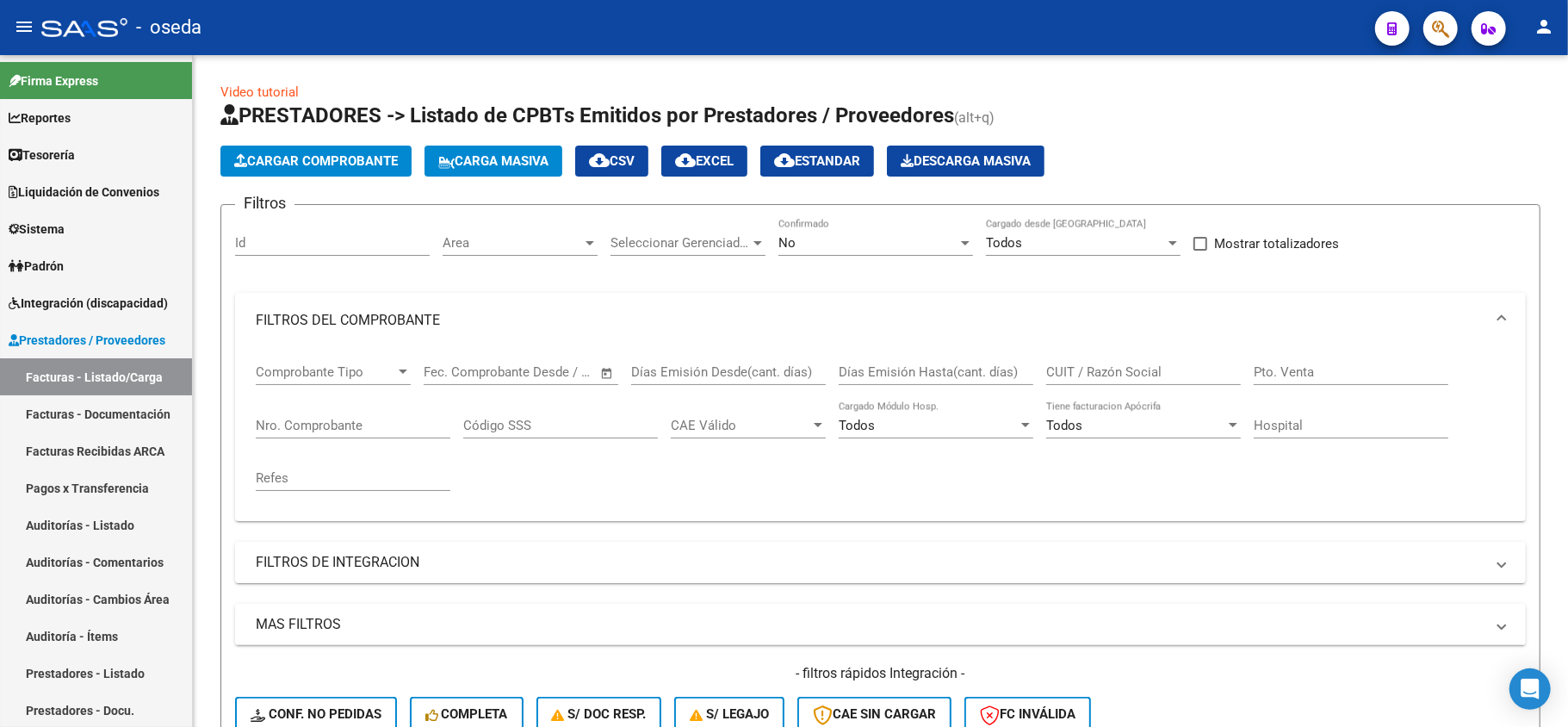
scroll to position [574, 0]
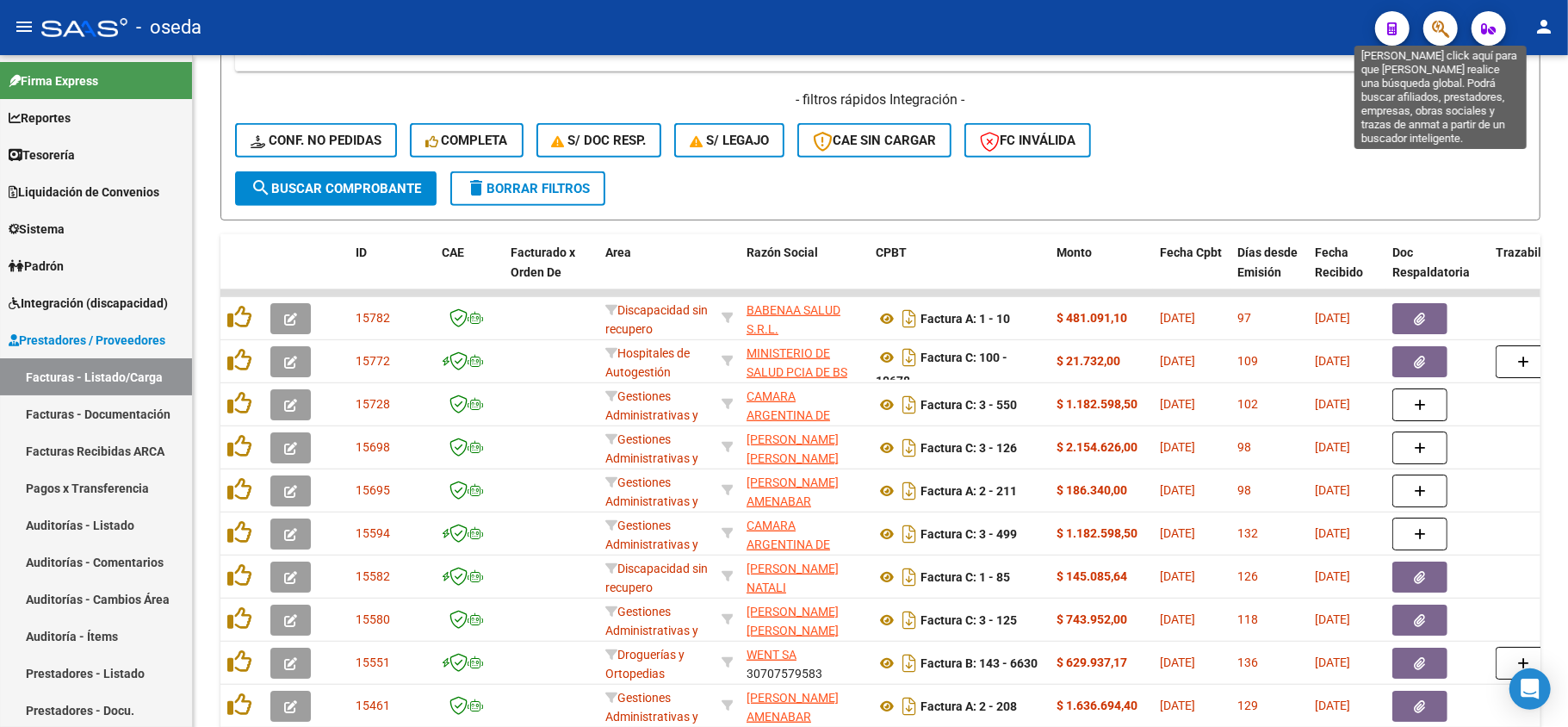
click at [1448, 29] on icon "button" at bounding box center [1441, 29] width 17 height 20
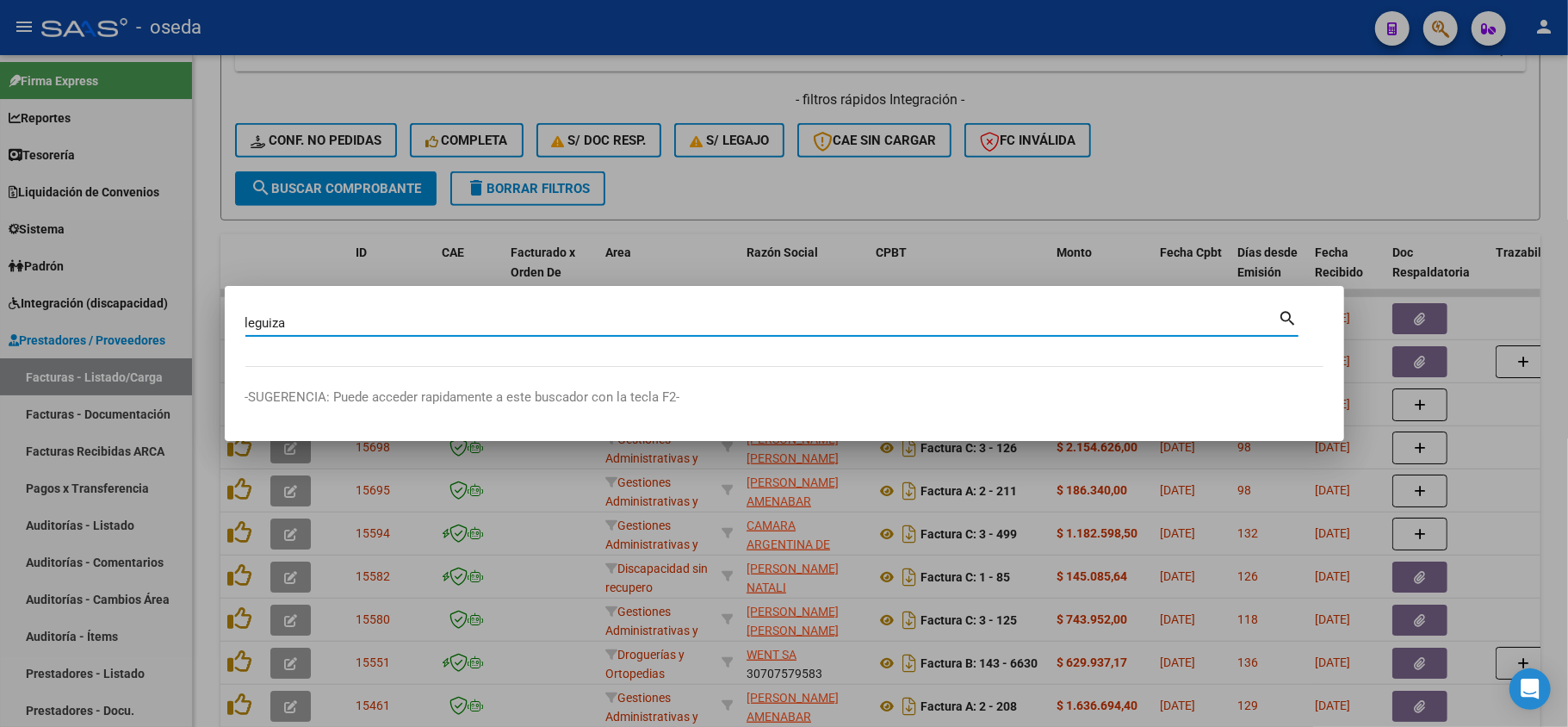
type input "leguiza"
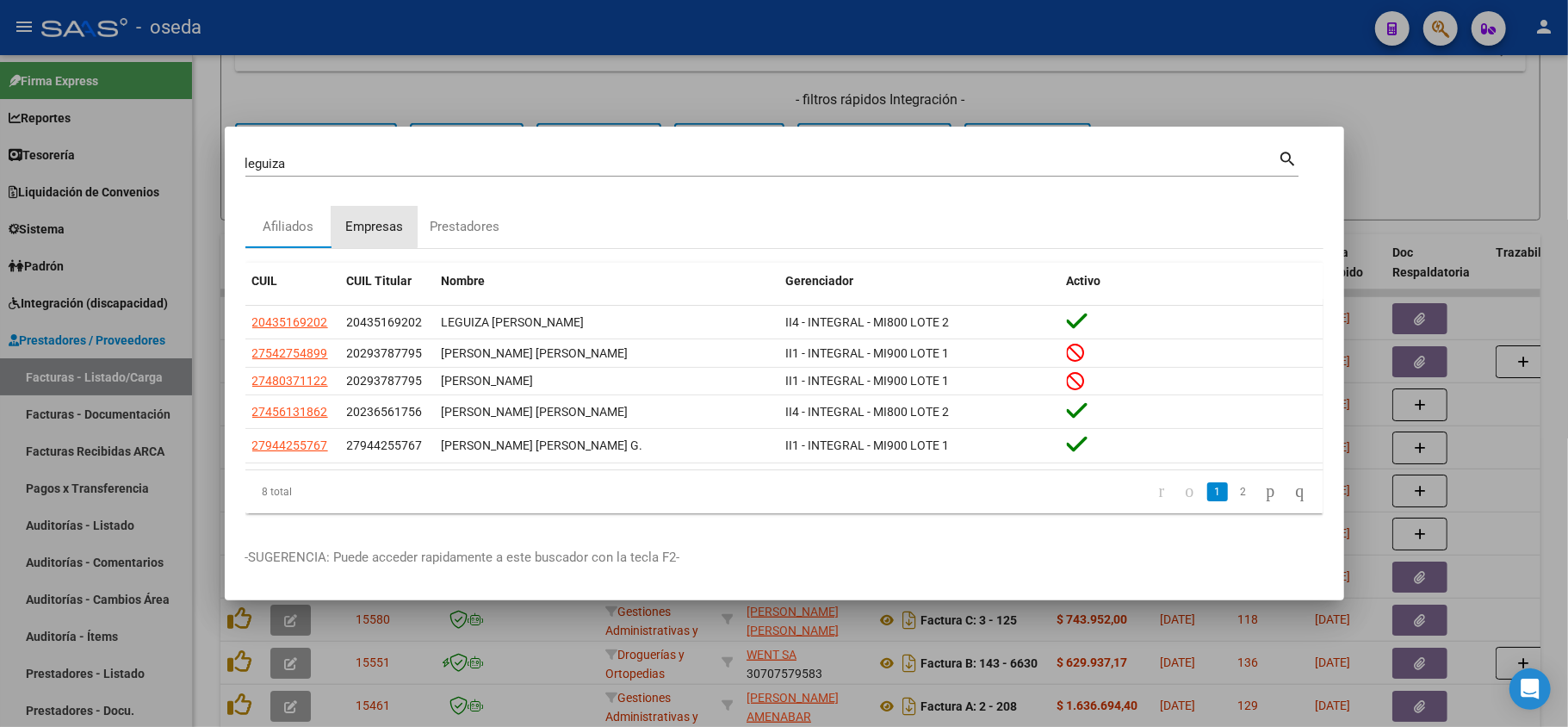
click at [362, 221] on div "Empresas" at bounding box center [374, 226] width 58 height 20
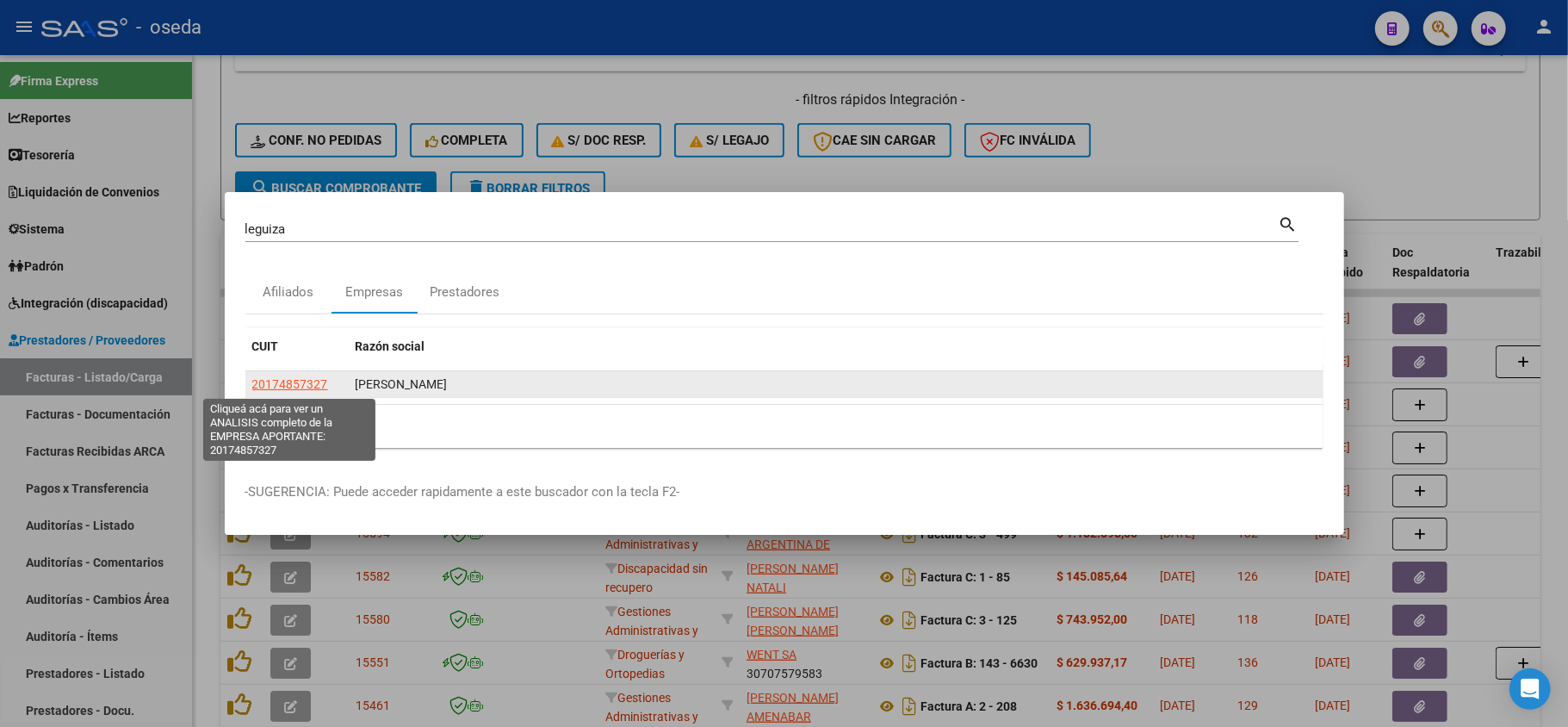
click at [280, 386] on span "20174857327" at bounding box center [290, 383] width 76 height 13
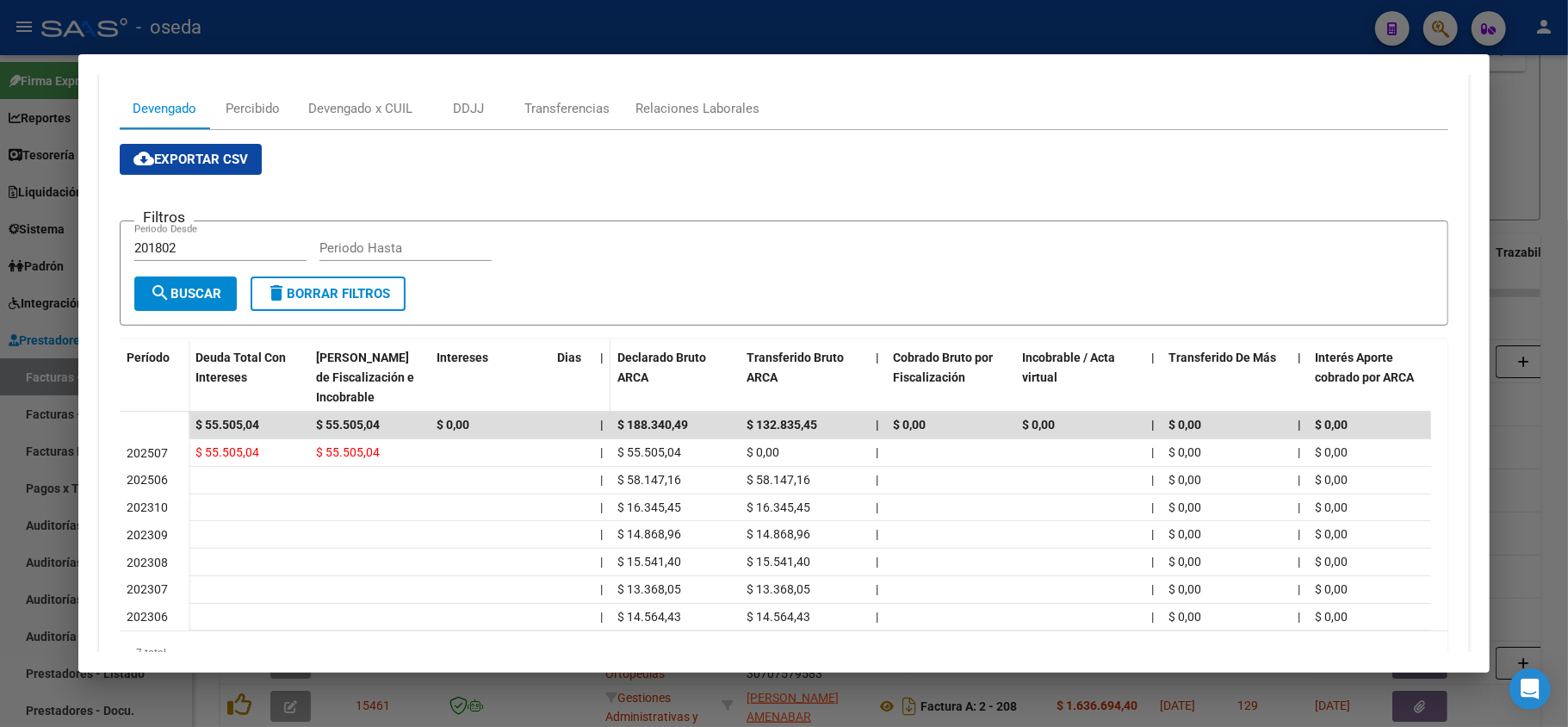
scroll to position [0, 0]
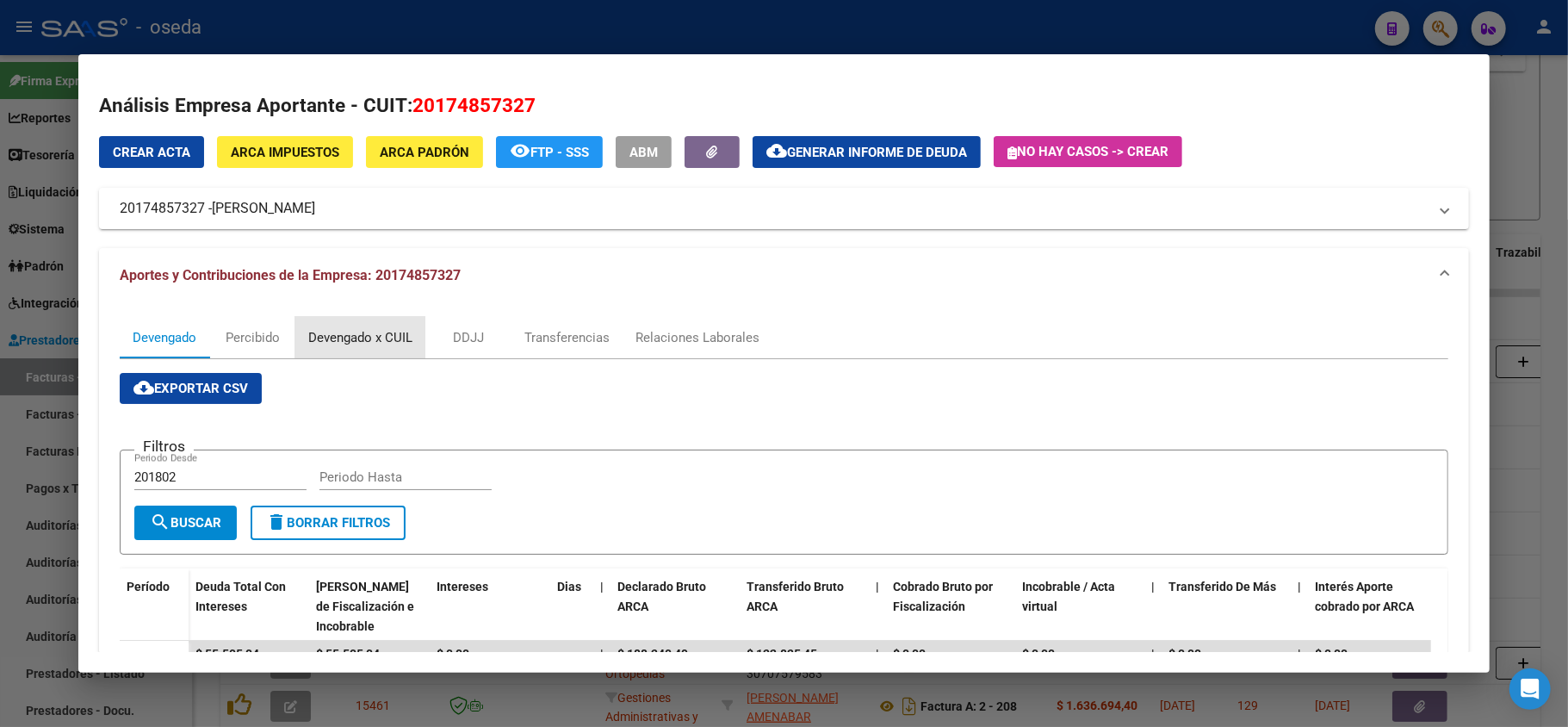
click at [355, 331] on div "Devengado x CUIL" at bounding box center [361, 338] width 105 height 19
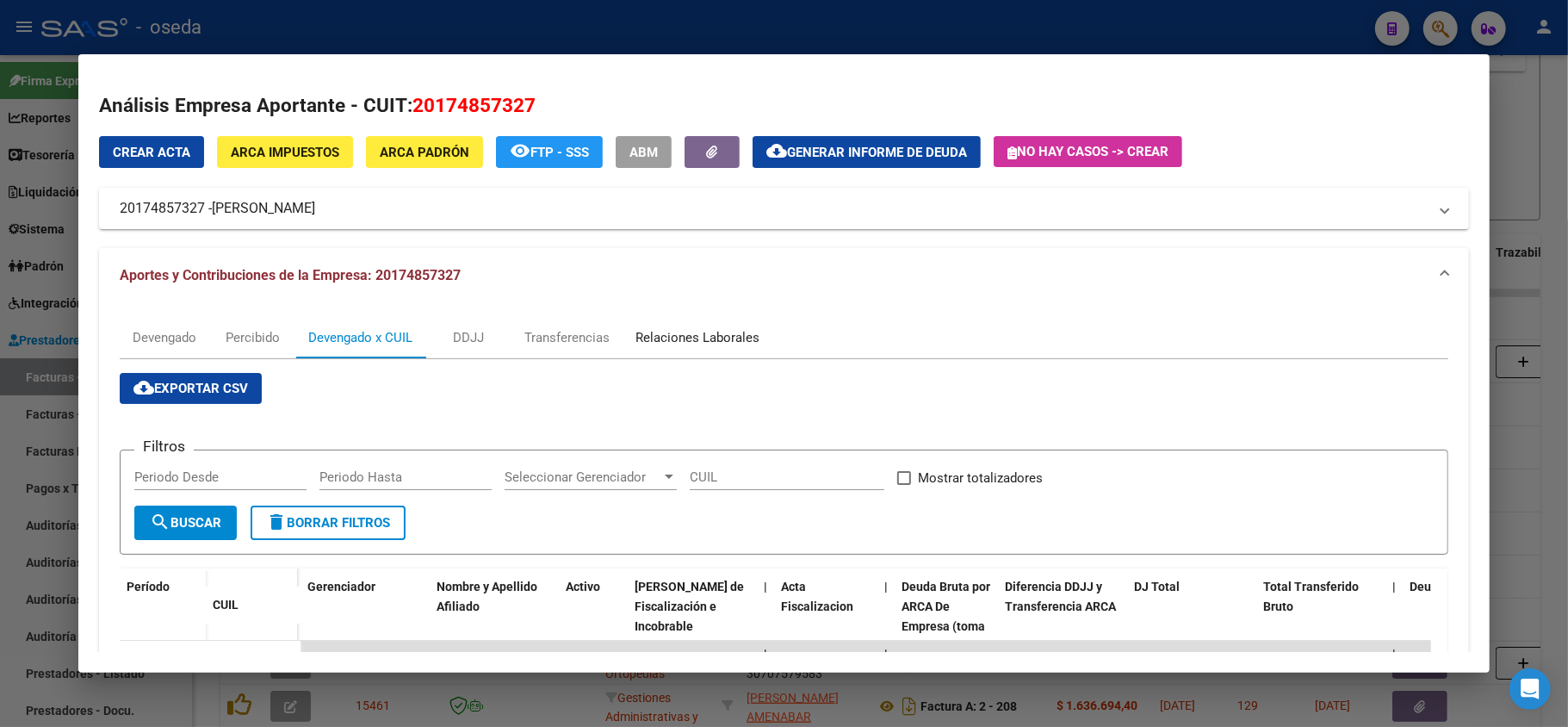
click at [710, 340] on div "Relaciones Laborales" at bounding box center [697, 338] width 124 height 19
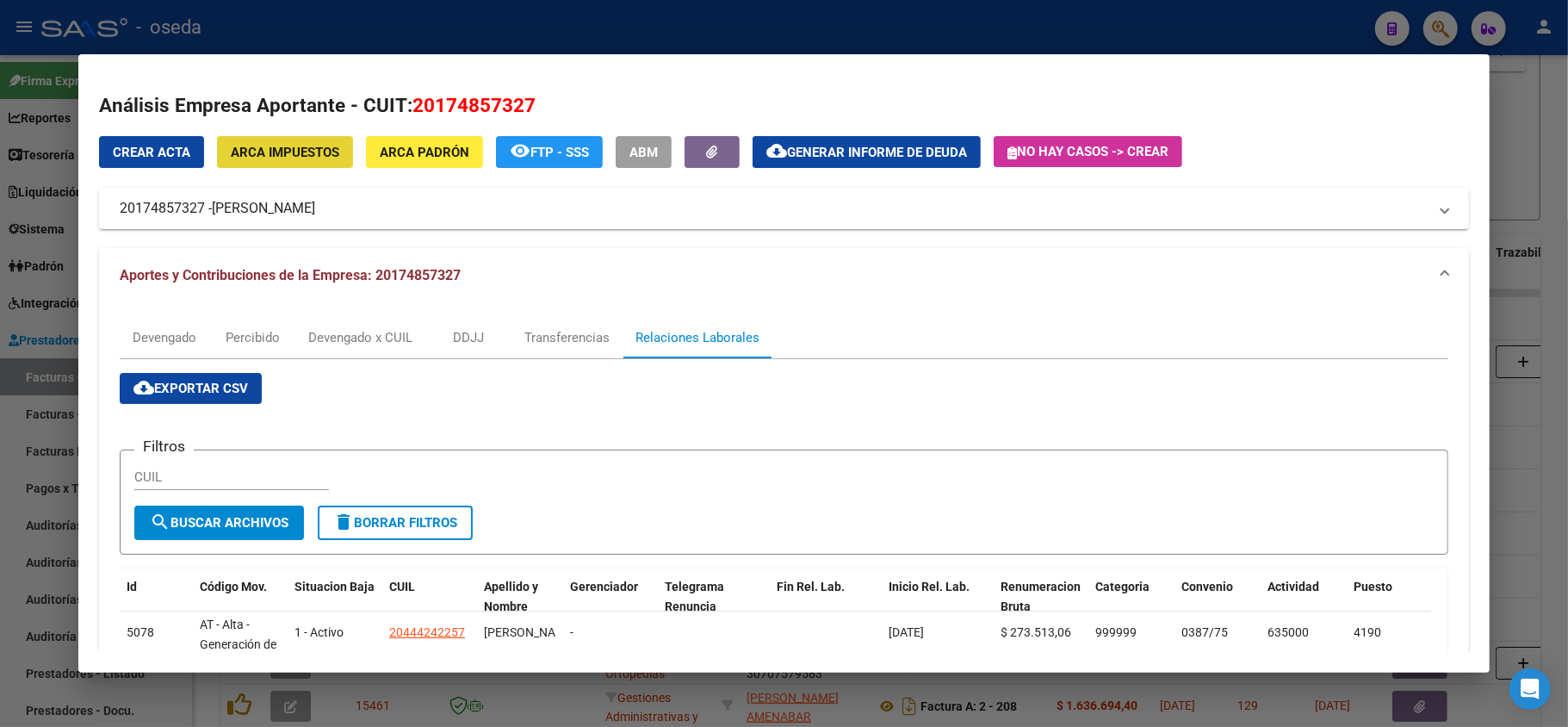
click at [304, 149] on span "ARCA Impuestos" at bounding box center [285, 152] width 108 height 15
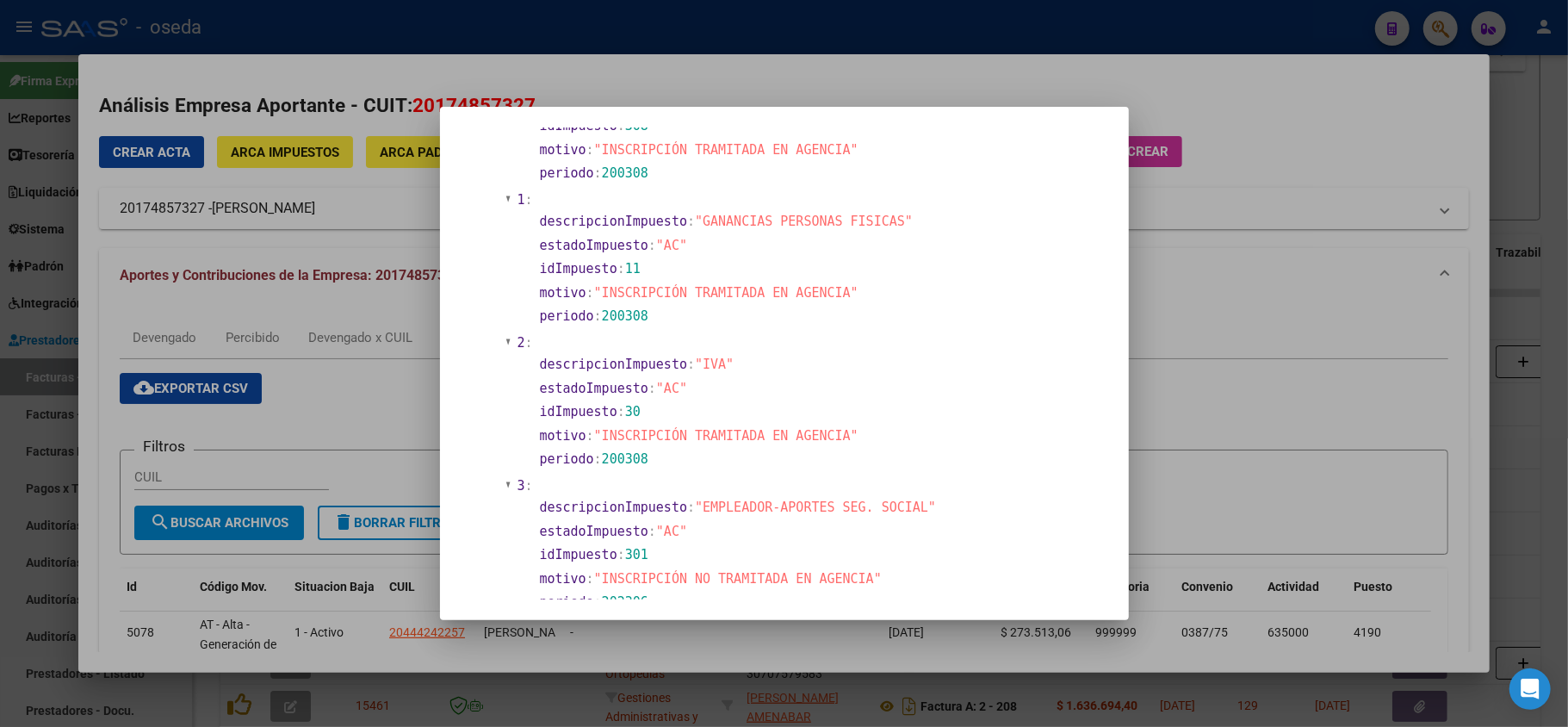
scroll to position [918, 0]
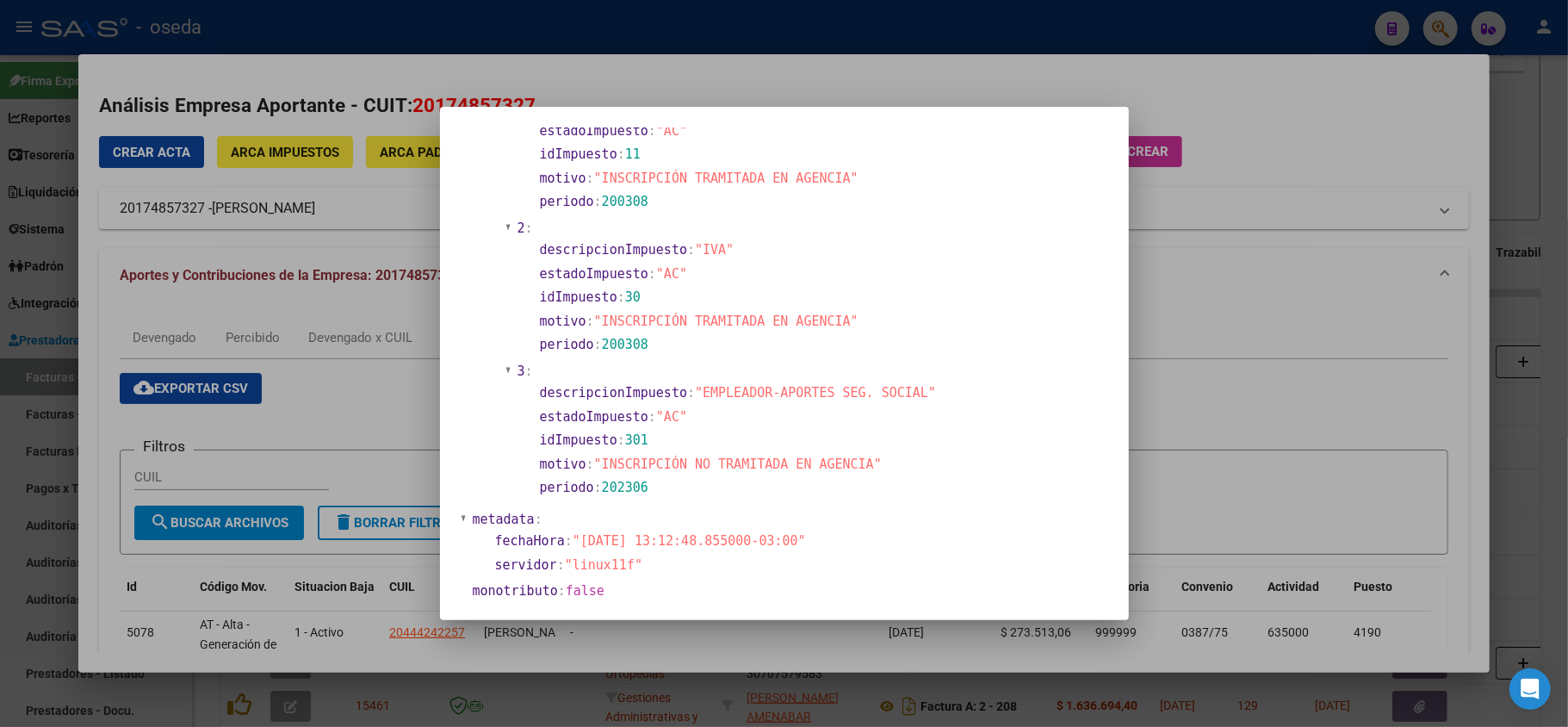
click at [1261, 343] on div at bounding box center [784, 364] width 1568 height 727
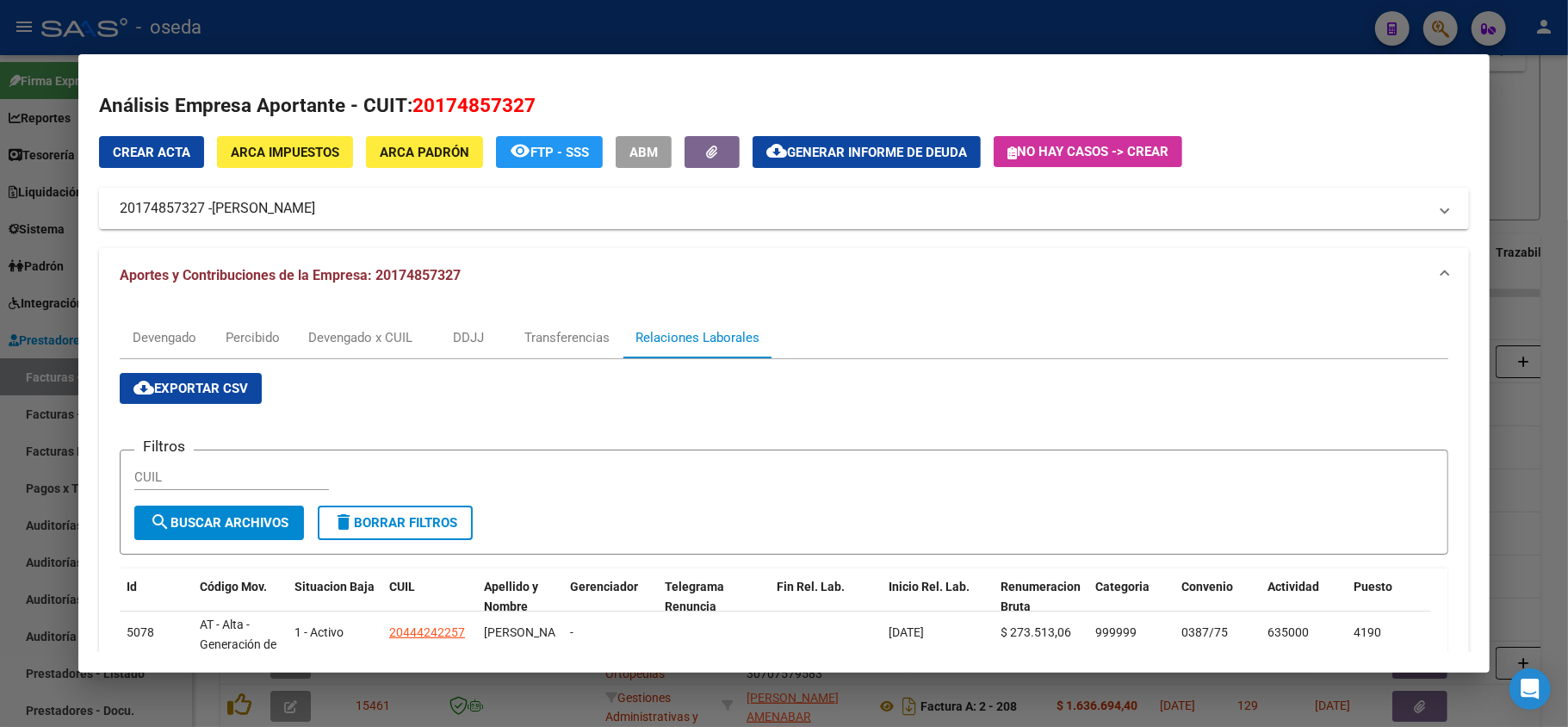
click at [417, 151] on span "ARCA Padrón" at bounding box center [424, 152] width 89 height 15
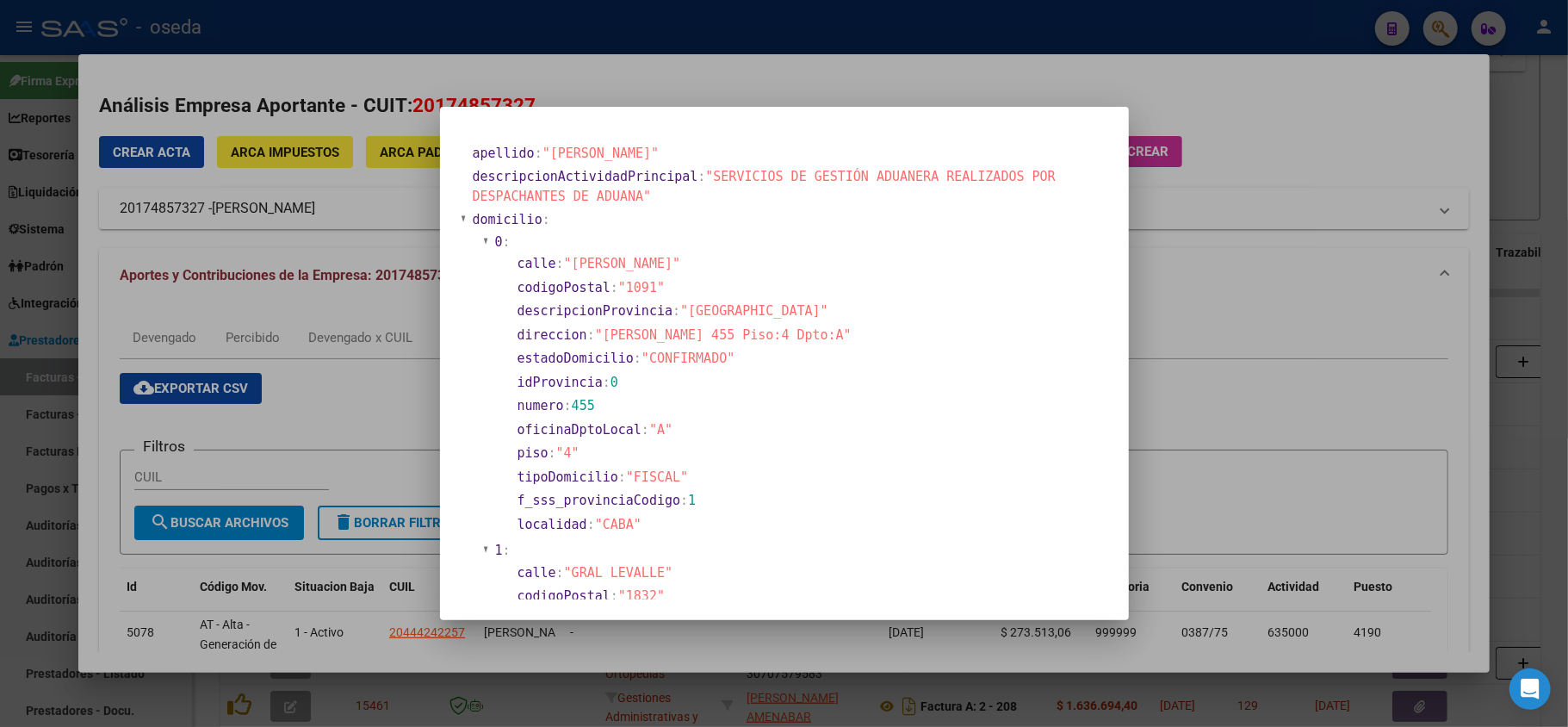
click at [1306, 298] on div at bounding box center [784, 364] width 1568 height 727
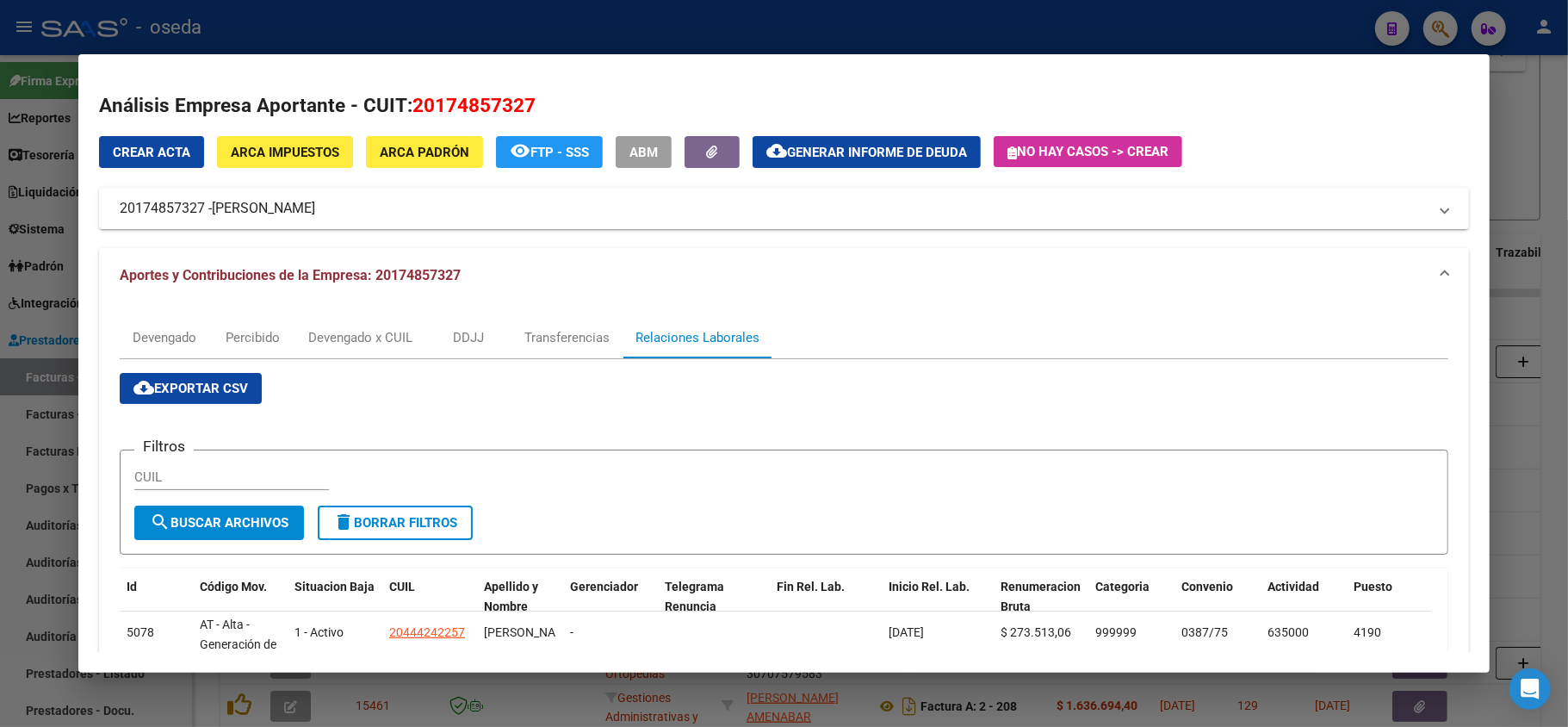
scroll to position [202, 0]
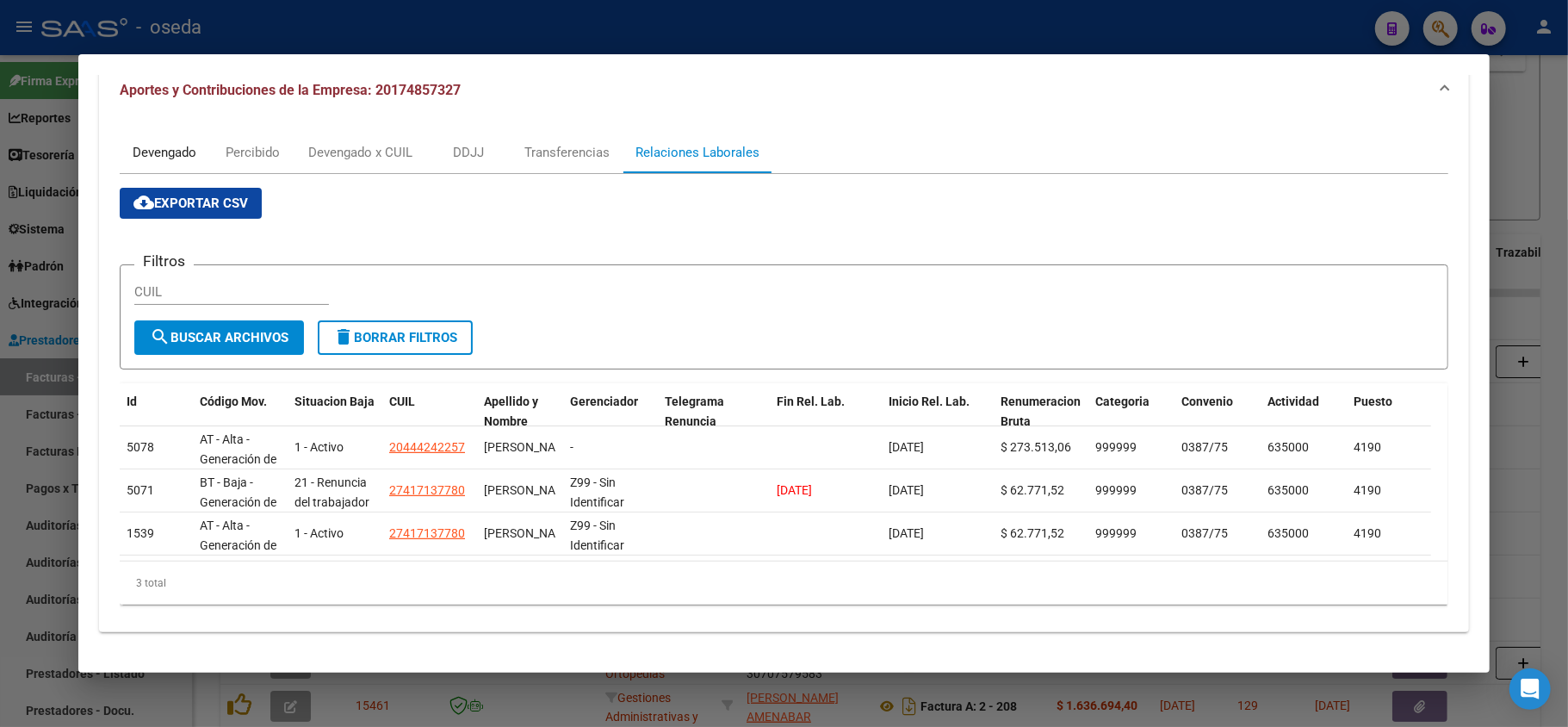
click at [169, 143] on div "Devengado" at bounding box center [164, 152] width 64 height 19
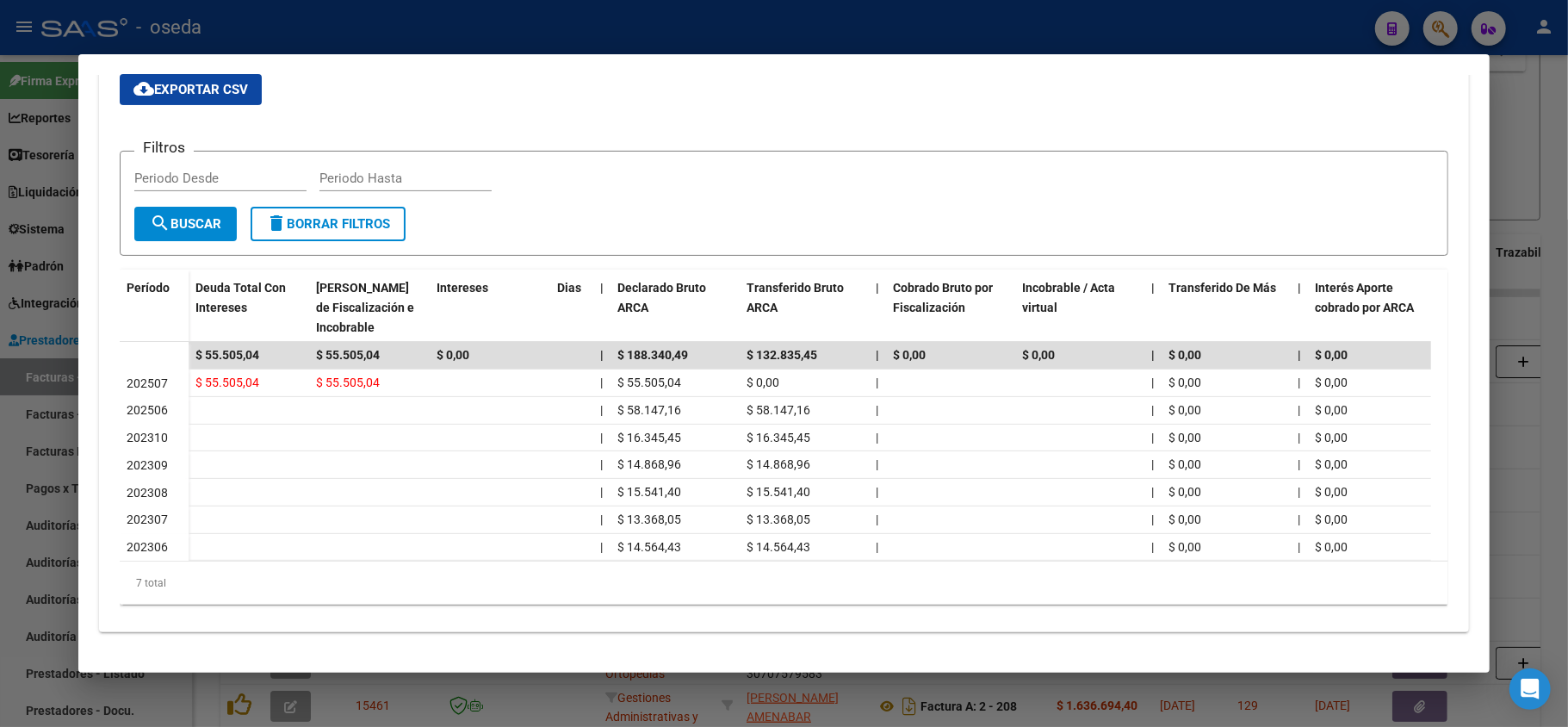
scroll to position [88, 0]
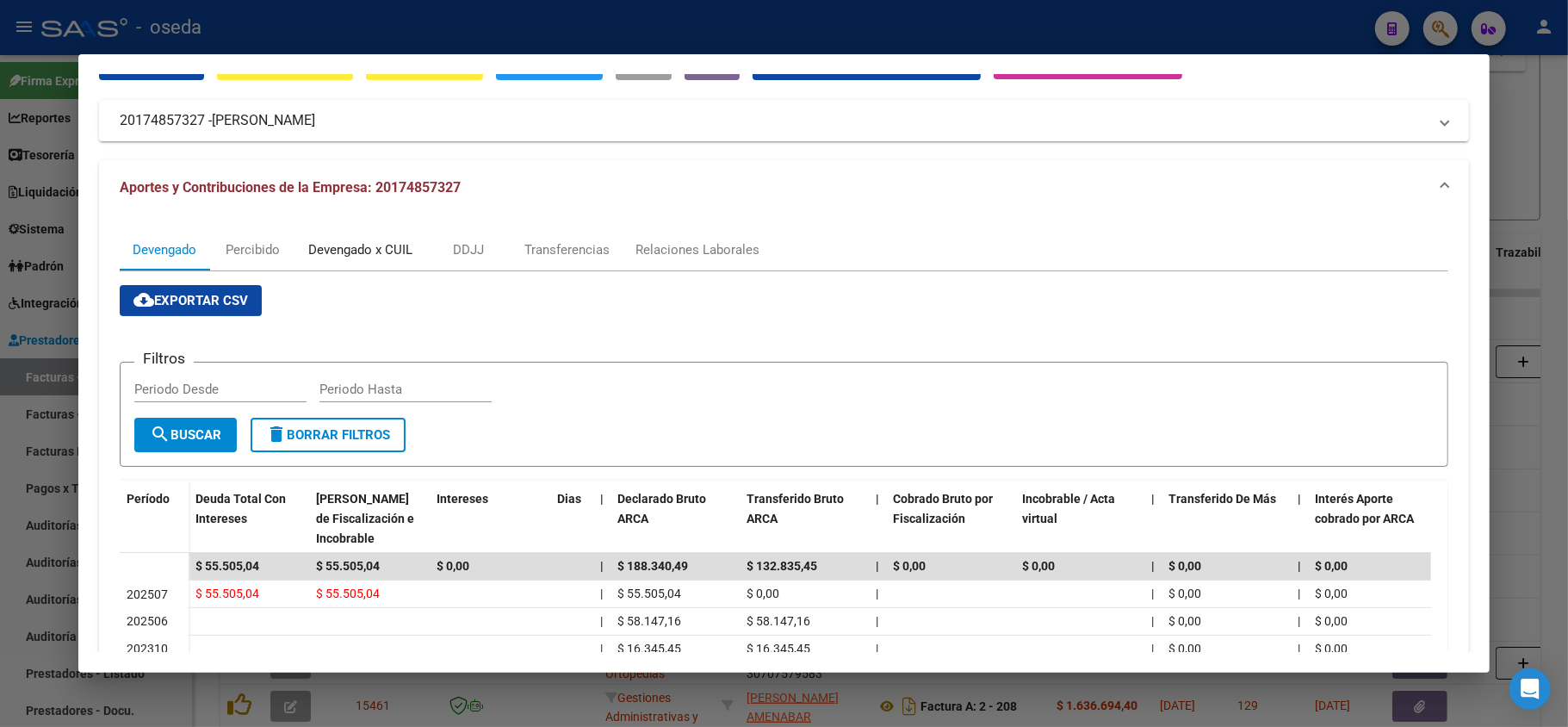
drag, startPoint x: 423, startPoint y: 242, endPoint x: 335, endPoint y: 255, distance: 89.0
click at [335, 255] on div "Devengado x CUIL" at bounding box center [361, 250] width 105 height 19
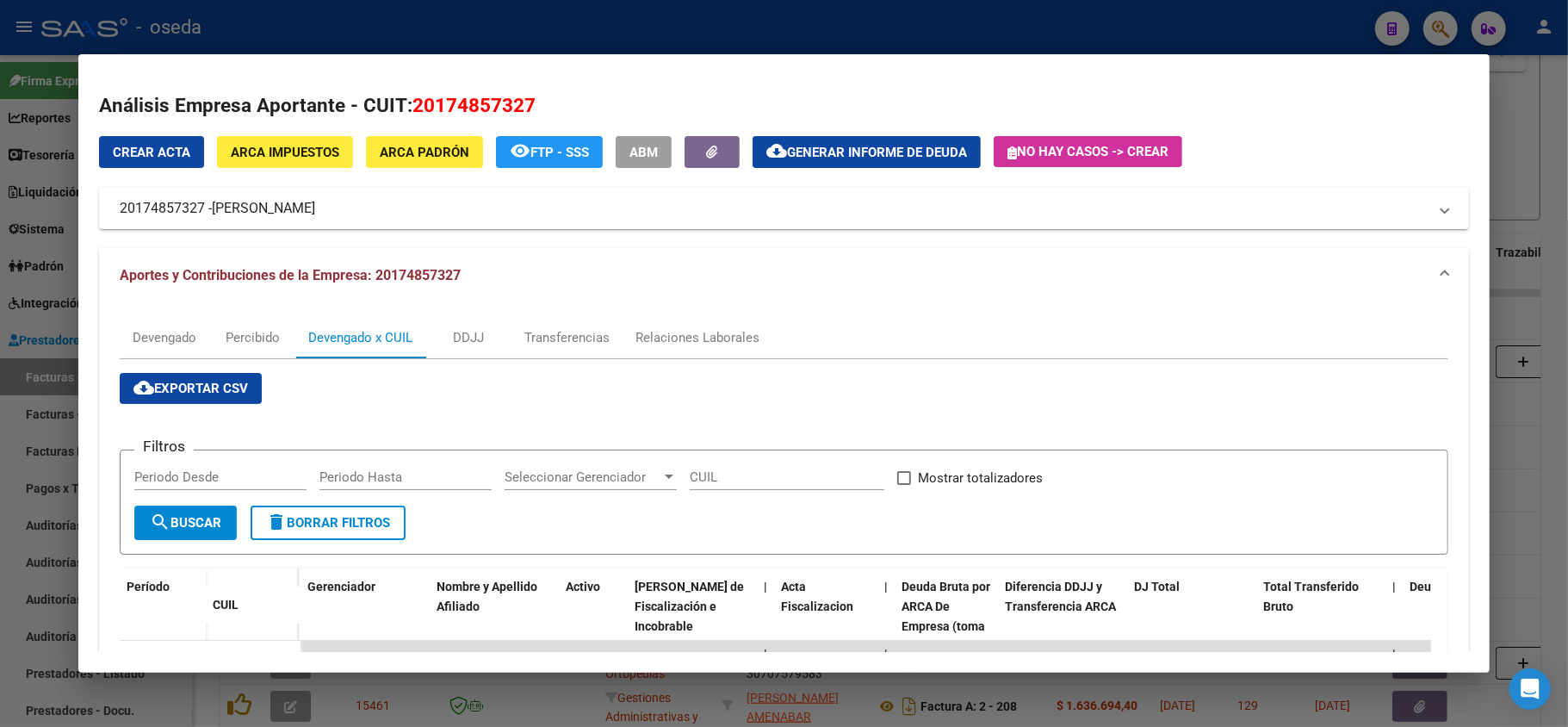
scroll to position [344, 0]
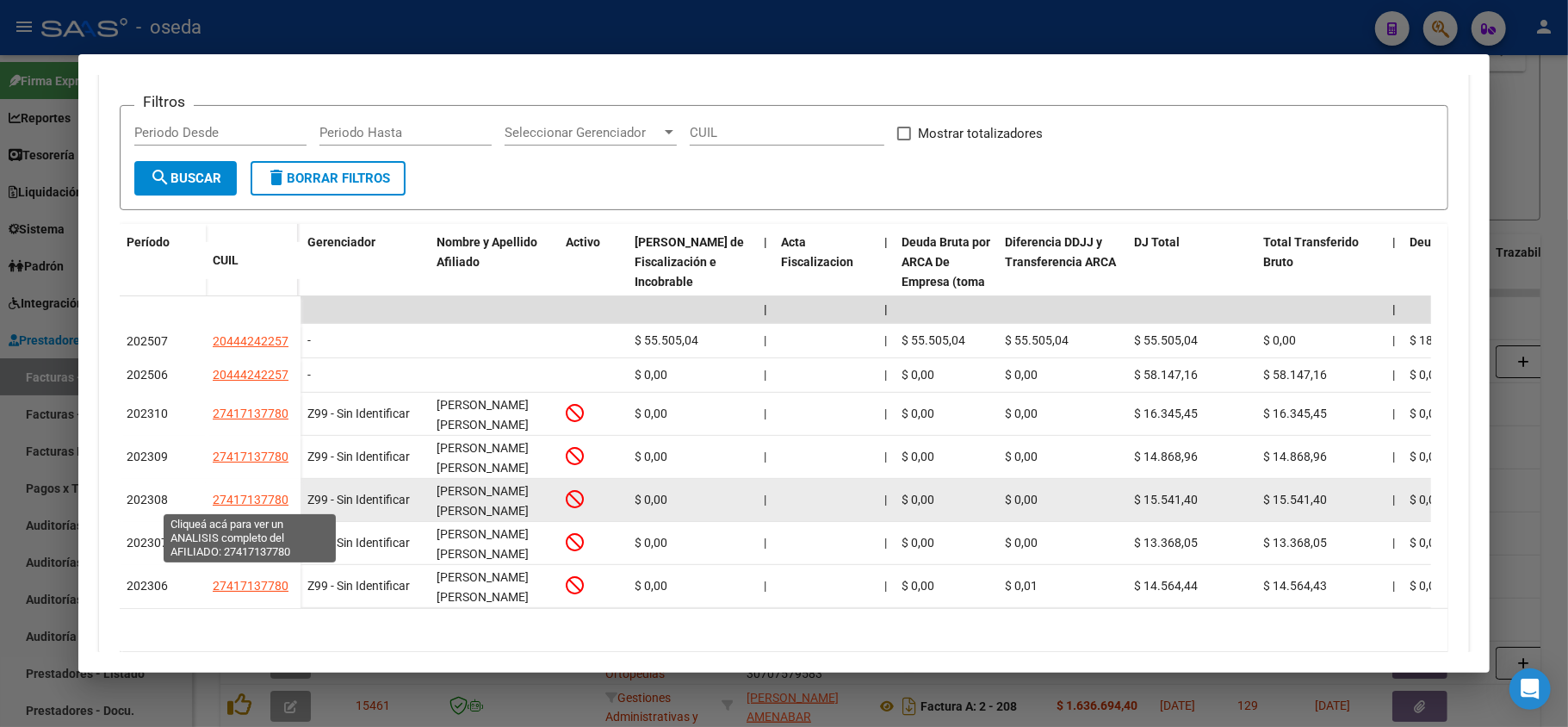
click at [225, 504] on span "27417137780" at bounding box center [251, 500] width 76 height 13
type textarea "27417137780"
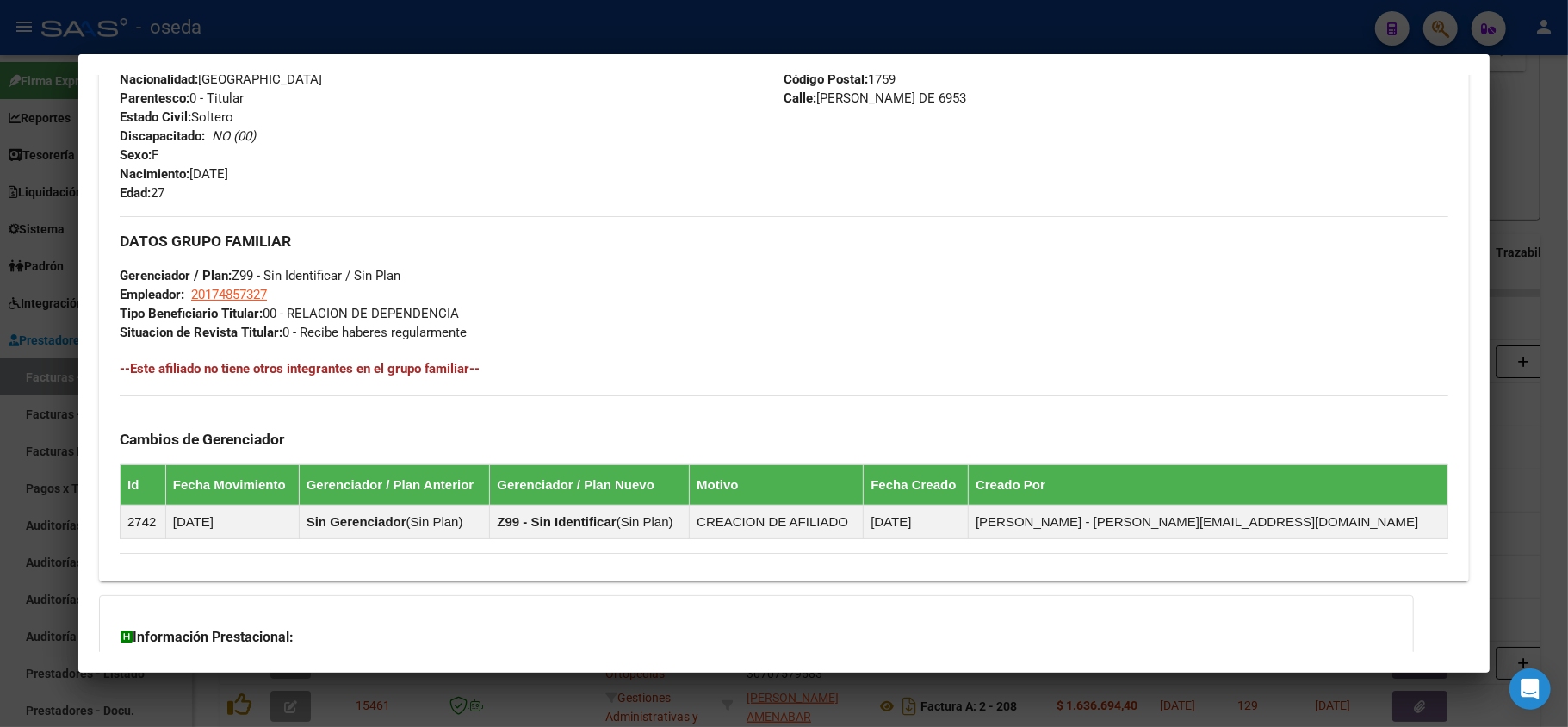
scroll to position [846, 0]
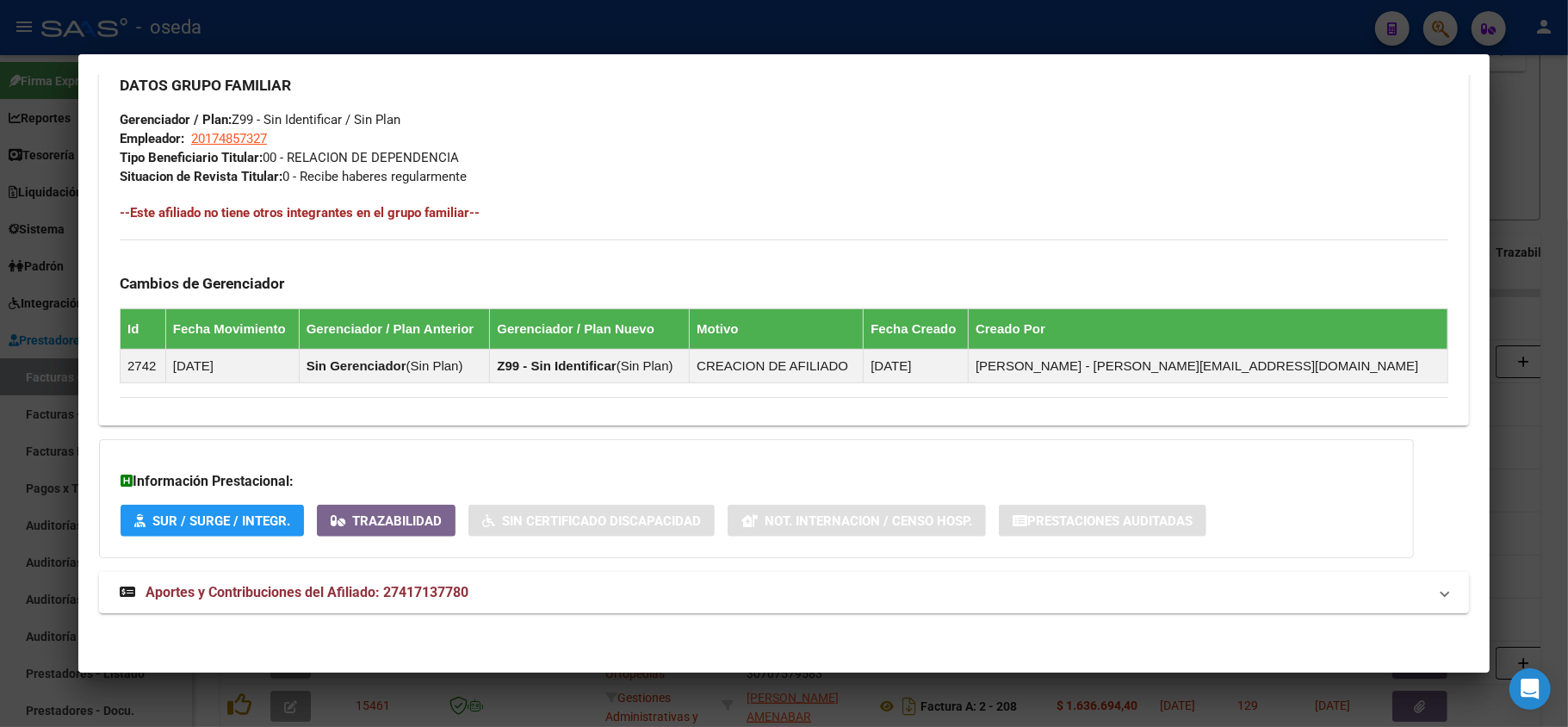
click at [384, 580] on mat-expansion-panel-header "Aportes y Contribuciones del Afiliado: 27417137780" at bounding box center [784, 592] width 1370 height 41
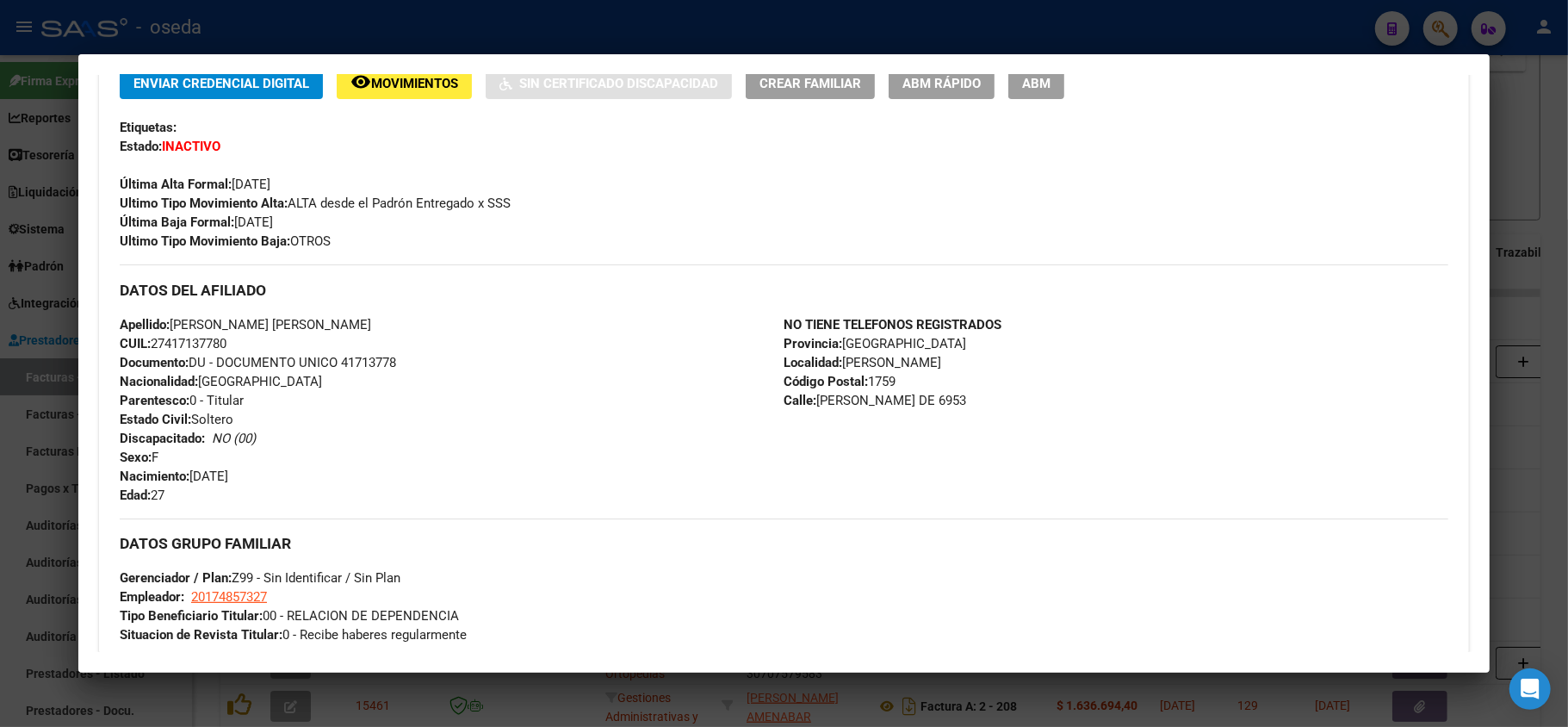
scroll to position [157, 0]
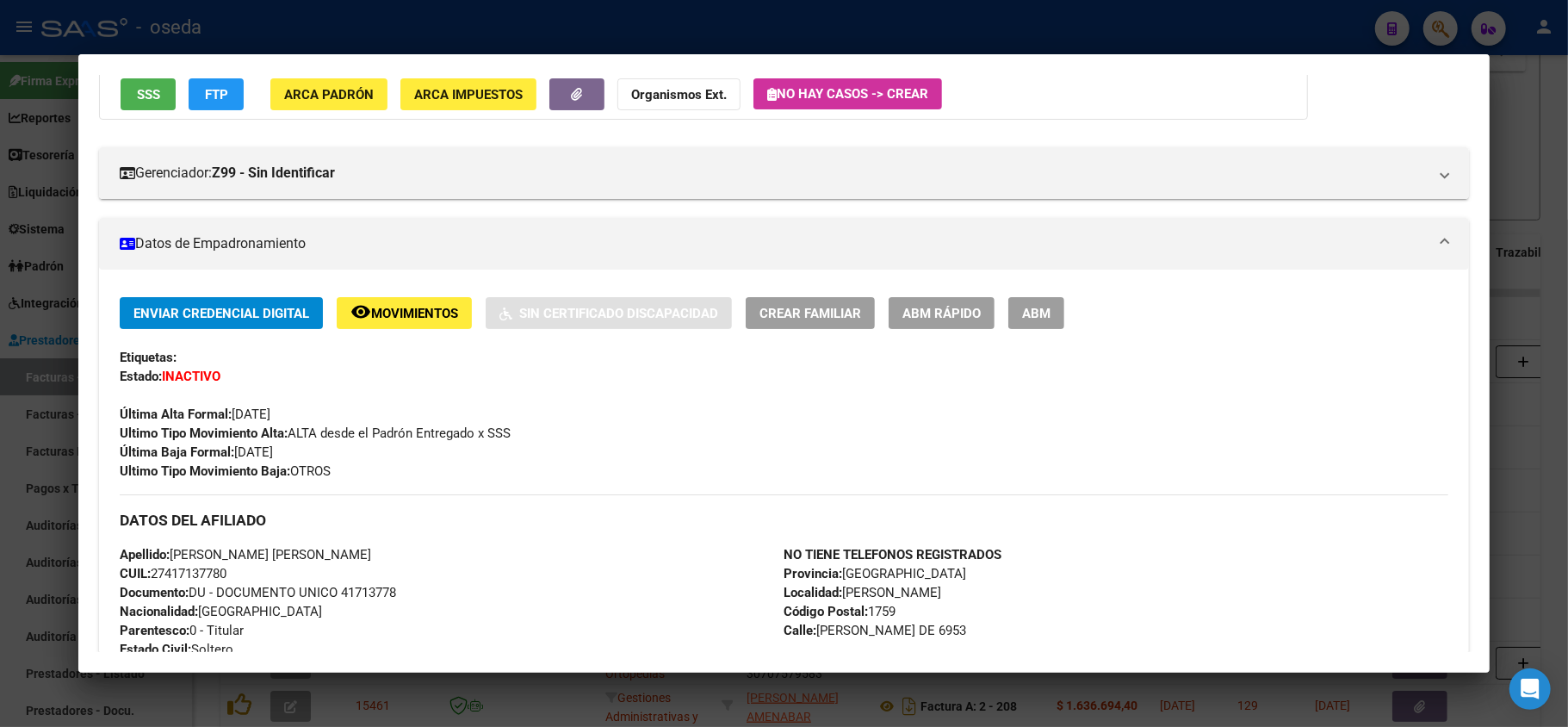
click at [160, 90] on button "SSS" at bounding box center [148, 93] width 55 height 31
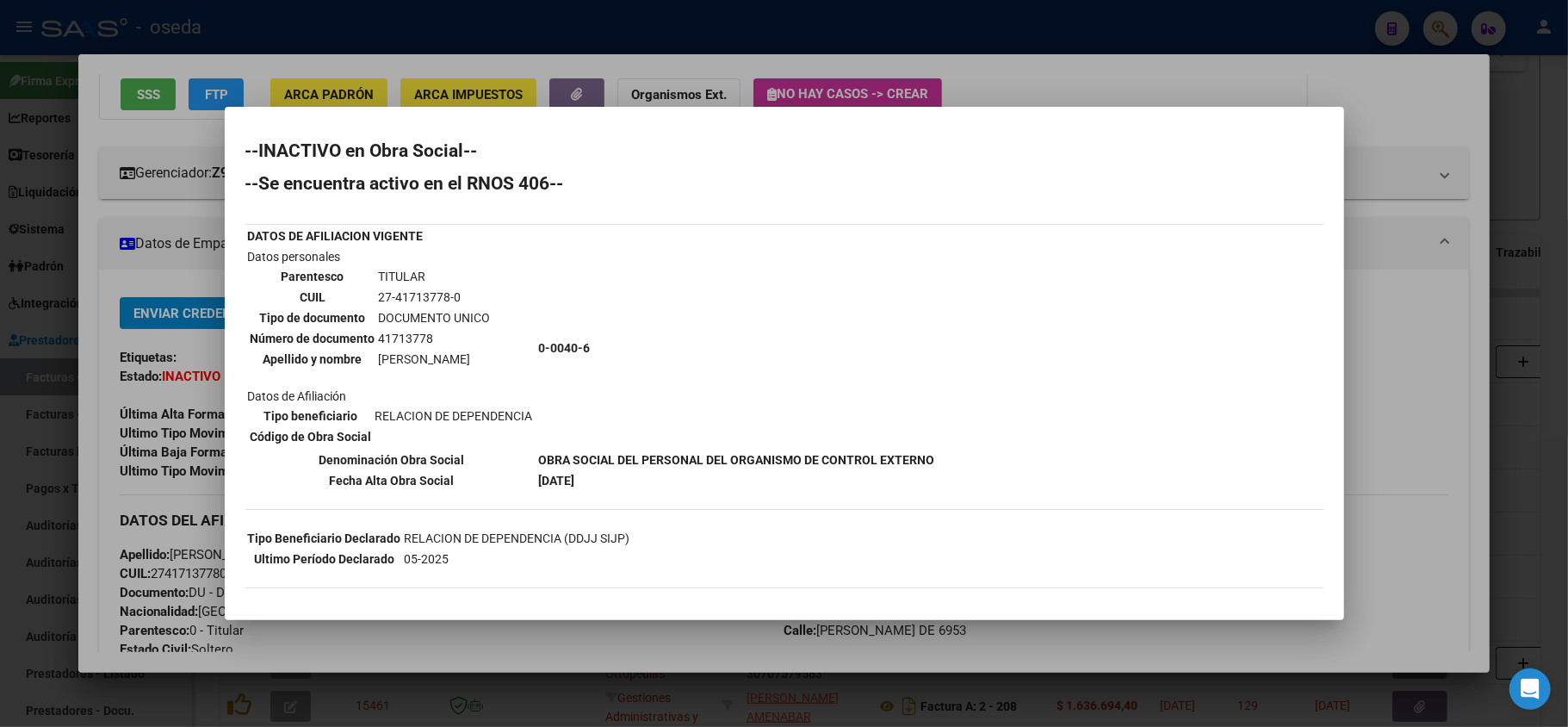
drag, startPoint x: 465, startPoint y: 294, endPoint x: 356, endPoint y: 302, distance: 109.3
click at [356, 302] on tr "CUIL 27-41713778-0" at bounding box center [370, 297] width 242 height 19
copy tr "27-41713778-0"
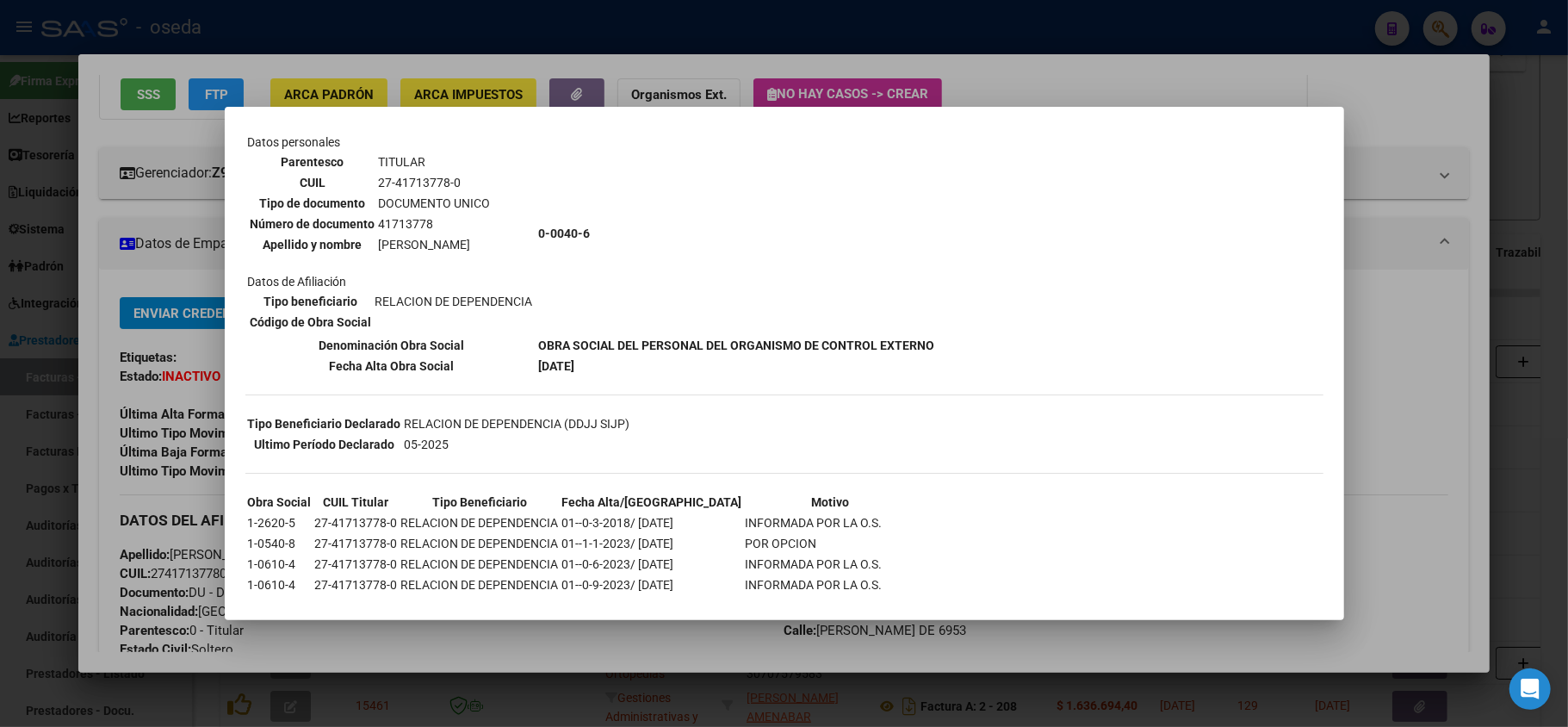
scroll to position [194, 0]
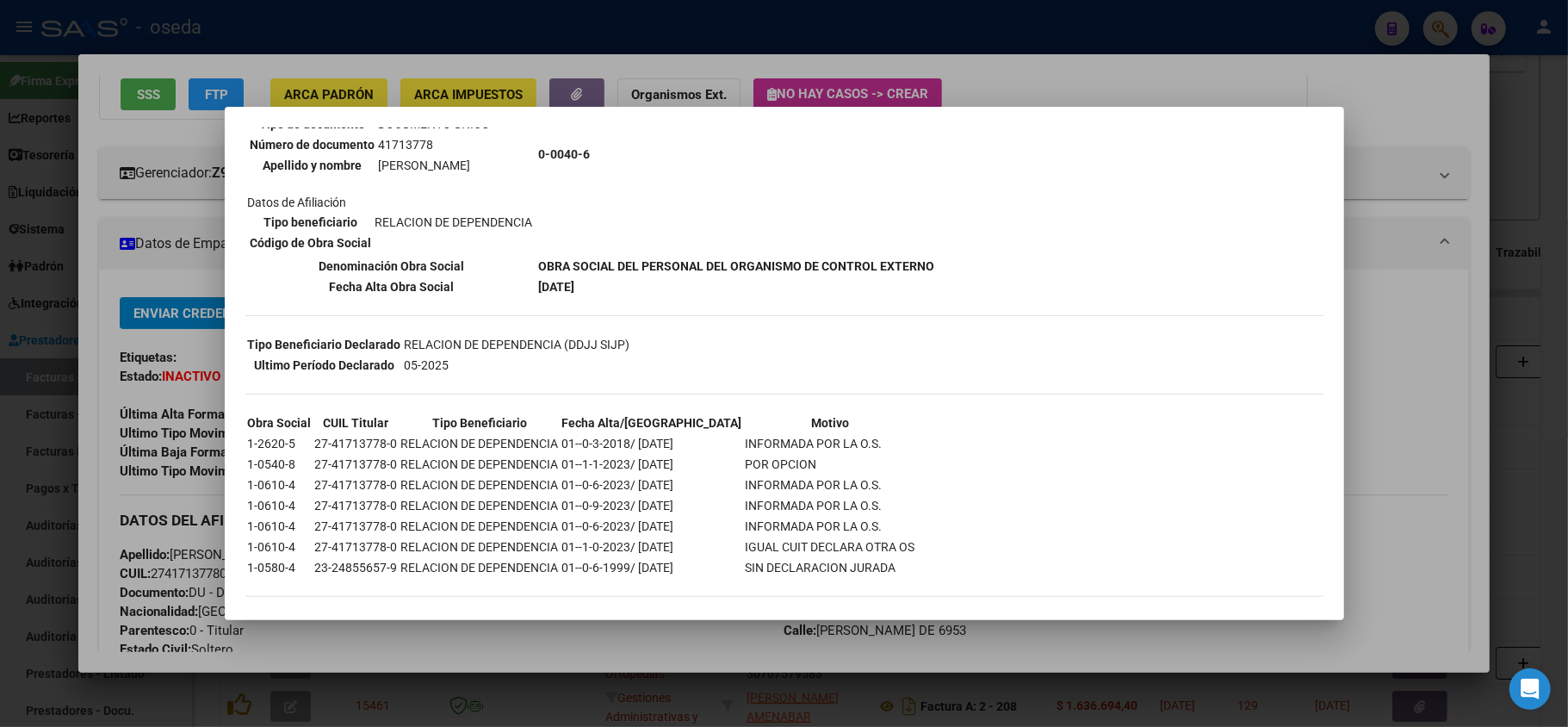
drag, startPoint x: 718, startPoint y: 546, endPoint x: 796, endPoint y: 531, distance: 79.4
click at [796, 538] on tr "1-0610-4 27-41713778-0 RELACION DE DEPENDENCIA 01--1-0-2023/ [DATE] IGUAL CUIT …" at bounding box center [581, 547] width 669 height 19
drag, startPoint x: 659, startPoint y: 456, endPoint x: 829, endPoint y: 448, distance: 170.2
click at [829, 455] on tr "1-0540-8 27-41713778-0 RELACION DE DEPENDENCIA 01--1-1-2023/ [DATE] POR OPCION" at bounding box center [581, 464] width 669 height 19
click at [102, 566] on div at bounding box center [784, 364] width 1568 height 727
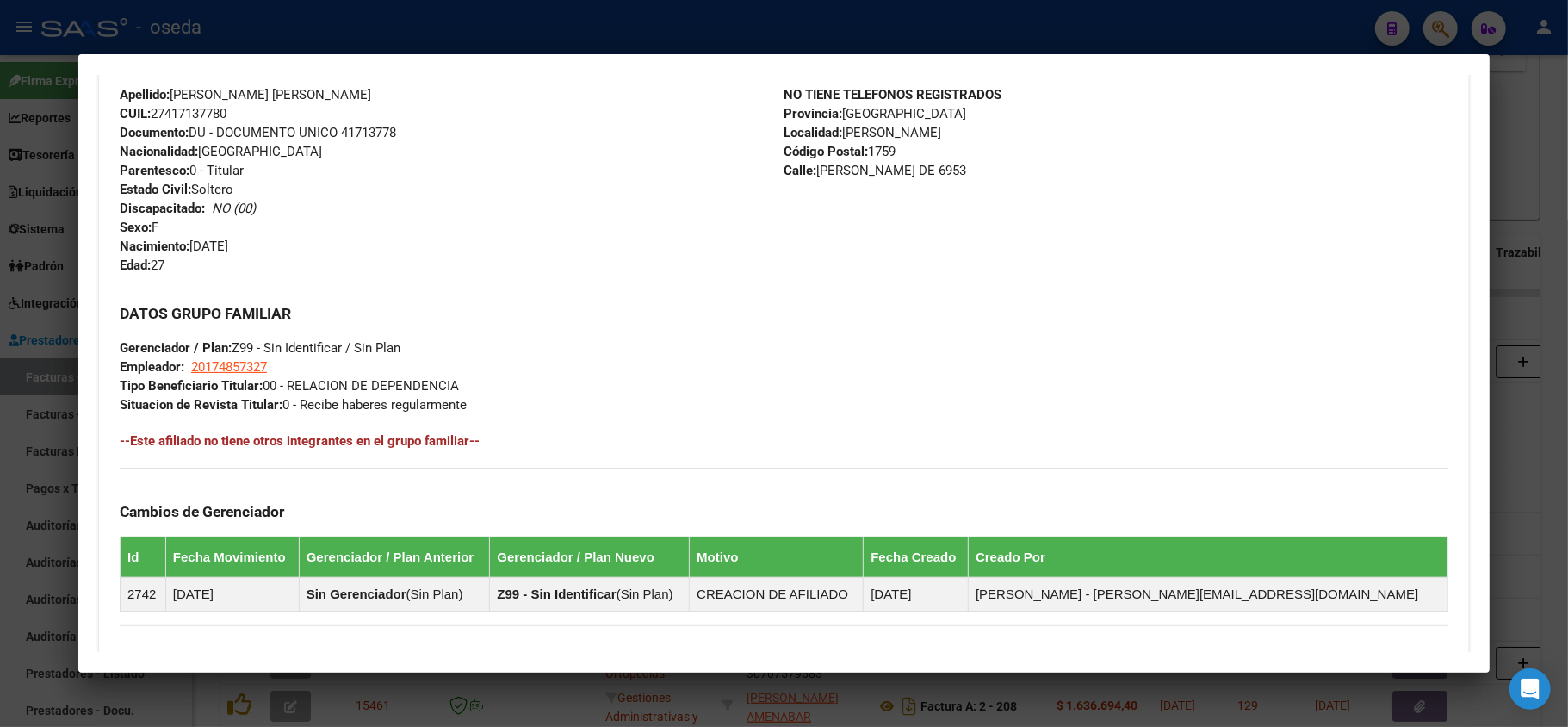
scroll to position [157, 0]
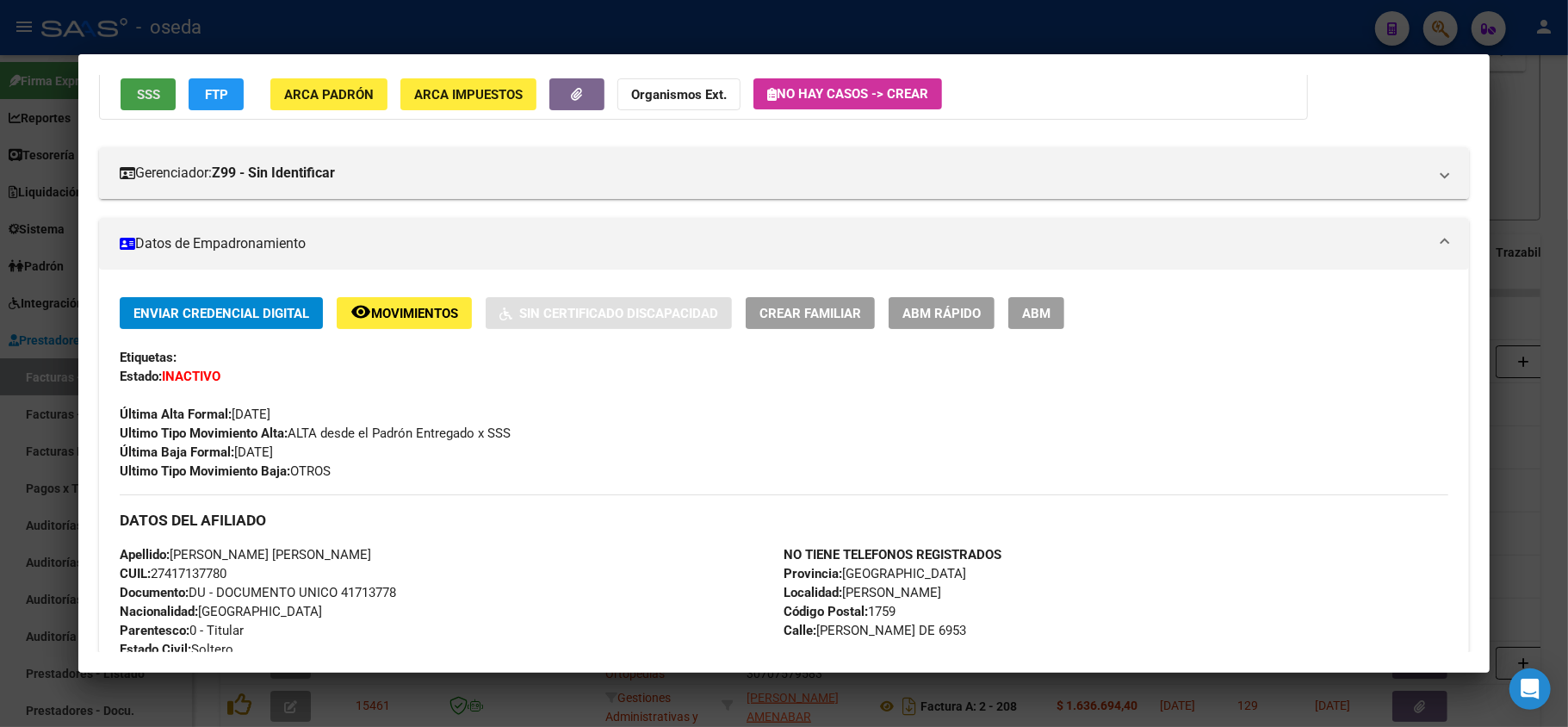
click at [134, 102] on button "SSS" at bounding box center [148, 93] width 55 height 31
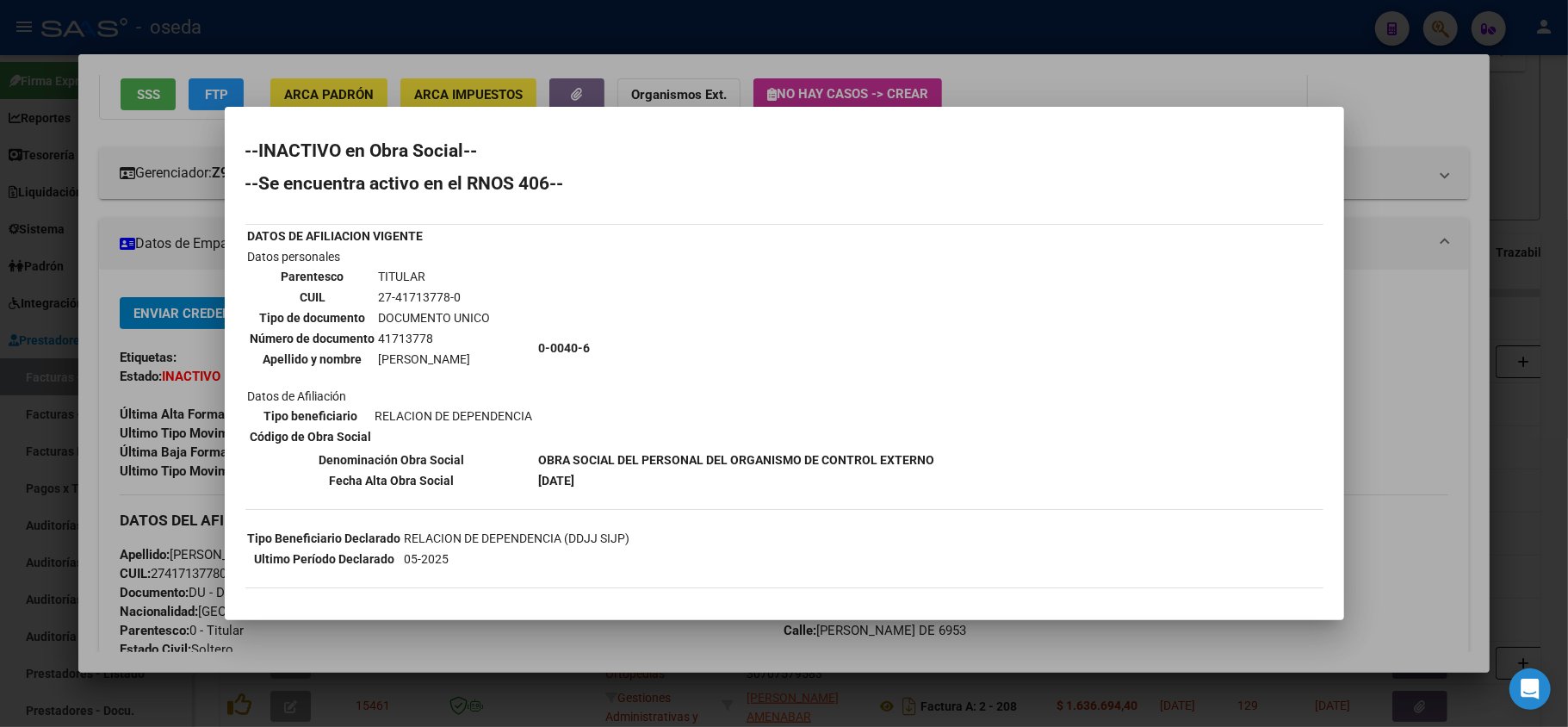
scroll to position [194, 0]
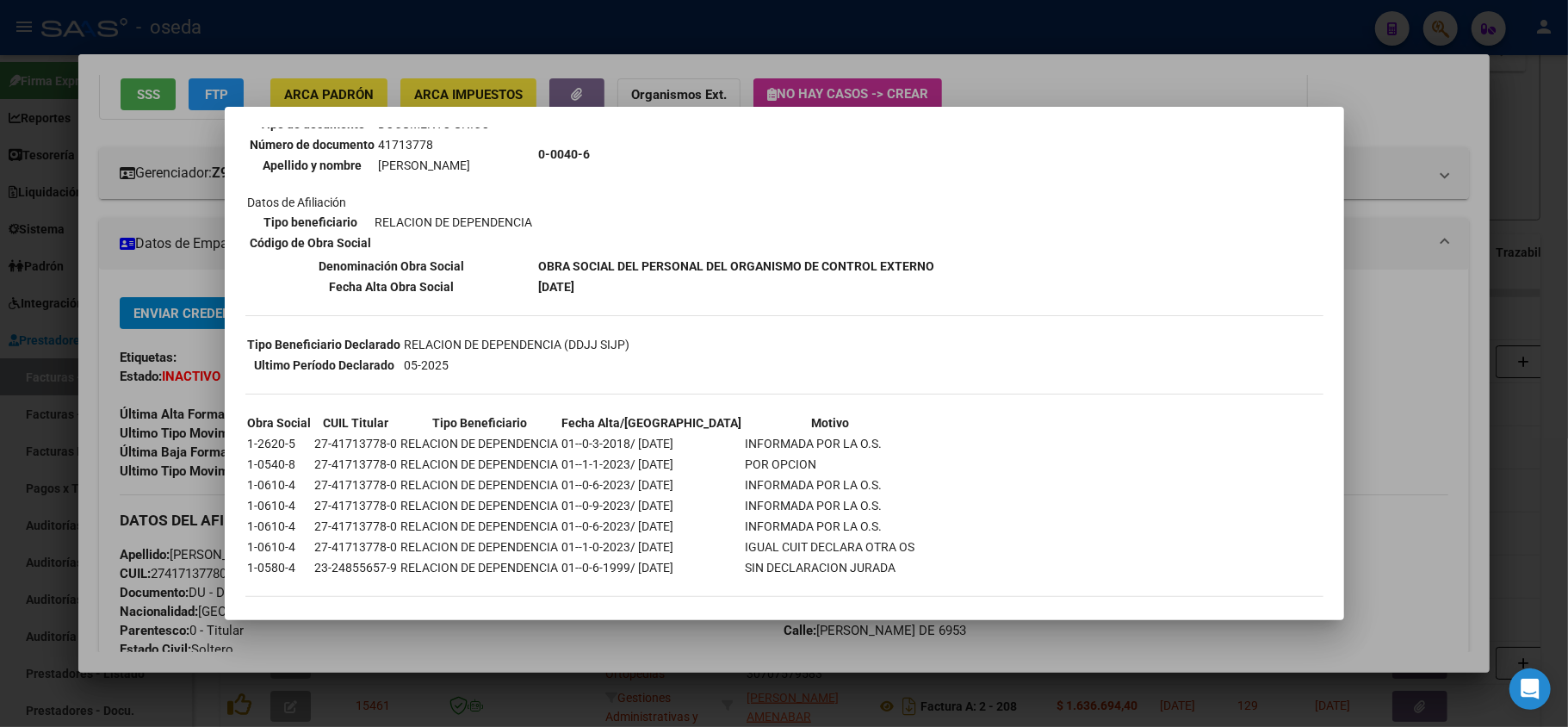
click at [0, 456] on div at bounding box center [784, 364] width 1568 height 727
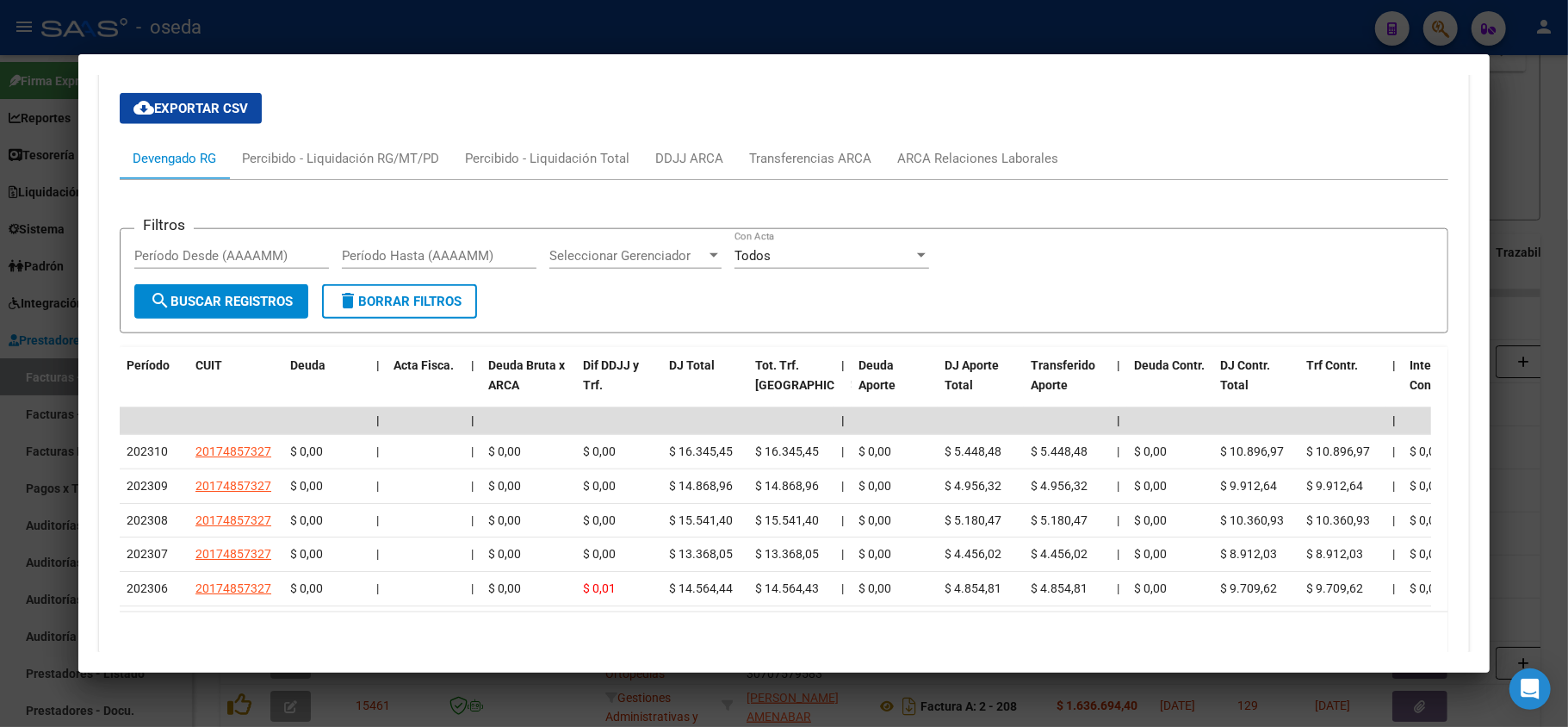
scroll to position [1524, 0]
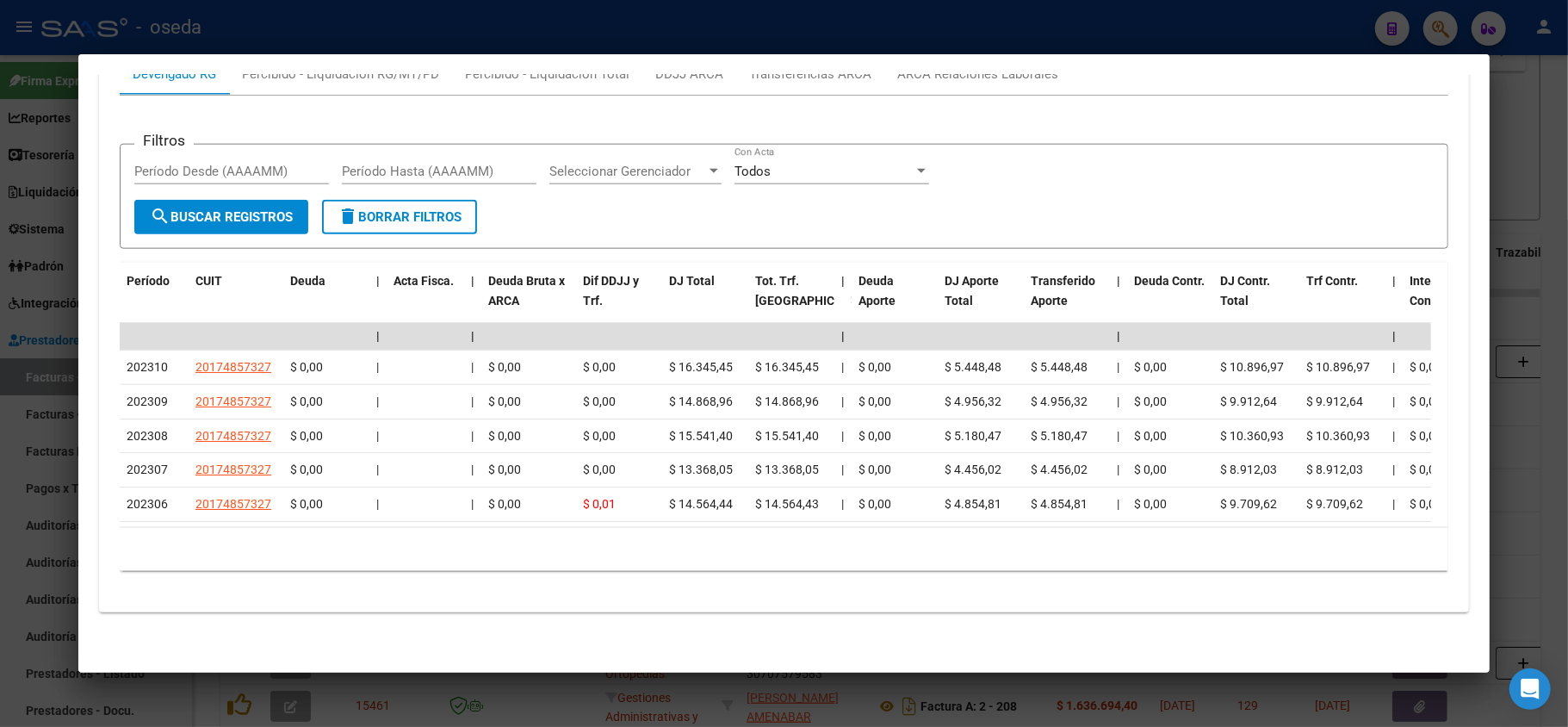
click at [83, 439] on mat-dialog-content "Análisis Afiliado - CUIL: 27417137780 DATOS [PERSON_NAME] ÁGIL: [PERSON_NAME] |…" at bounding box center [784, 364] width 1412 height 577
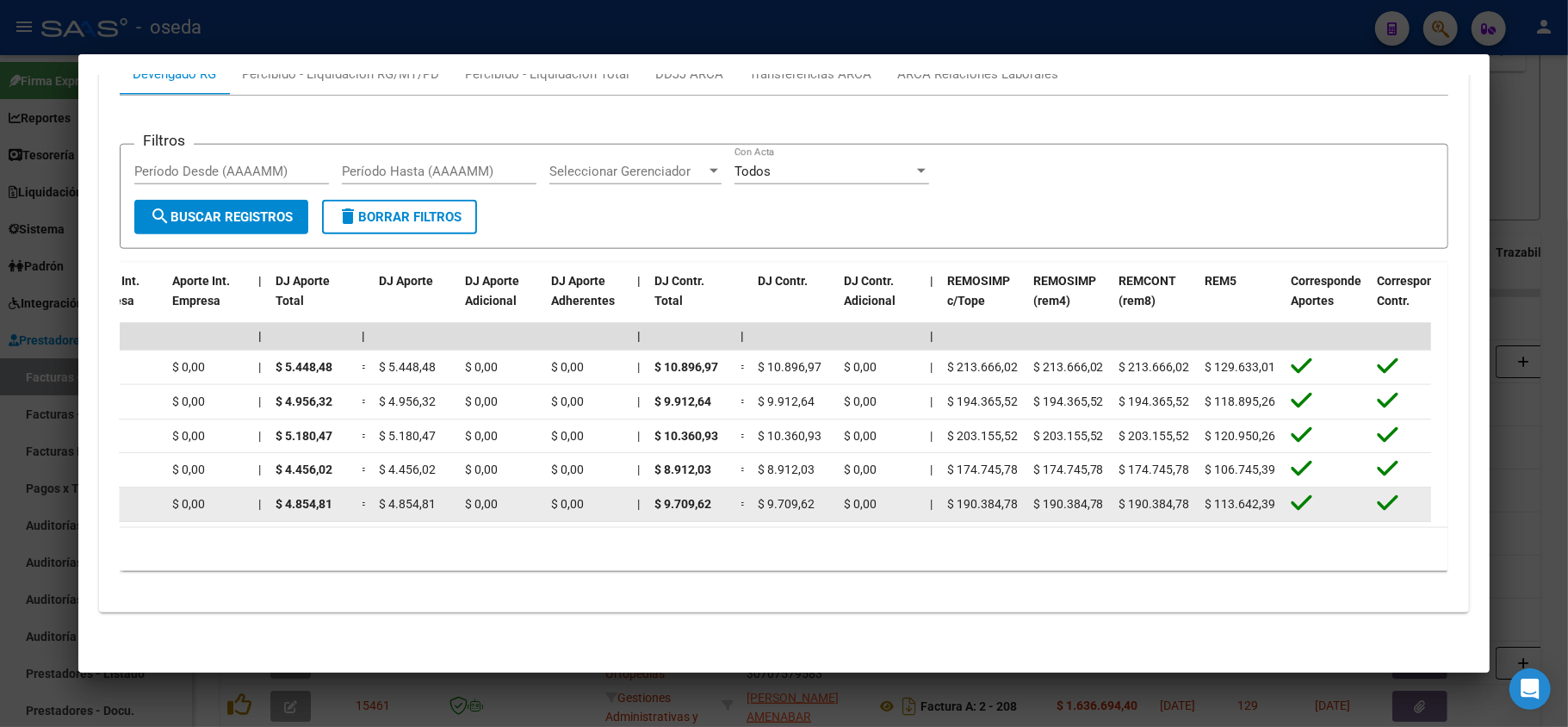
scroll to position [0, 1603]
drag, startPoint x: 1210, startPoint y: 487, endPoint x: 1244, endPoint y: 484, distance: 34.1
click at [1244, 497] on span "$ 113.642,39" at bounding box center [1238, 503] width 70 height 13
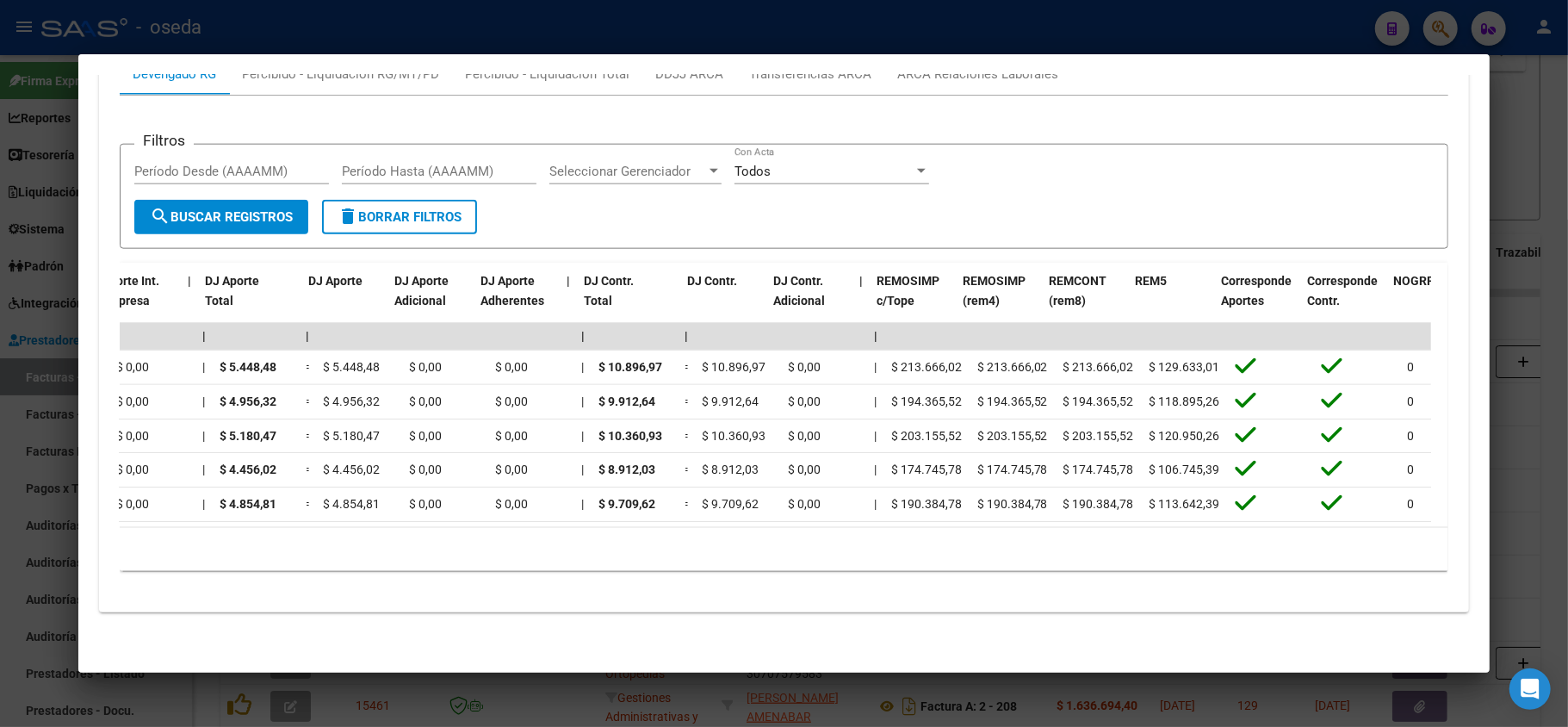
scroll to position [0, 1673]
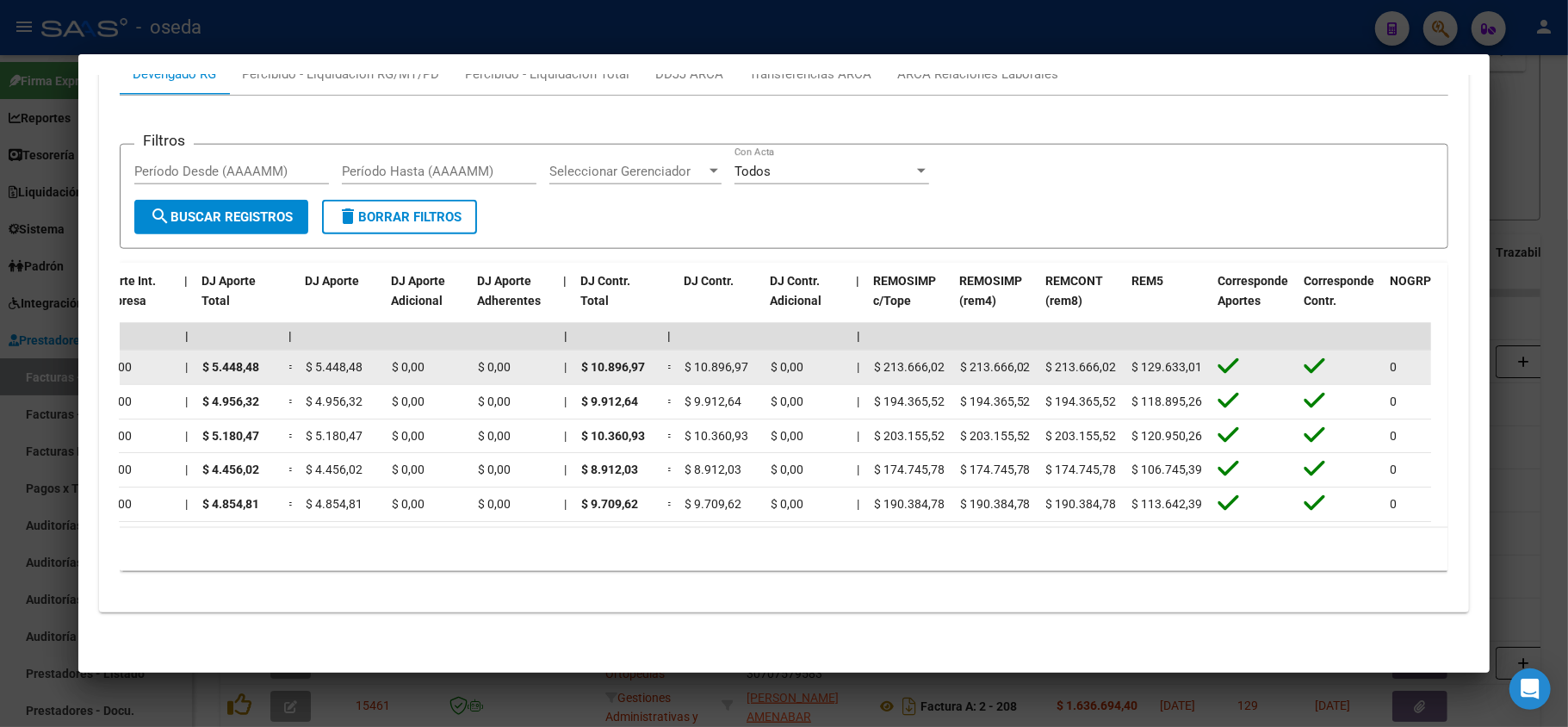
drag, startPoint x: 310, startPoint y: 349, endPoint x: 346, endPoint y: 349, distance: 36.0
click at [346, 360] on span "$ 5.448,48" at bounding box center [334, 366] width 57 height 13
drag, startPoint x: 1141, startPoint y: 349, endPoint x: 1180, endPoint y: 349, distance: 39.0
click at [1178, 360] on span "$ 129.633,01" at bounding box center [1167, 366] width 70 height 13
drag, startPoint x: 1049, startPoint y: 351, endPoint x: 1090, endPoint y: 349, distance: 41.0
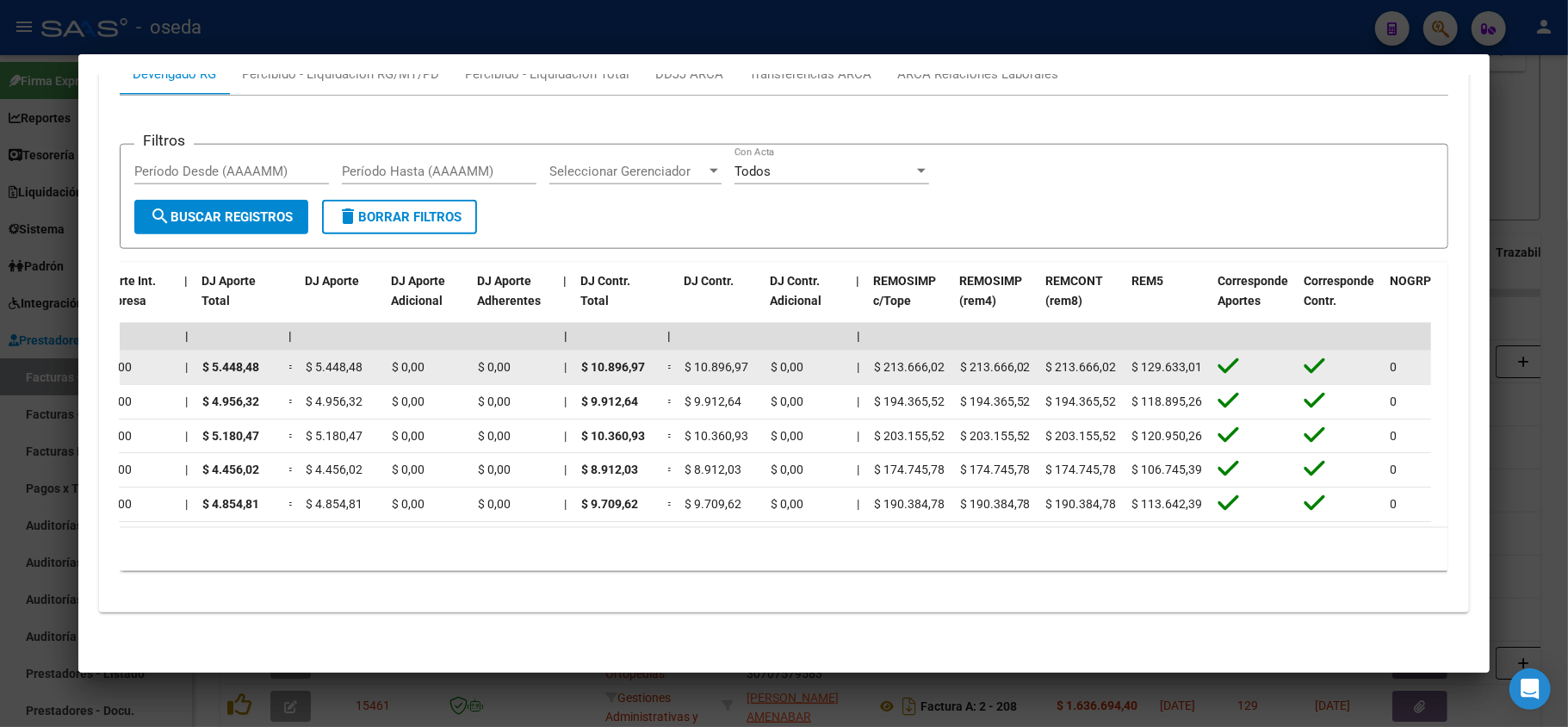
click at [1090, 360] on span "$ 213.666,02" at bounding box center [1082, 366] width 70 height 13
drag, startPoint x: 972, startPoint y: 349, endPoint x: 1028, endPoint y: 340, distance: 56.7
click at [1027, 358] on div "$ 213.666,02" at bounding box center [996, 367] width 72 height 20
drag, startPoint x: 1130, startPoint y: 349, endPoint x: 1211, endPoint y: 343, distance: 81.2
click at [1211, 350] on div "202310 20174857327 $ 0,00 | | $ 0,00 $ 0,00 $ 16.345,45 $ 16.345,45 | $ 0,00 $ …" at bounding box center [273, 367] width 3652 height 34
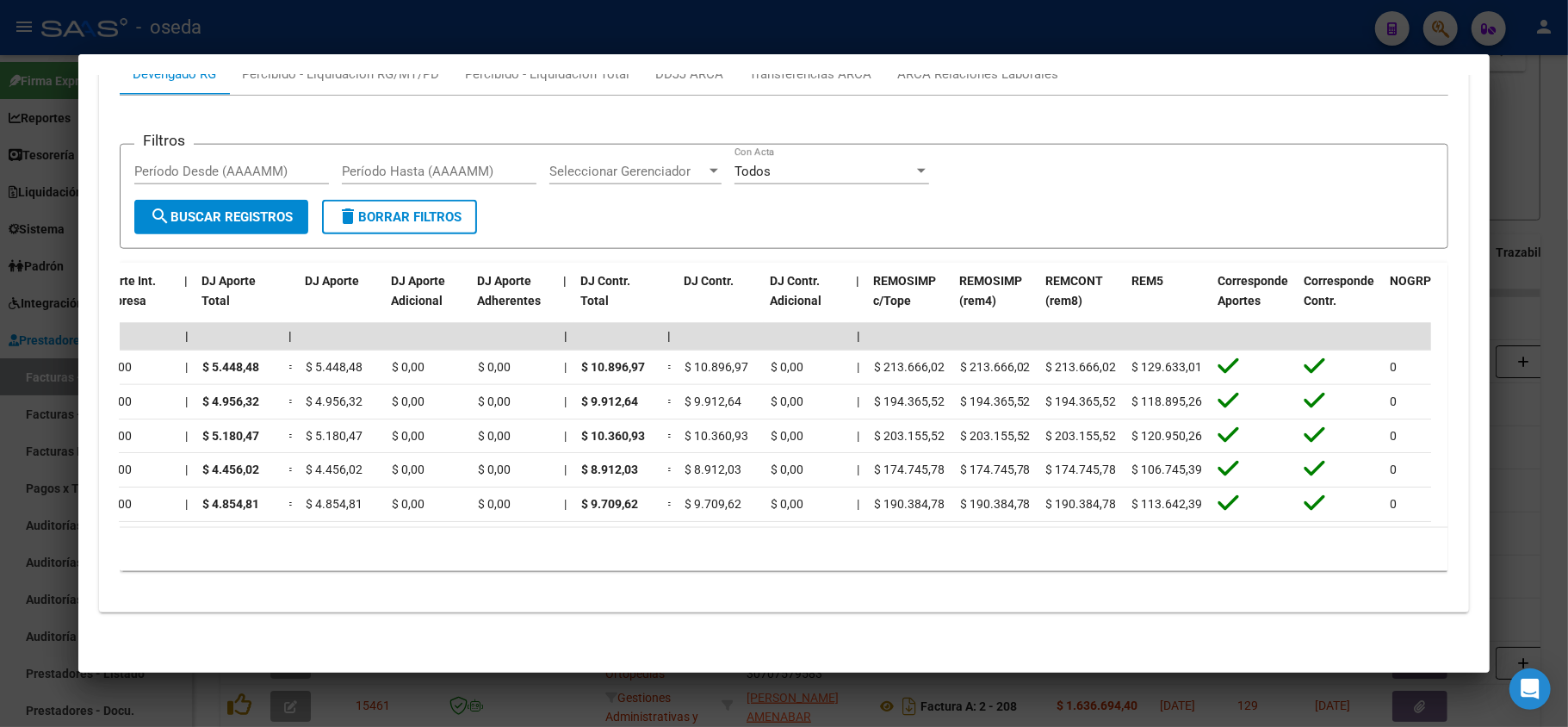
click at [22, 245] on div at bounding box center [784, 364] width 1568 height 727
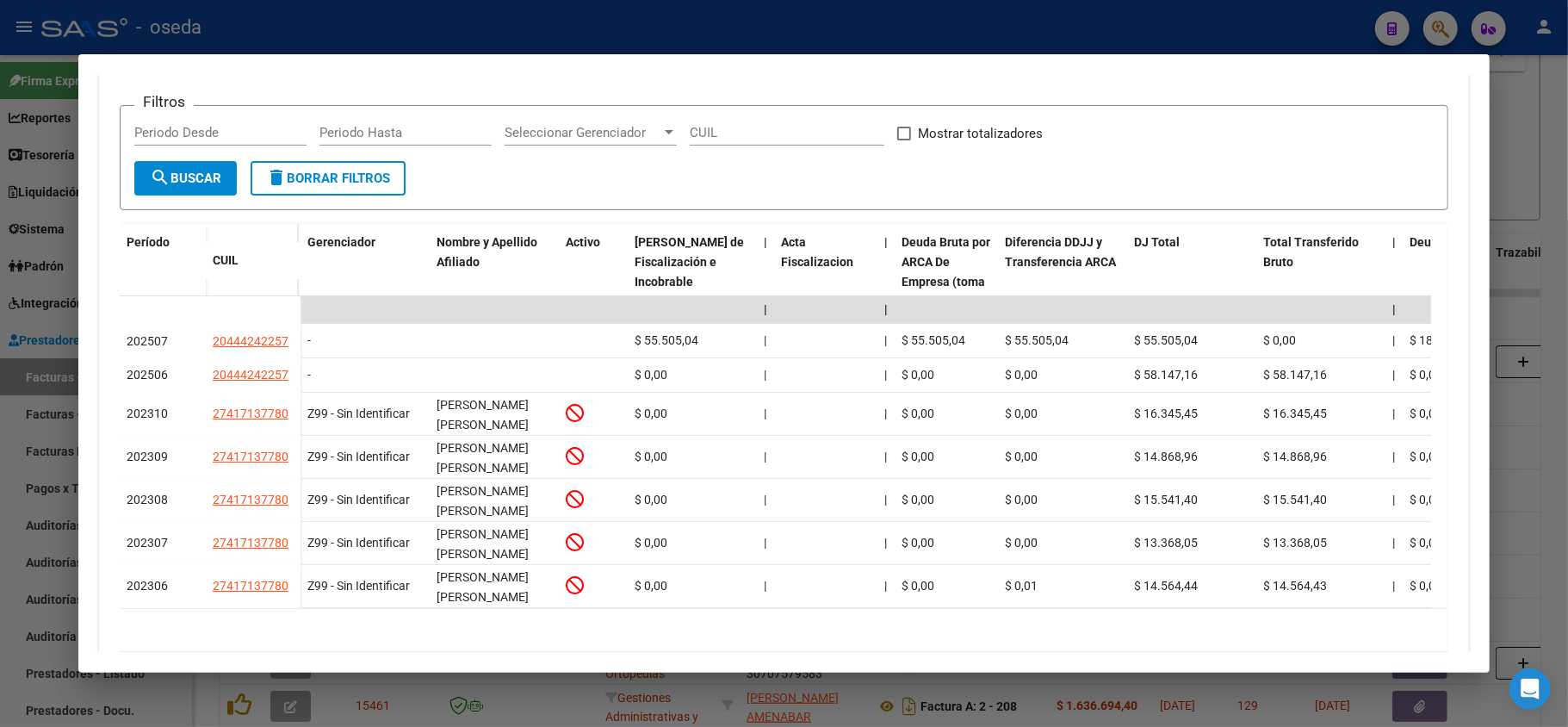
click at [5, 190] on div at bounding box center [784, 364] width 1568 height 727
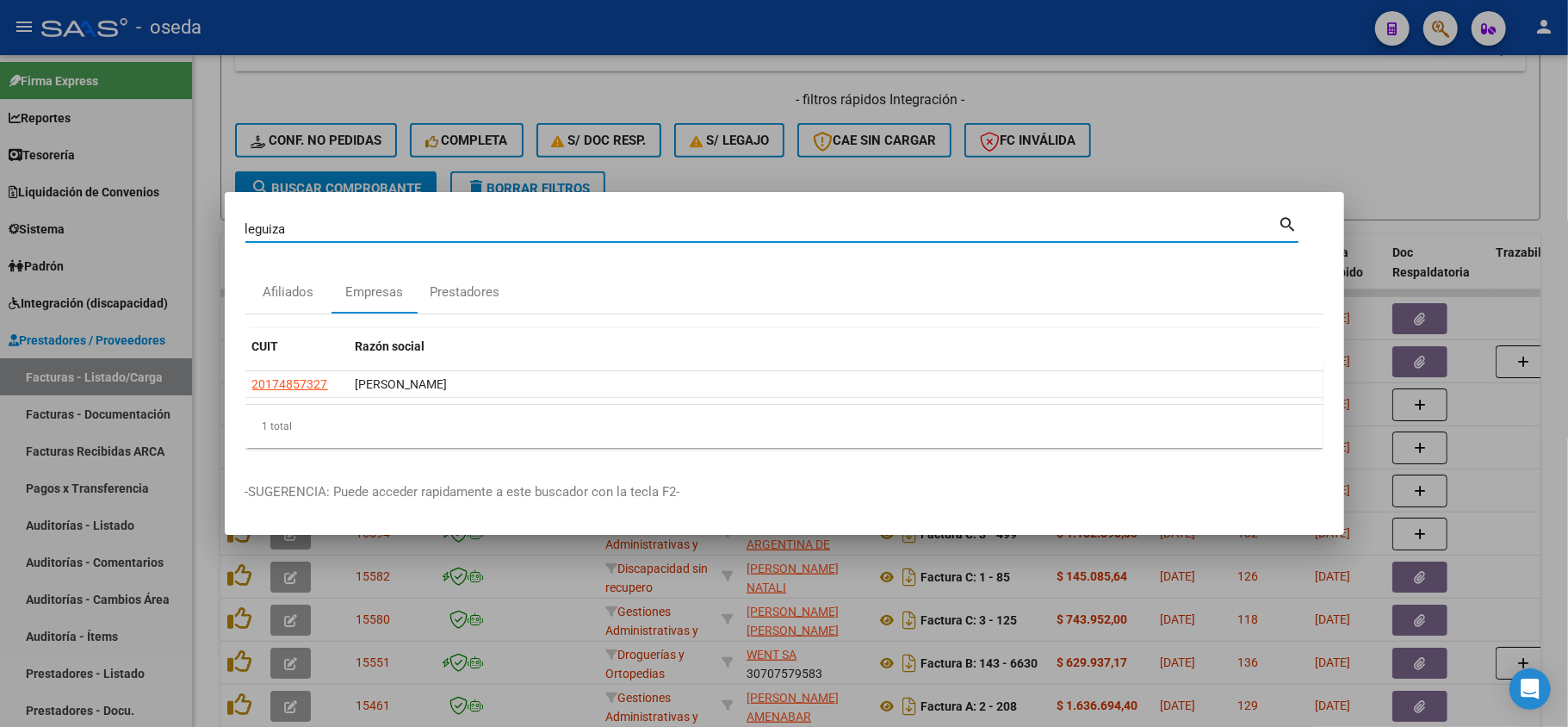
click at [323, 231] on input "leguiza" at bounding box center [762, 229] width 1033 height 15
type input "34485666"
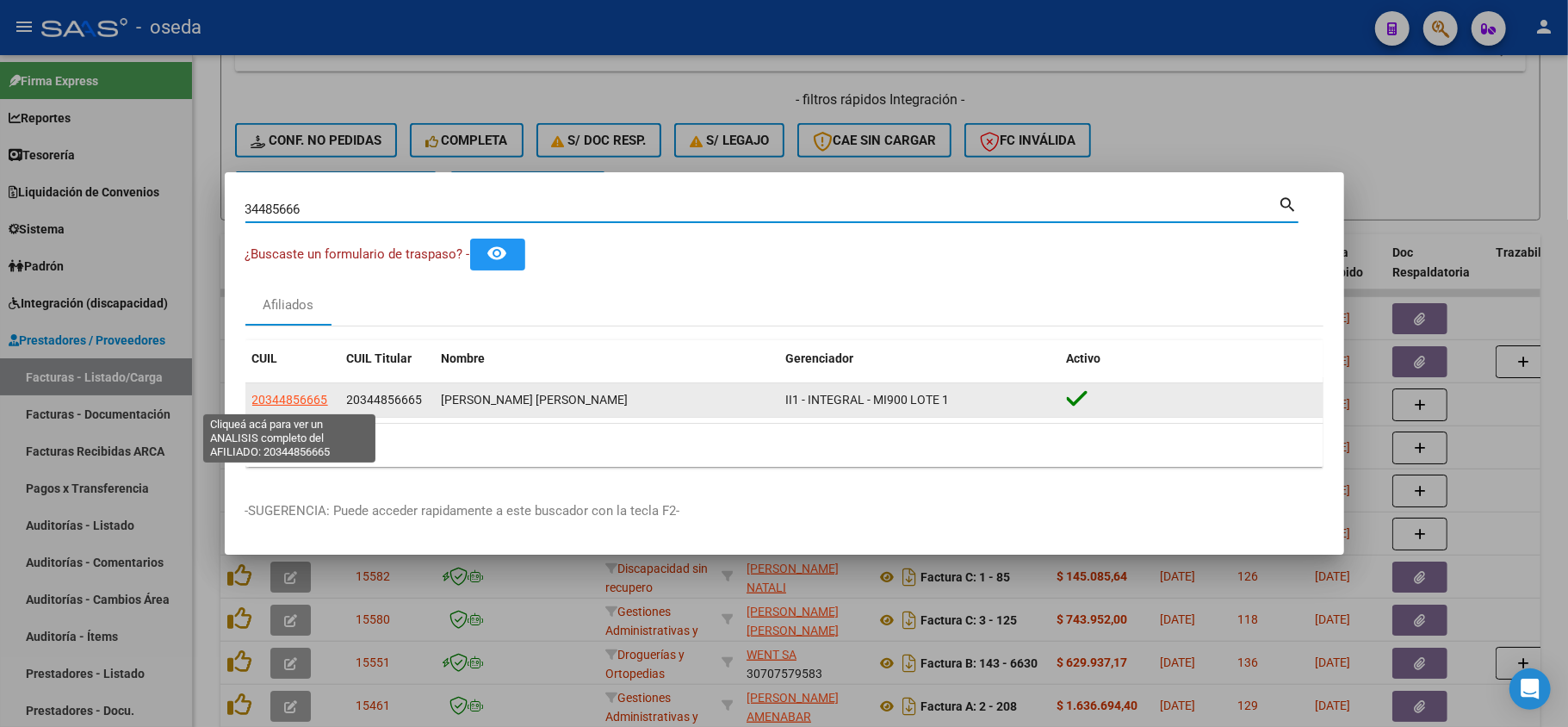
click at [276, 402] on span "20344856665" at bounding box center [290, 400] width 76 height 13
type textarea "20344856665"
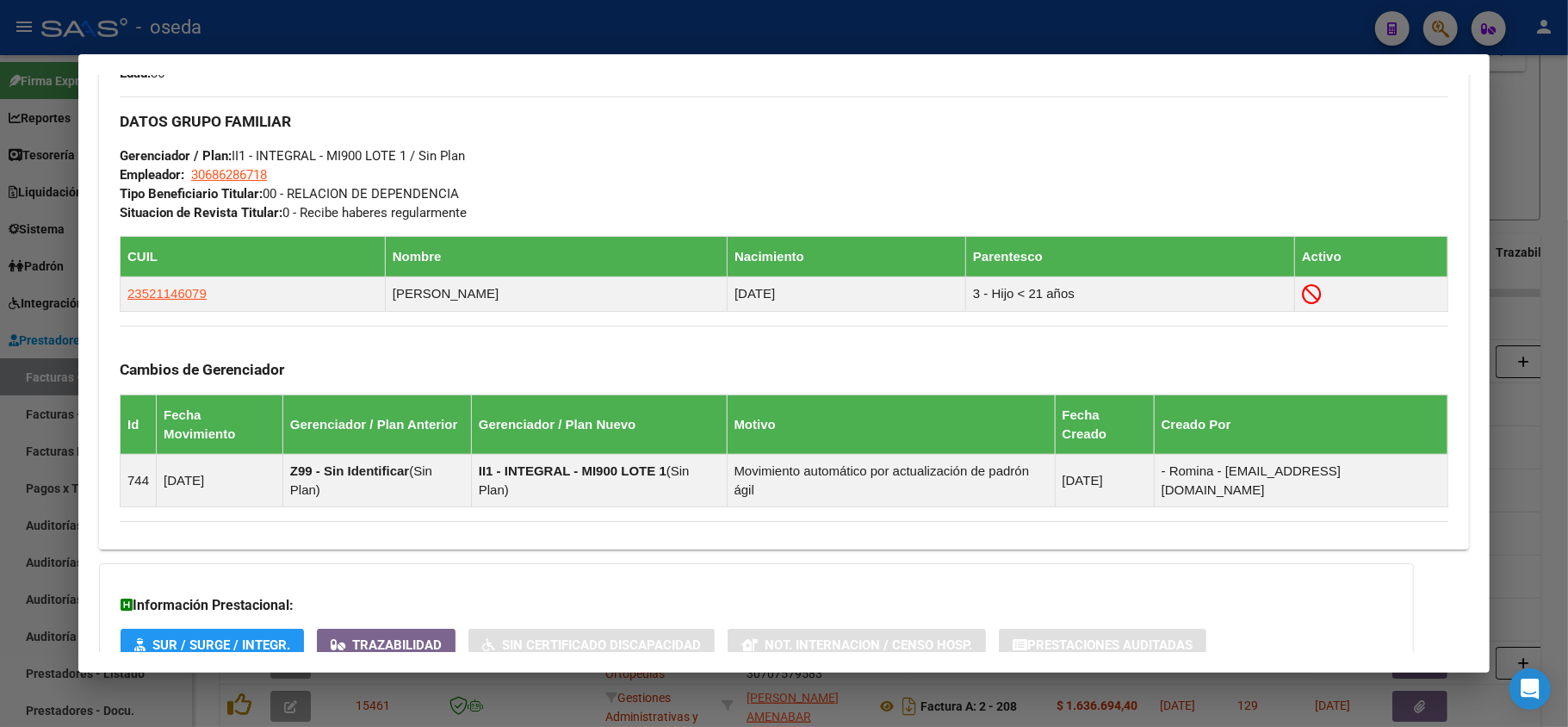
scroll to position [893, 0]
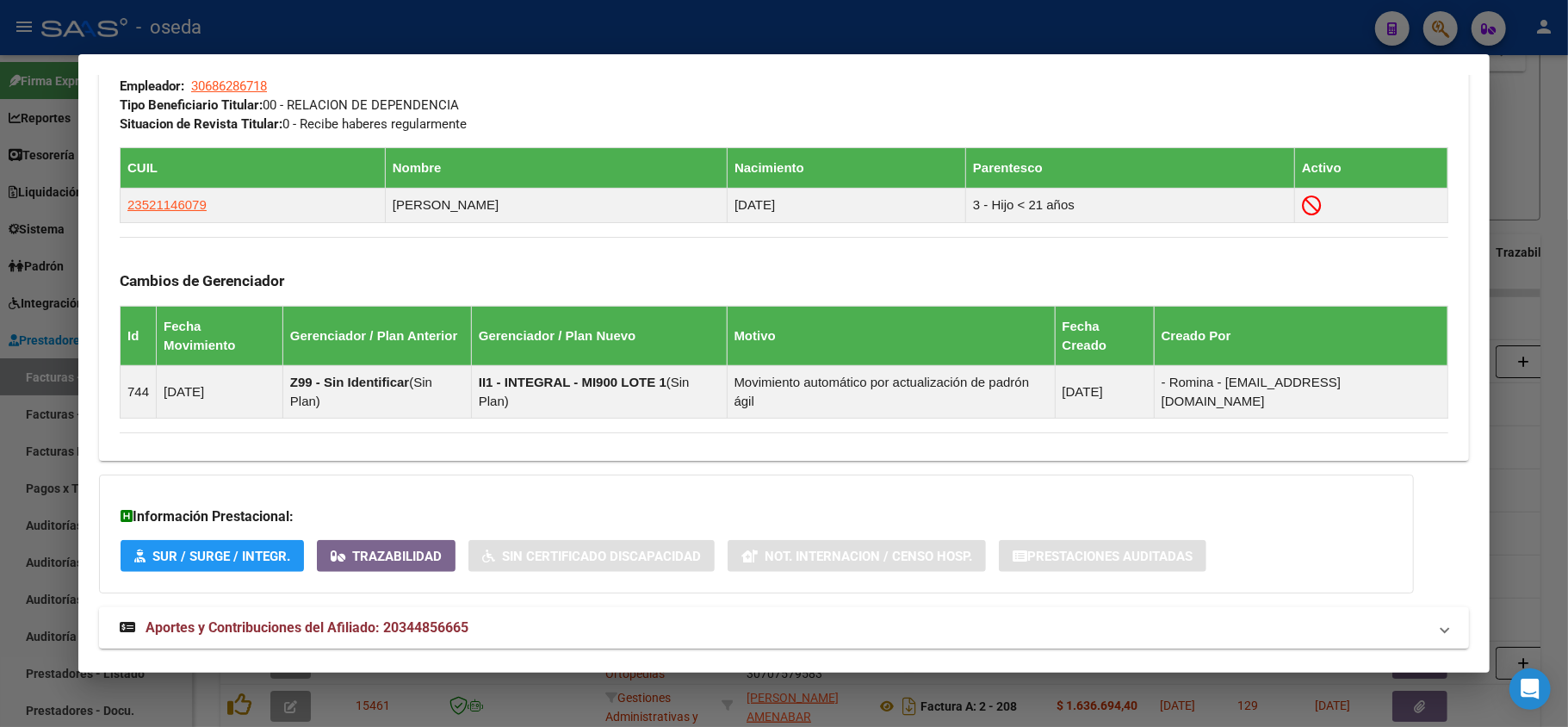
click at [382, 619] on span "Aportes y Contribuciones del Afiliado: 20344856665" at bounding box center [306, 627] width 323 height 16
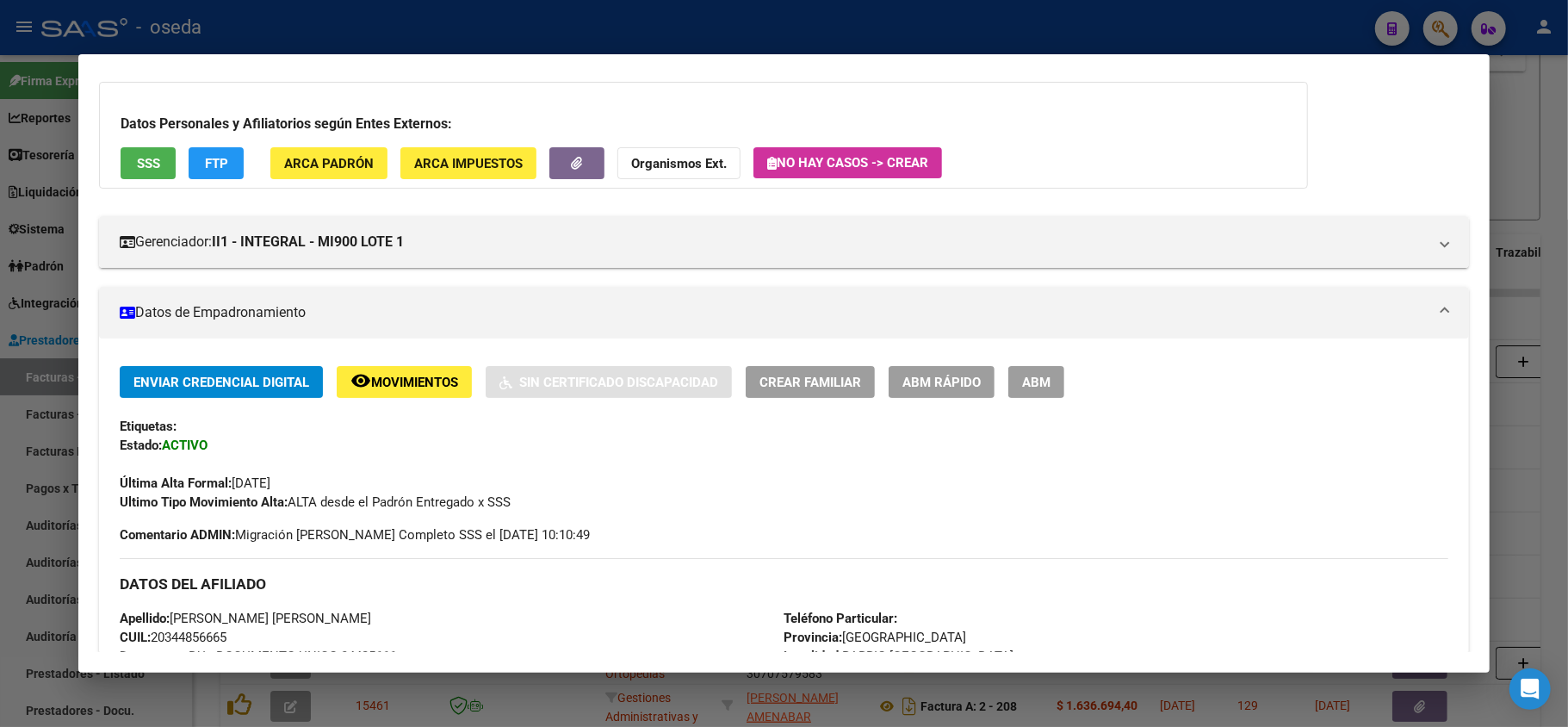
scroll to position [0, 0]
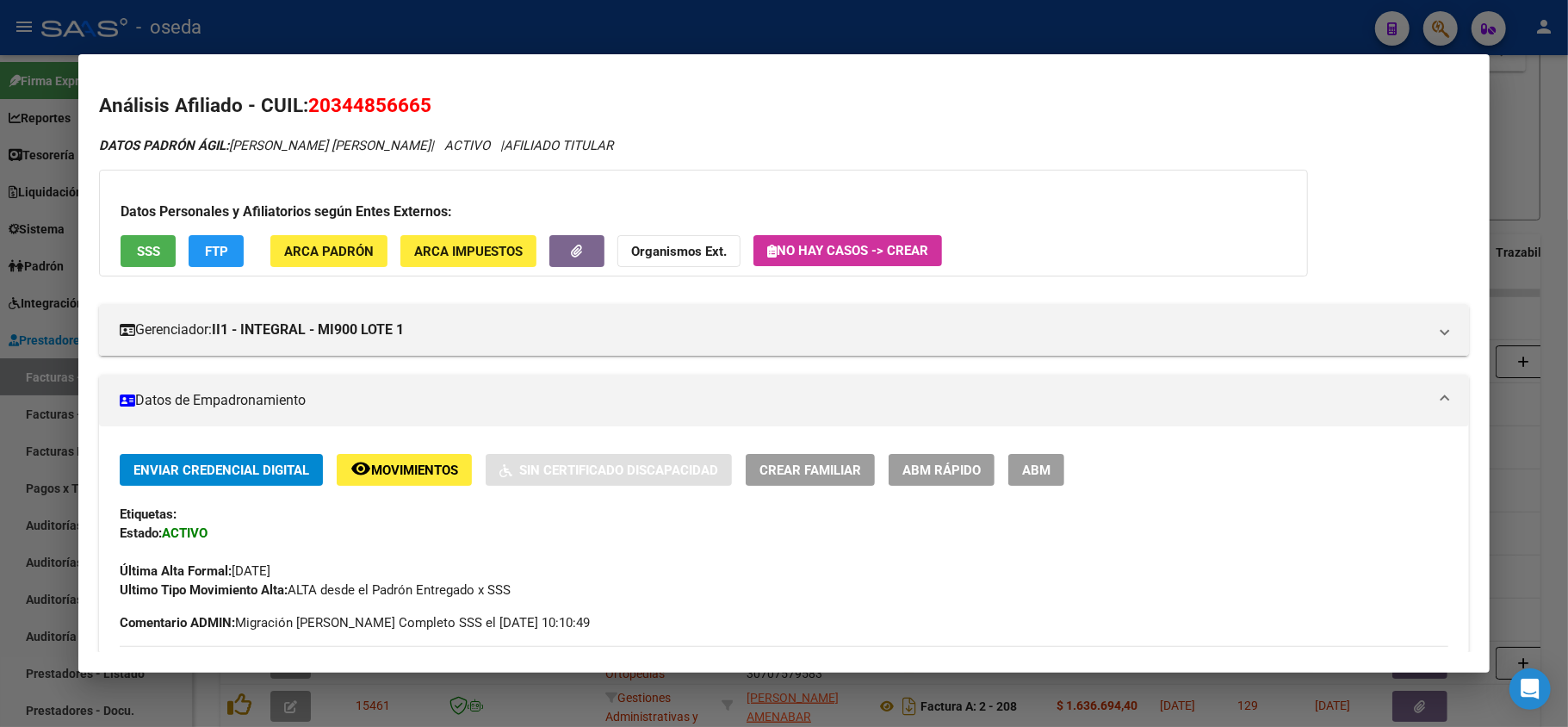
click at [41, 121] on div at bounding box center [784, 364] width 1568 height 727
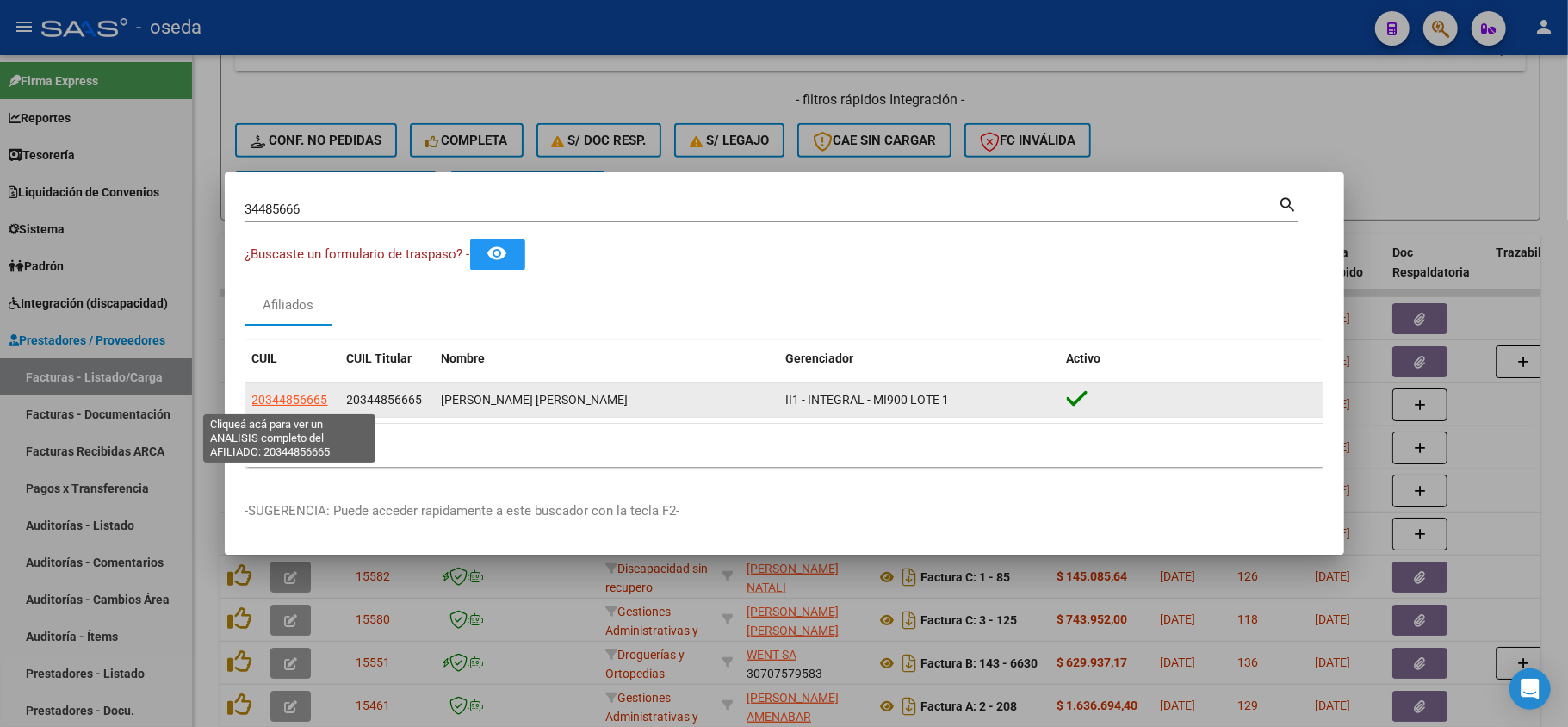
click at [297, 400] on span "20344856665" at bounding box center [290, 400] width 76 height 13
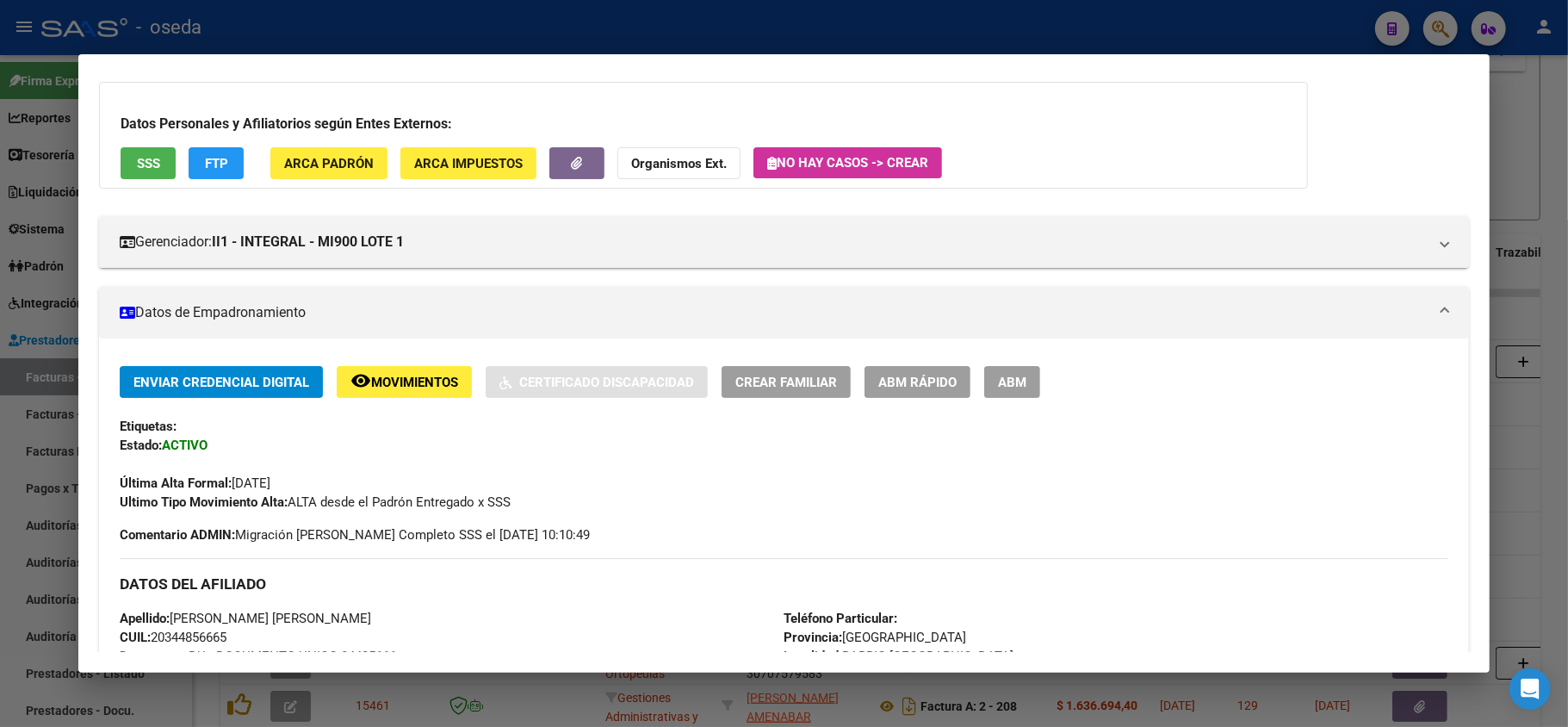
scroll to position [432, 0]
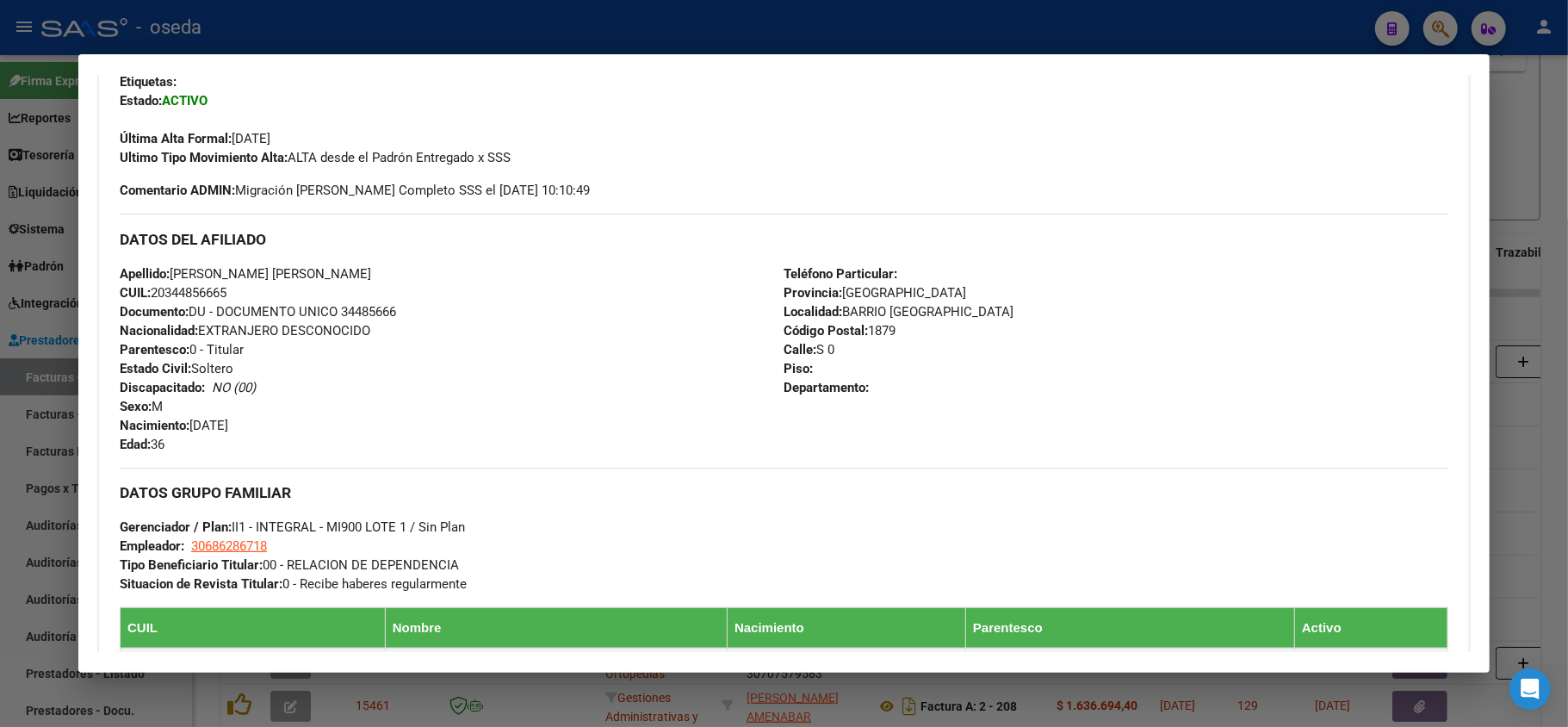
click at [0, 431] on div at bounding box center [784, 364] width 1568 height 727
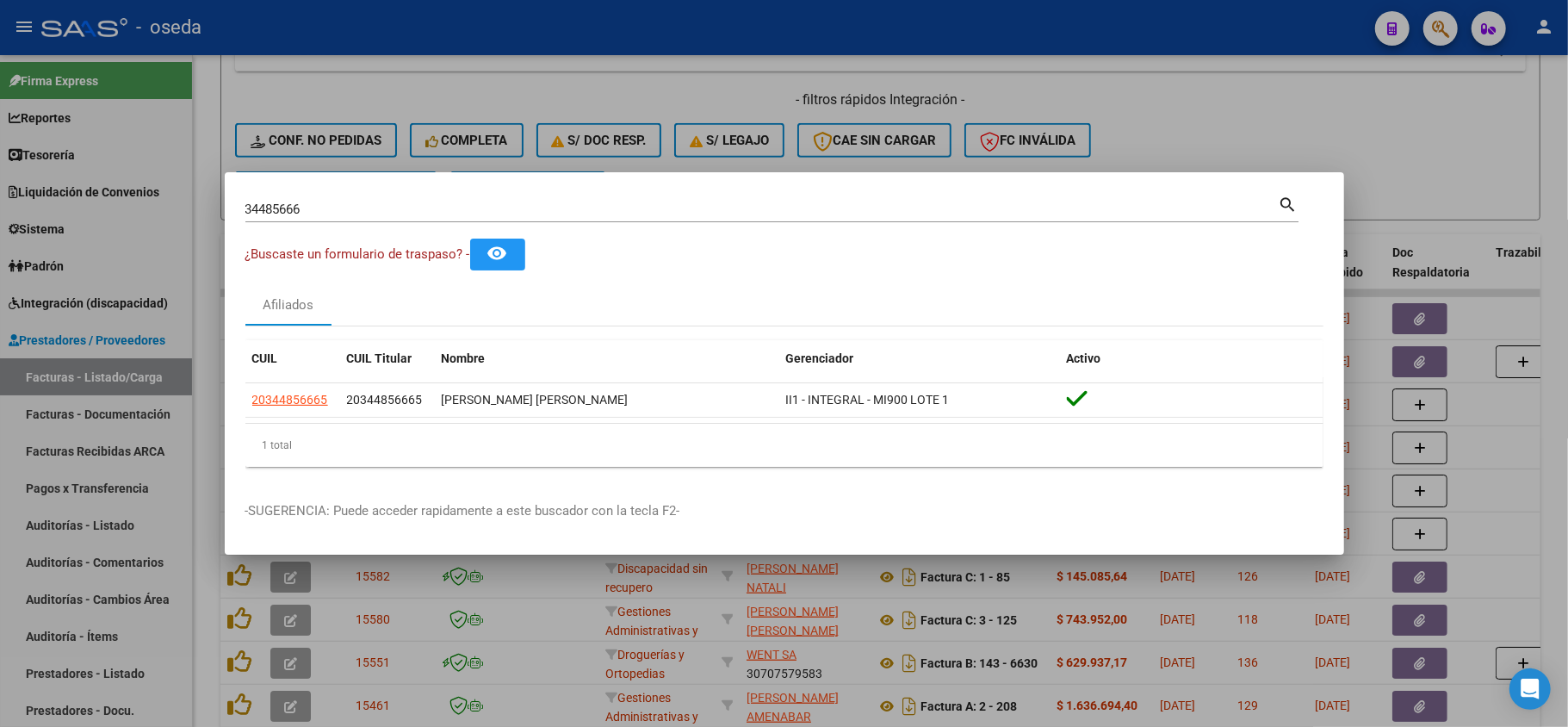
click at [0, 328] on div at bounding box center [784, 364] width 1568 height 727
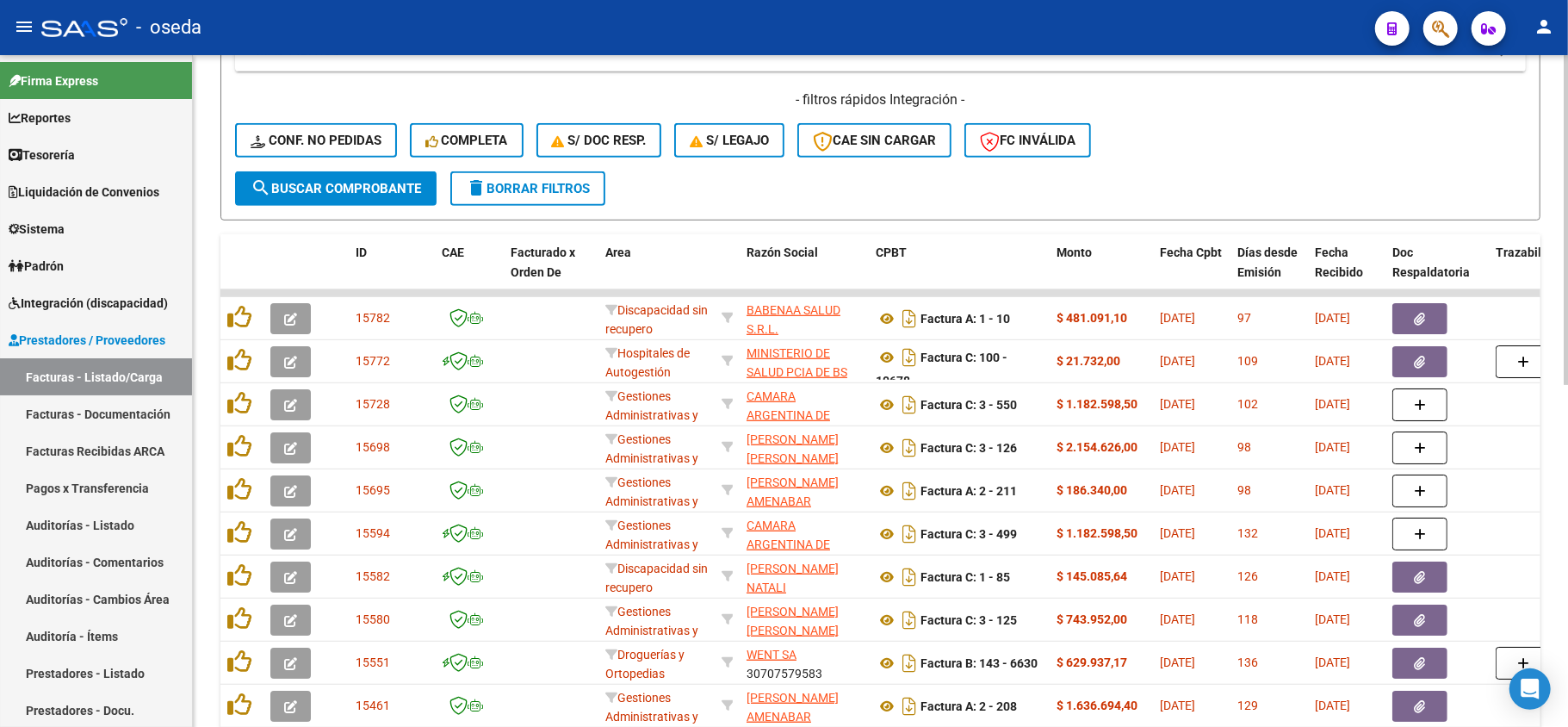
scroll to position [229, 0]
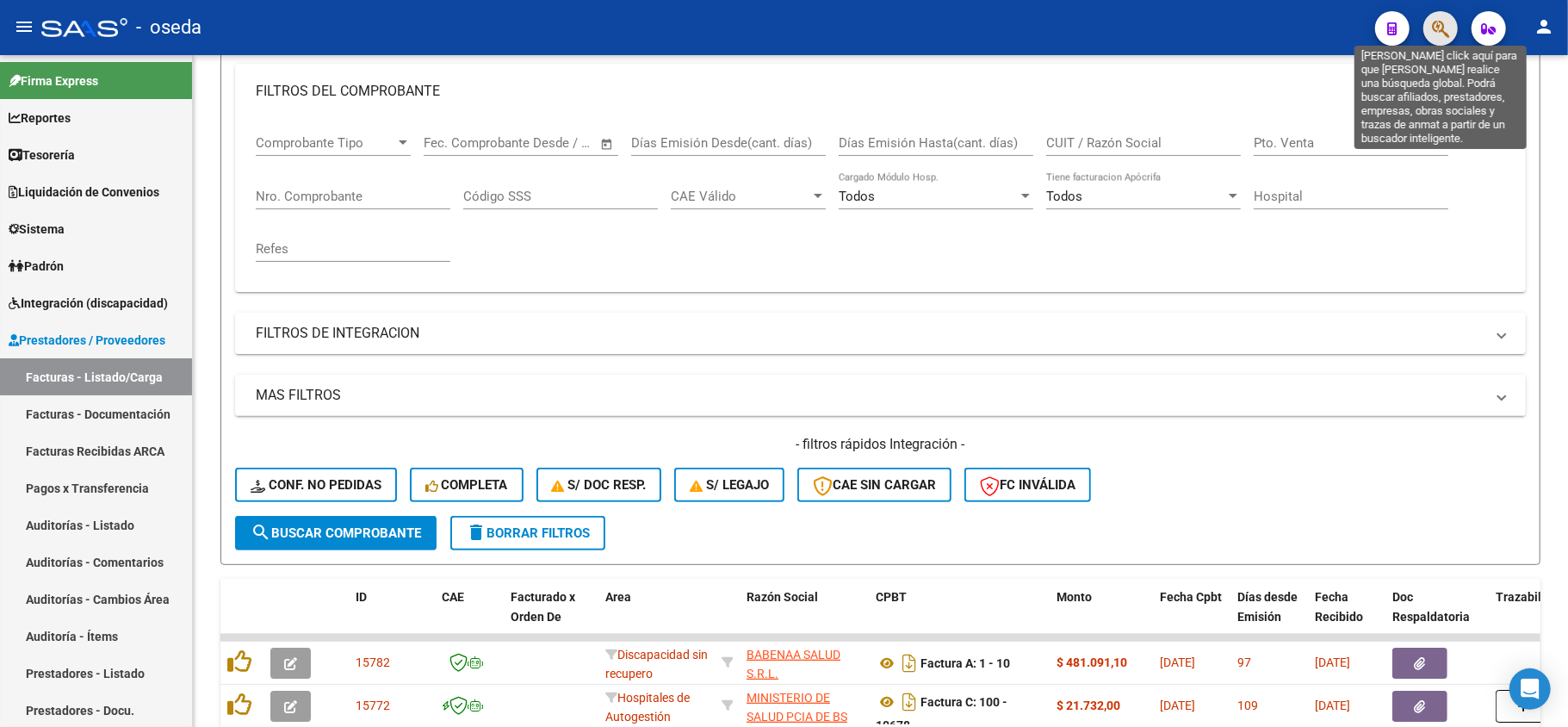
click at [1443, 34] on icon "button" at bounding box center [1441, 29] width 17 height 20
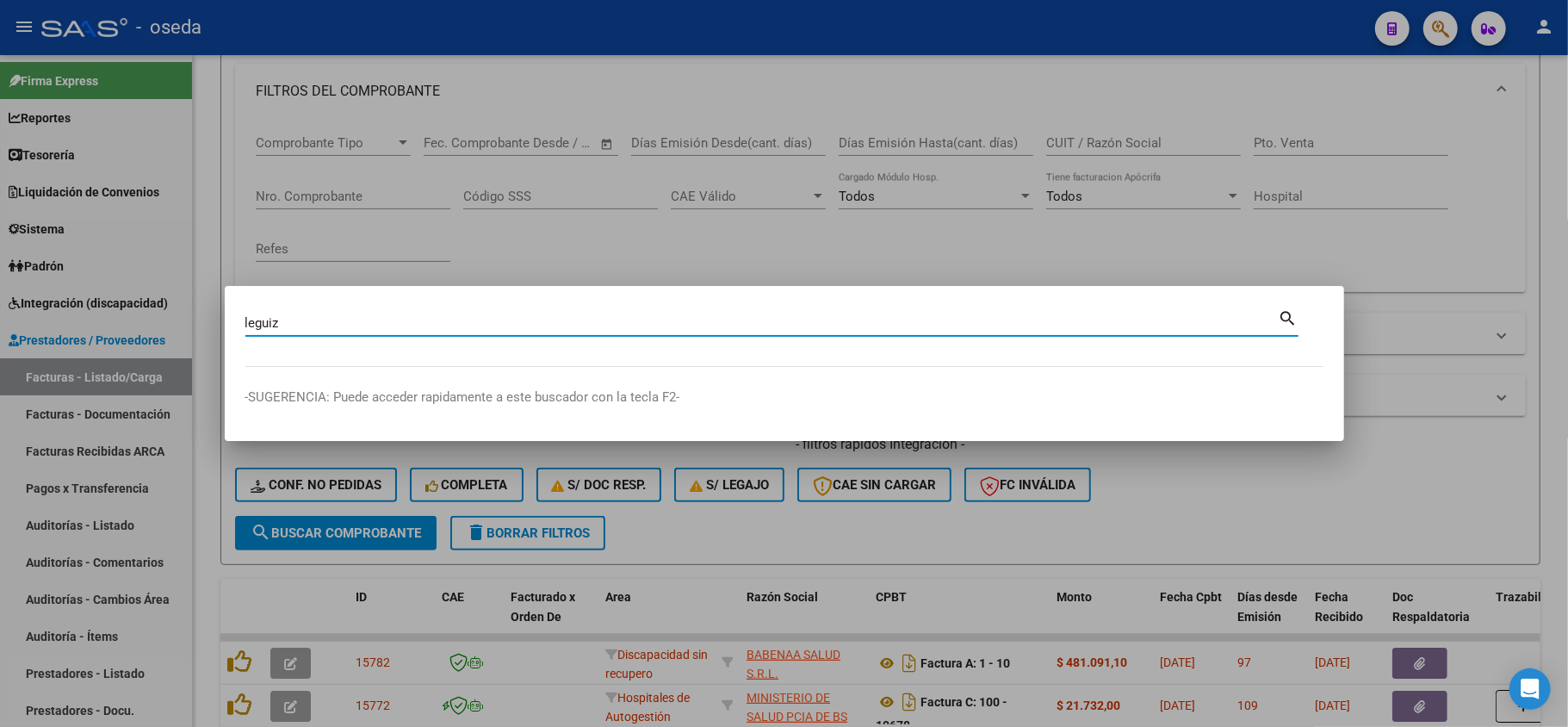
type input "leguiz"
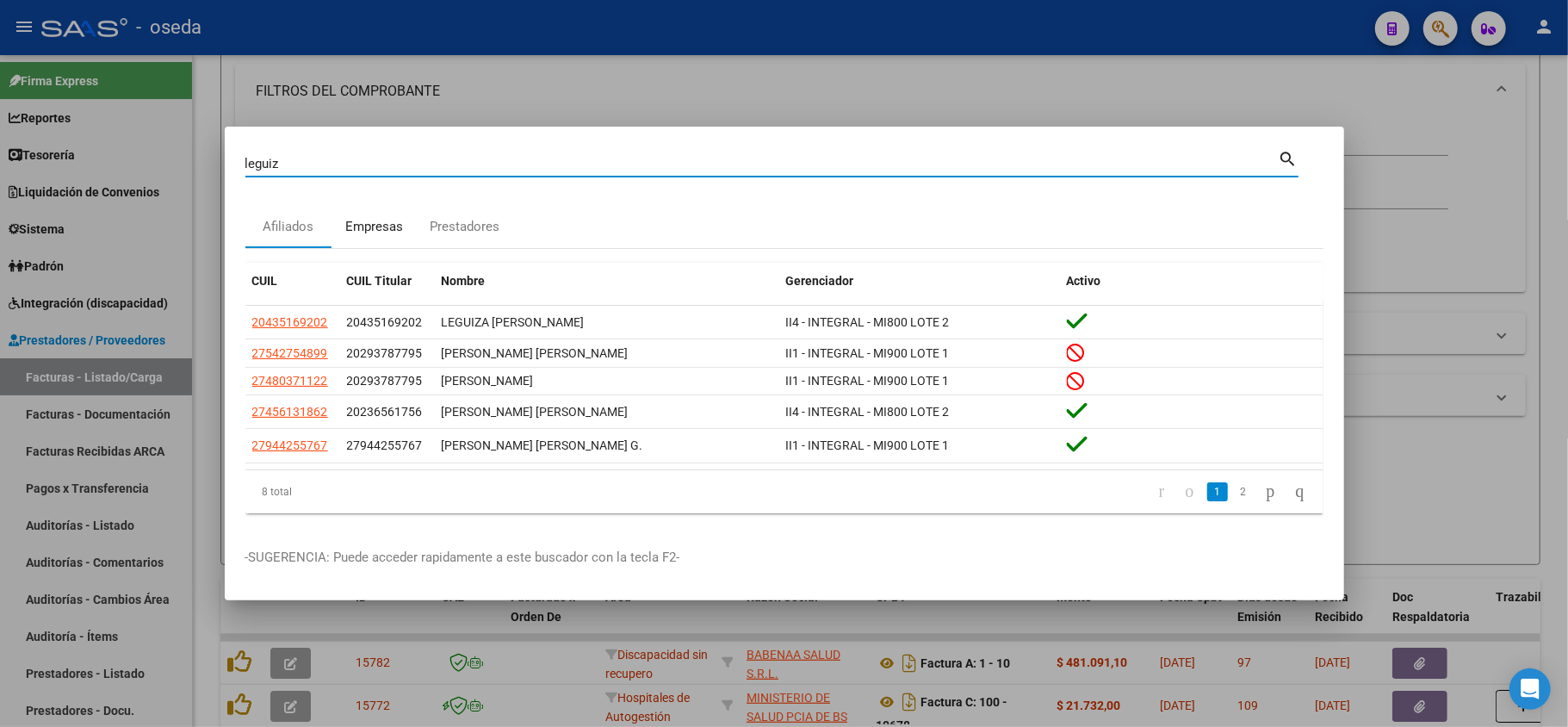
click at [383, 229] on div "Empresas" at bounding box center [374, 226] width 58 height 20
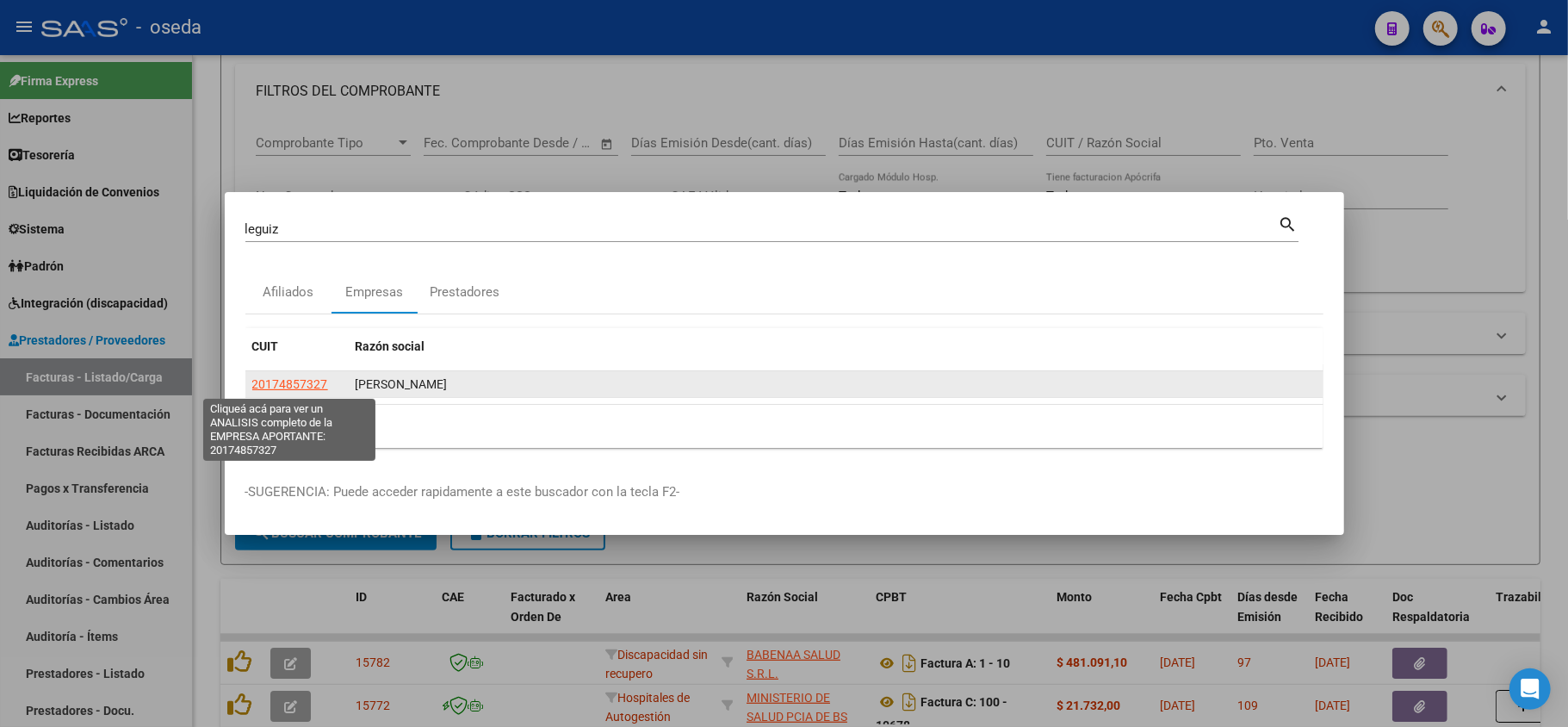
click at [295, 383] on span "20174857327" at bounding box center [290, 383] width 76 height 13
type textarea "20174857327"
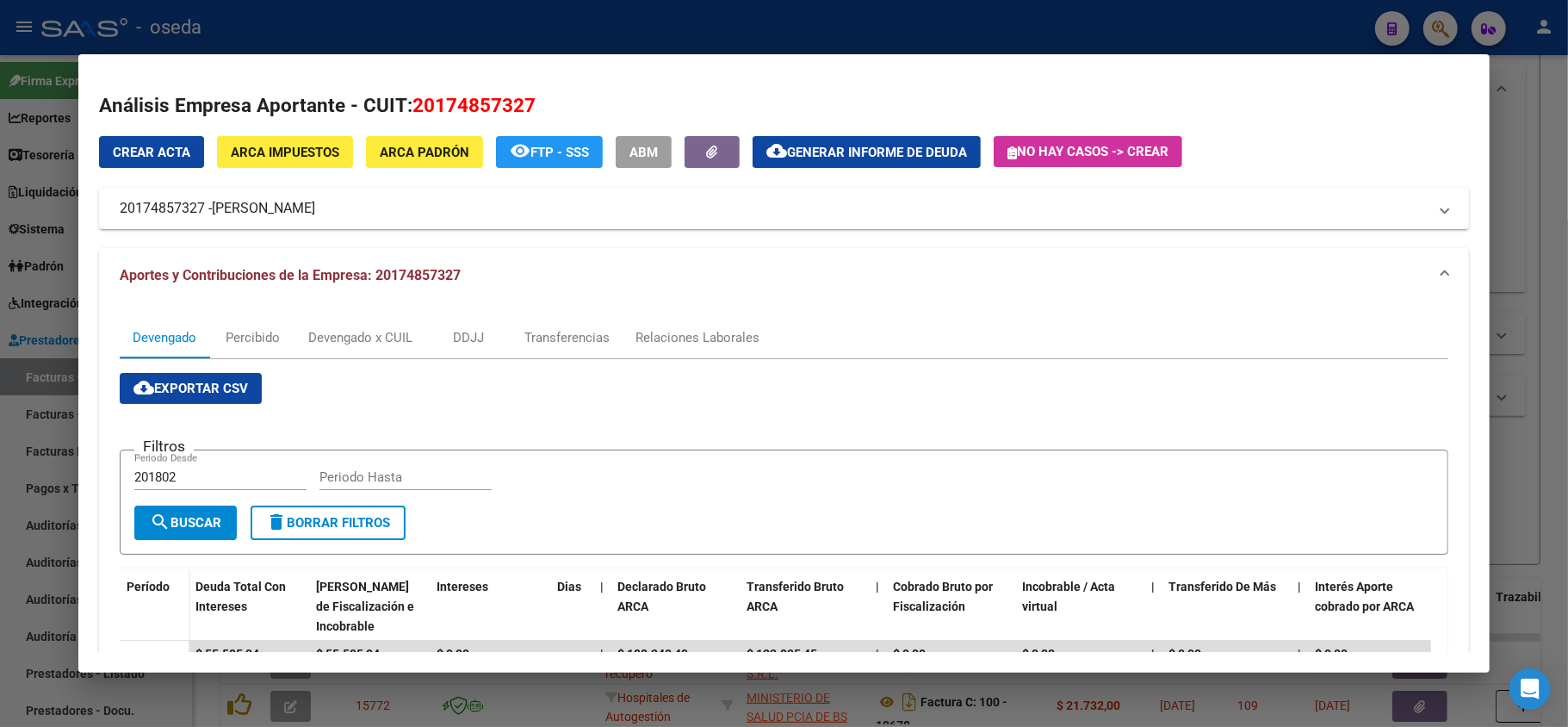
click at [311, 159] on span "ARCA Impuestos" at bounding box center [285, 152] width 108 height 15
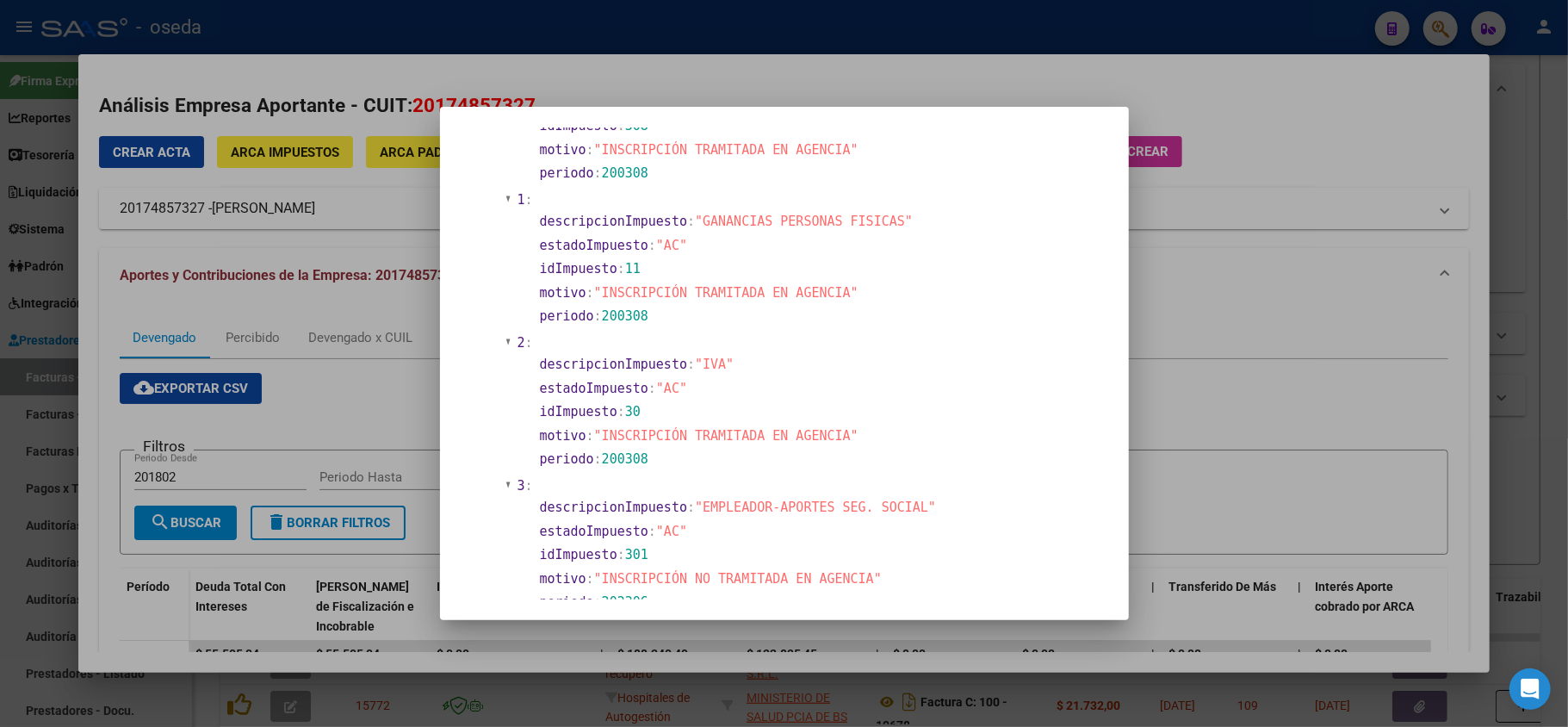
scroll to position [946, 0]
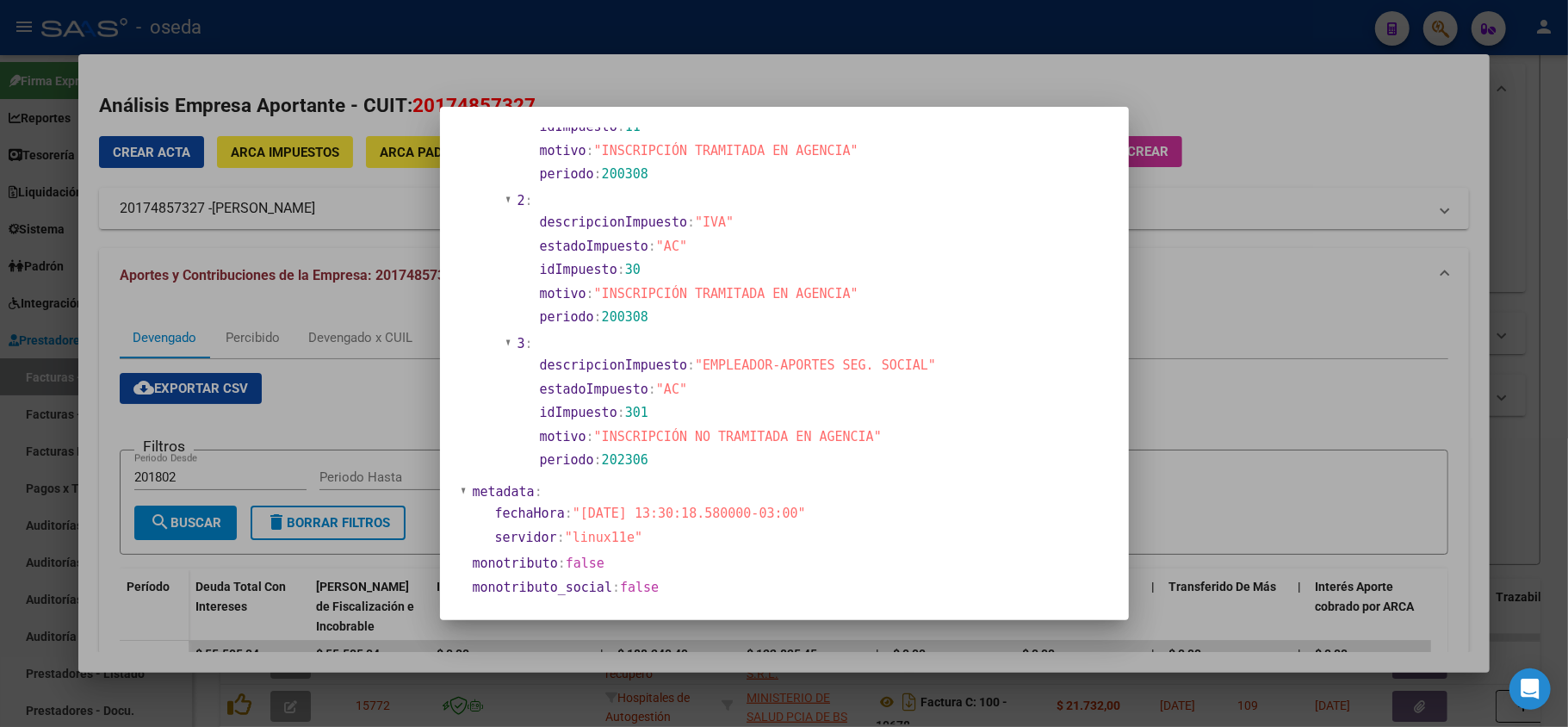
click at [1344, 272] on div at bounding box center [784, 364] width 1568 height 727
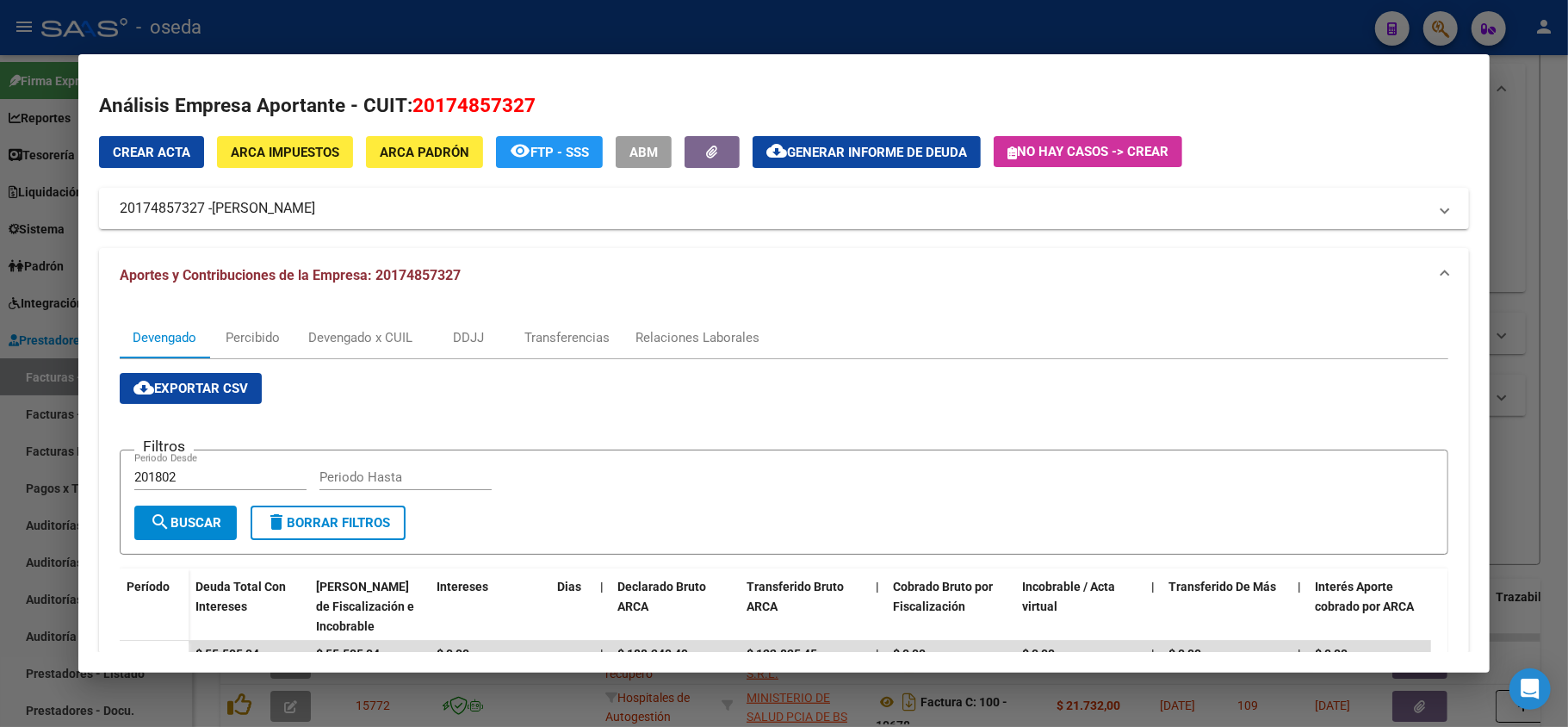
click at [338, 25] on div at bounding box center [784, 364] width 1568 height 727
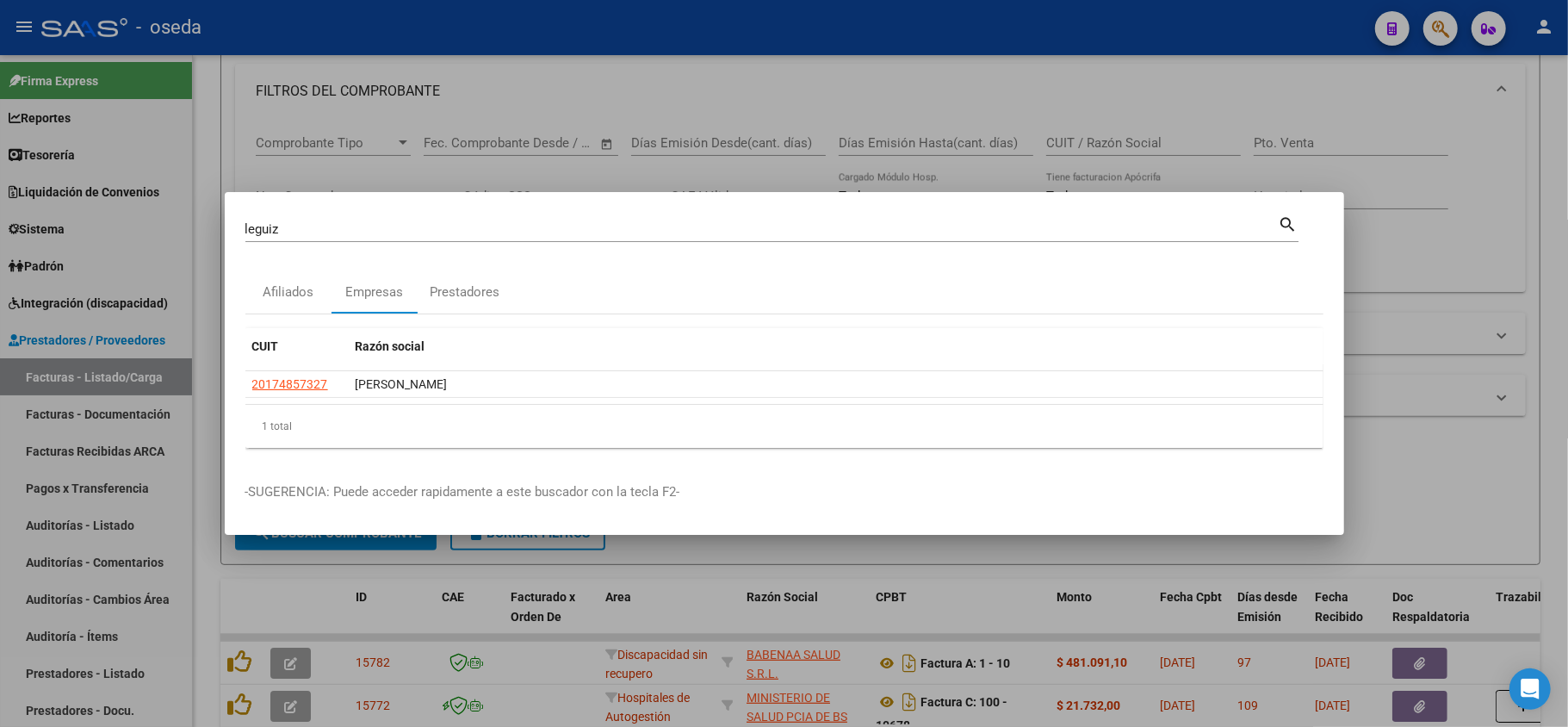
click at [400, 238] on div "leguiz Buscar (apellido, dni, [PERSON_NAME], nro traspaso, cuit, obra social)" at bounding box center [762, 228] width 1033 height 26
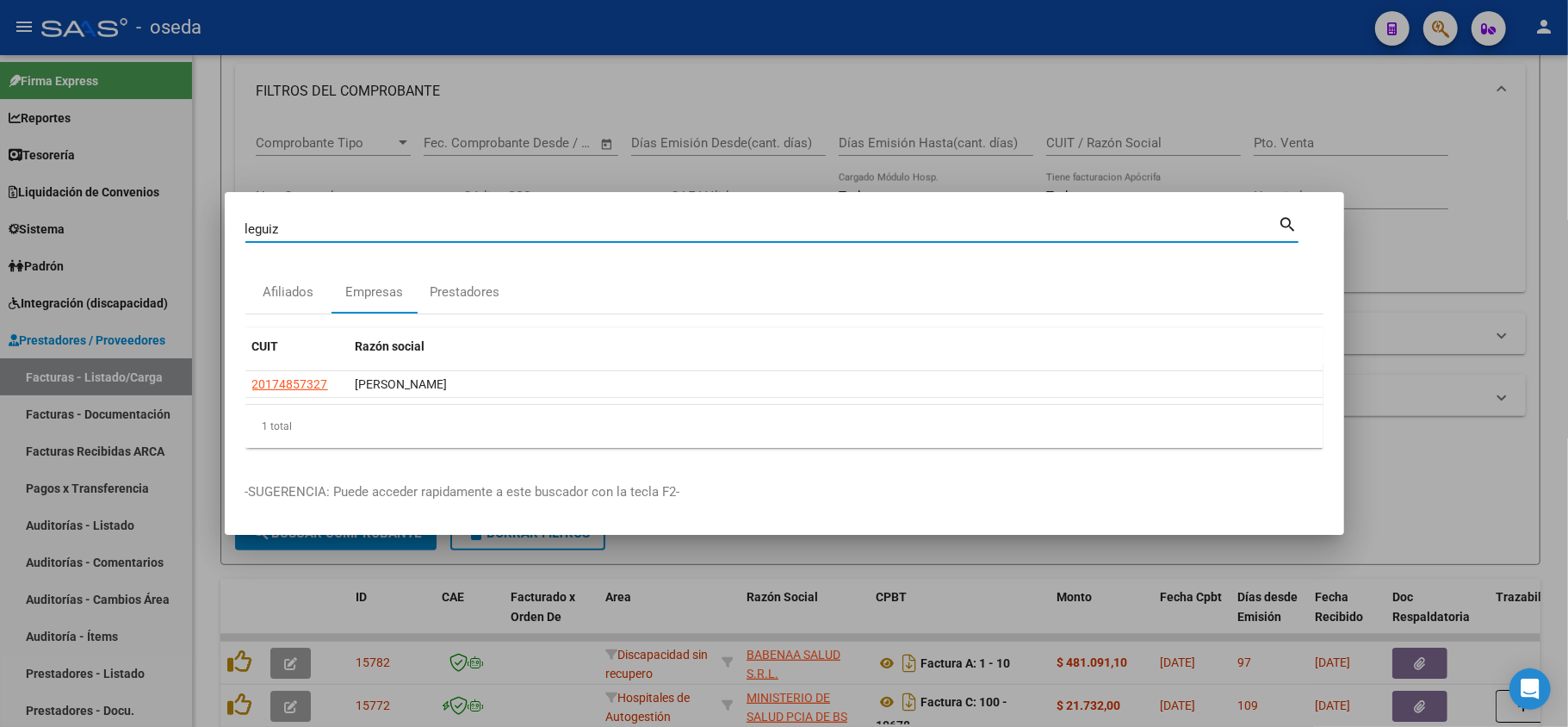
click at [397, 235] on input "leguiz" at bounding box center [762, 229] width 1033 height 15
type input "KLEC"
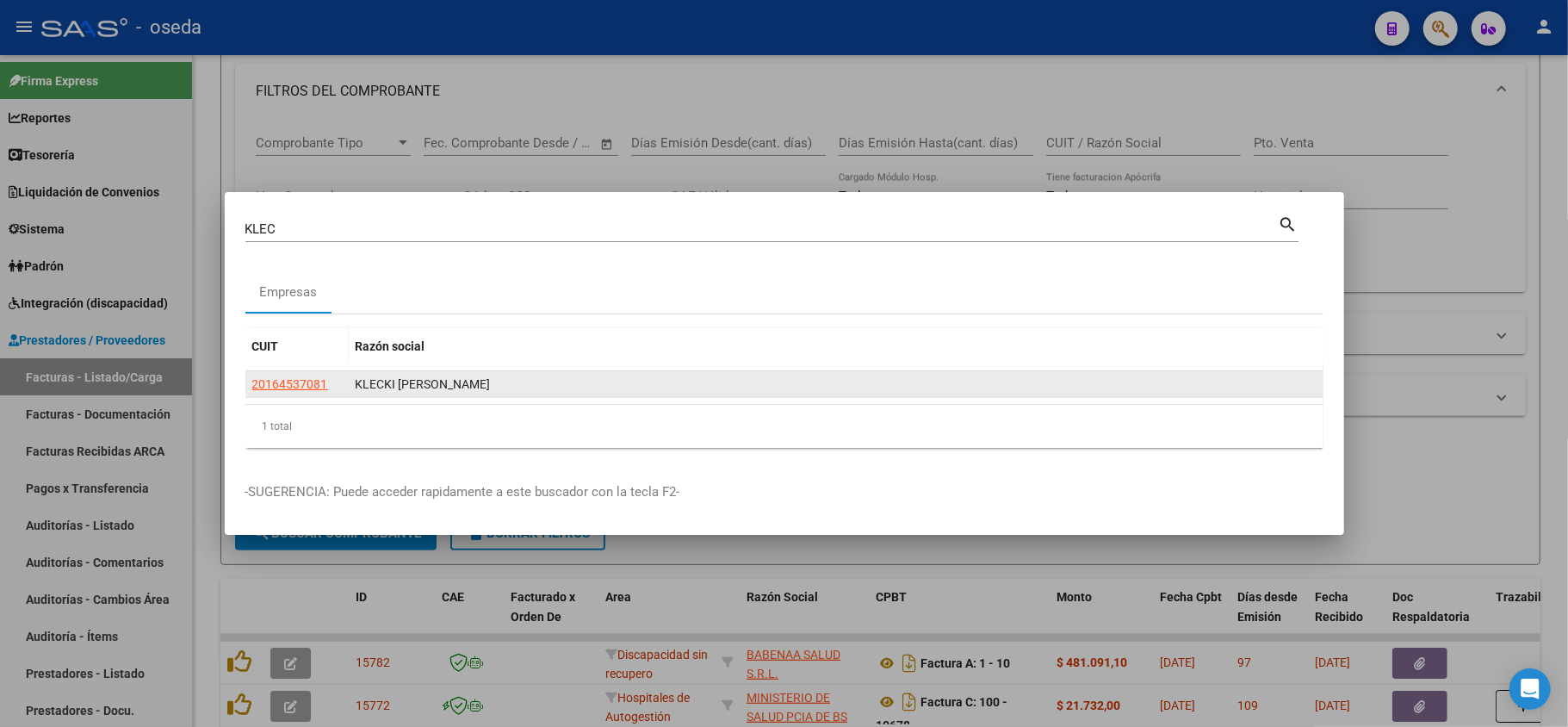
click at [276, 373] on datatable-body-cell "20164537081" at bounding box center [297, 384] width 104 height 27
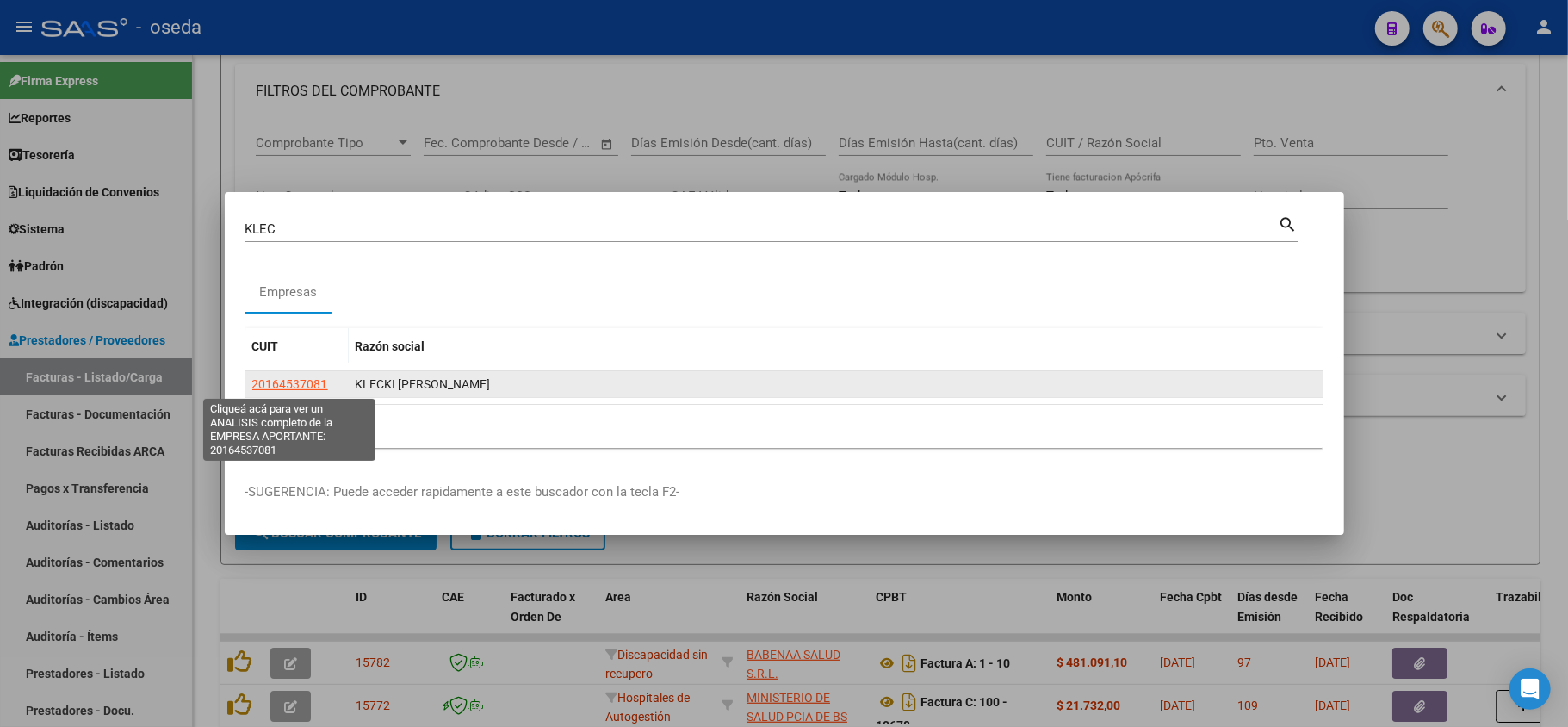
click at [283, 383] on span "20164537081" at bounding box center [290, 383] width 76 height 13
type textarea "20164537081"
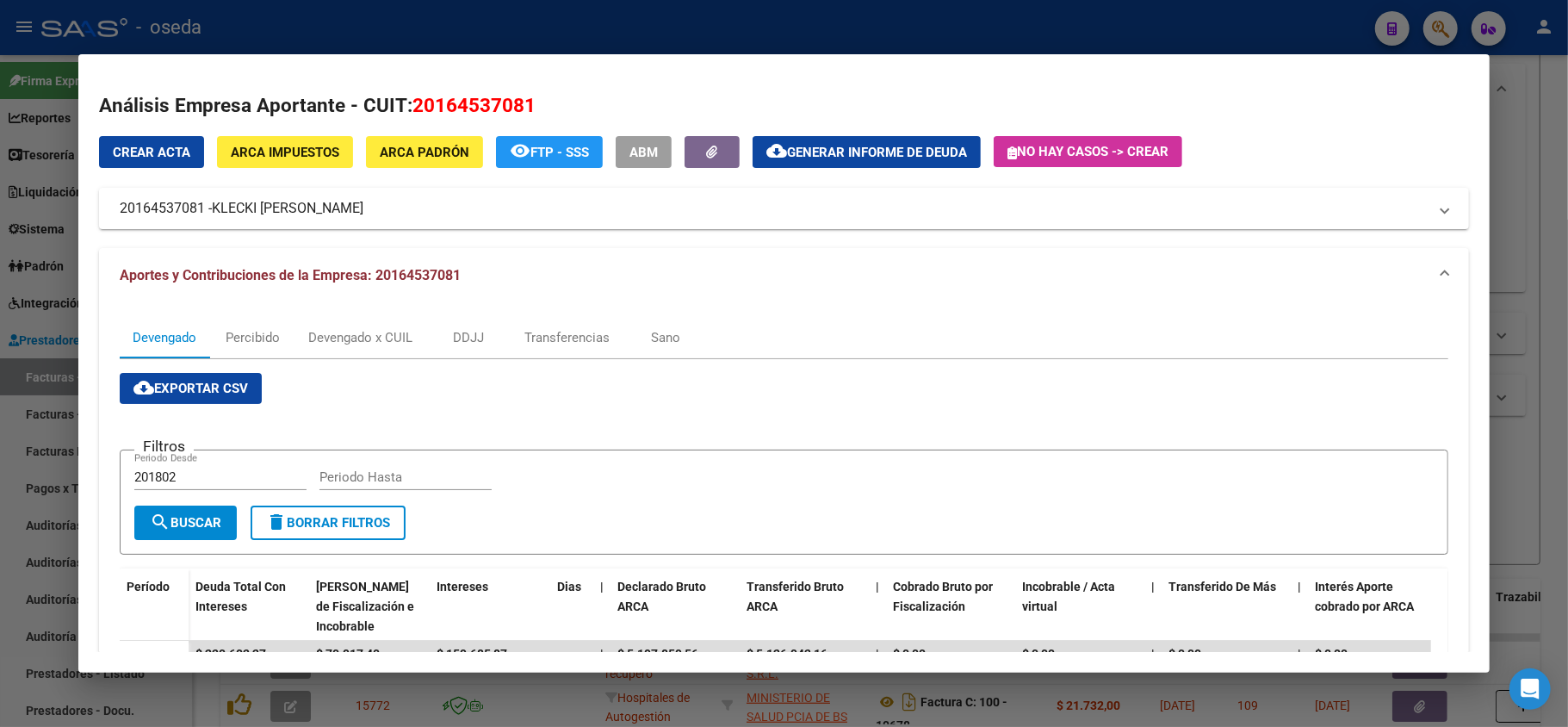
scroll to position [229, 0]
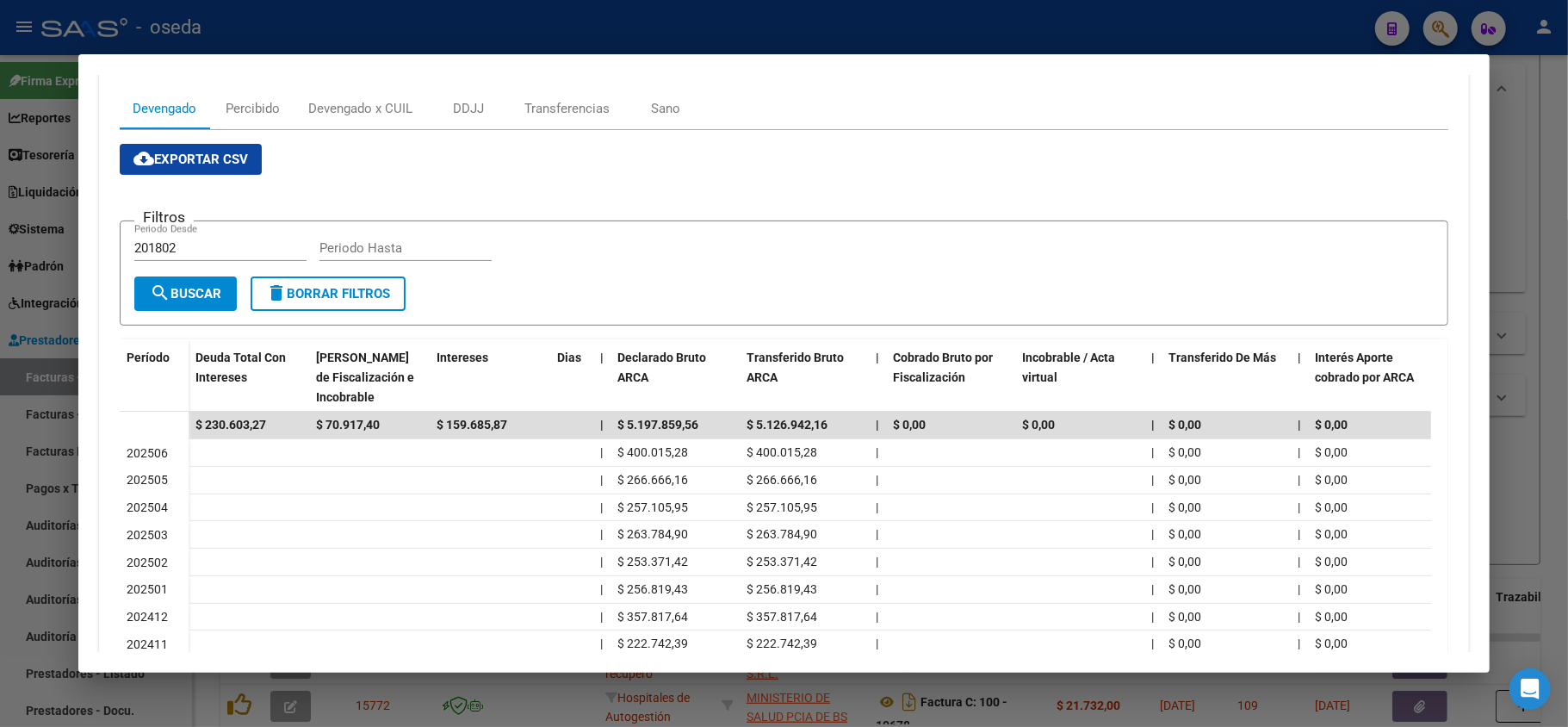
click at [0, 518] on div at bounding box center [784, 364] width 1568 height 727
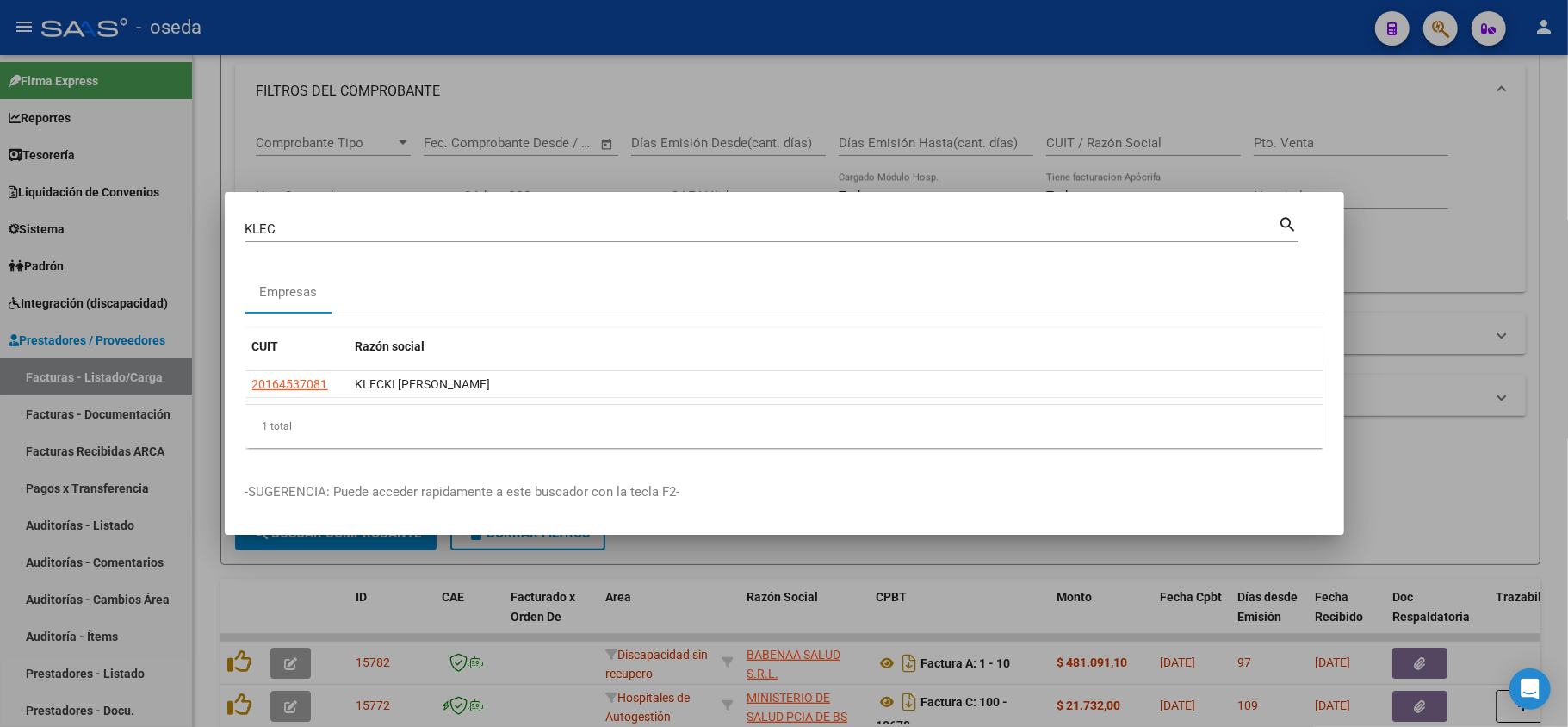
click at [341, 228] on input "KLEC" at bounding box center [762, 229] width 1033 height 15
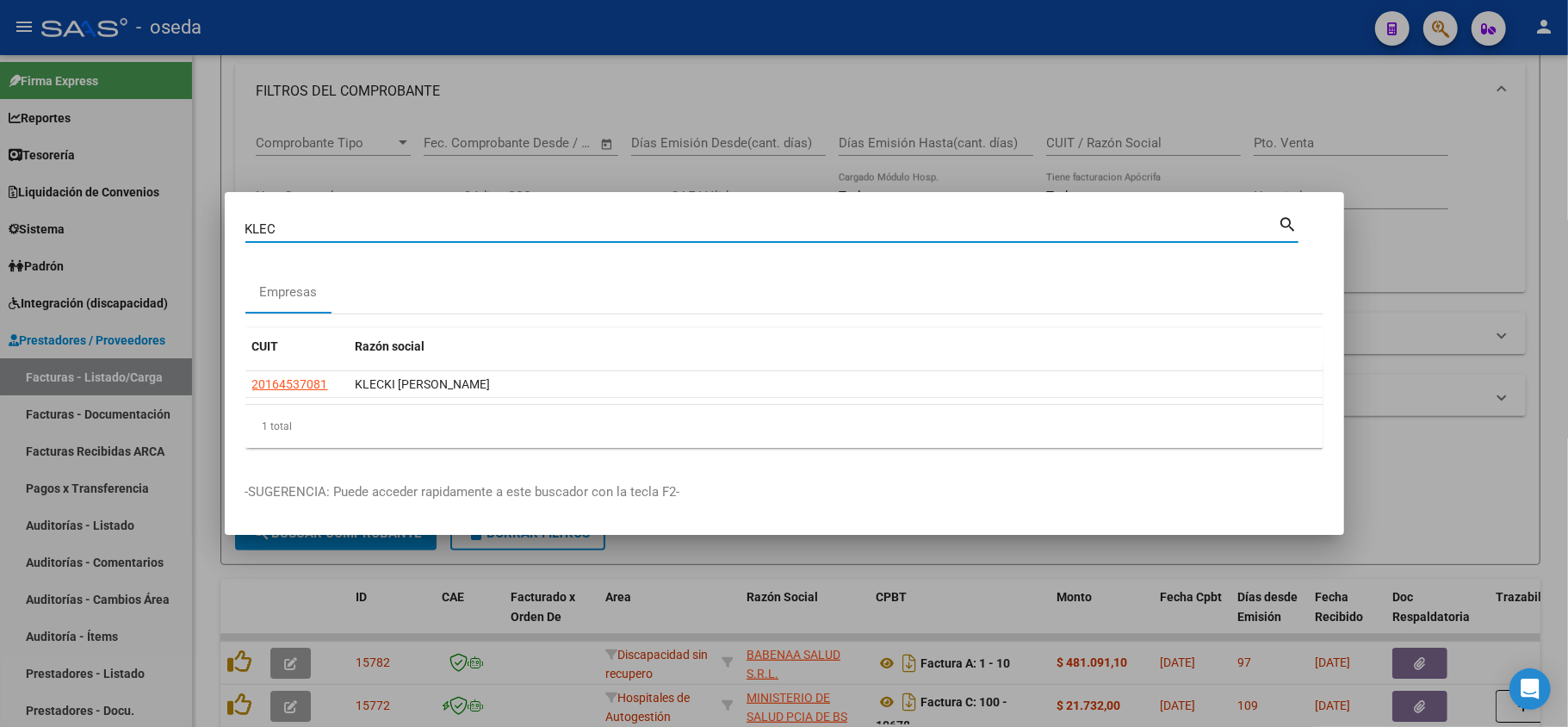
click at [341, 228] on input "KLEC" at bounding box center [762, 229] width 1033 height 15
type input "rolda"
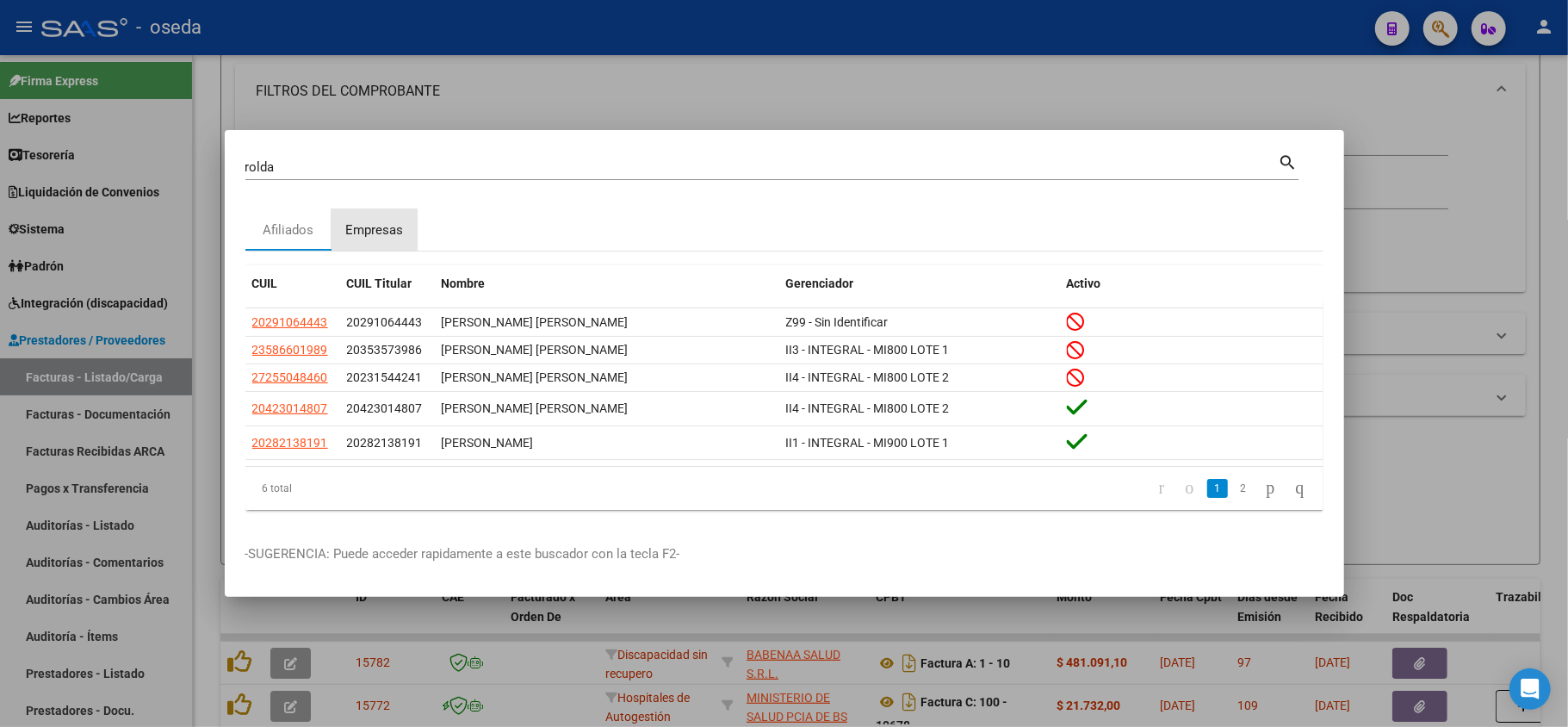
click at [359, 222] on div "Empresas" at bounding box center [374, 230] width 58 height 20
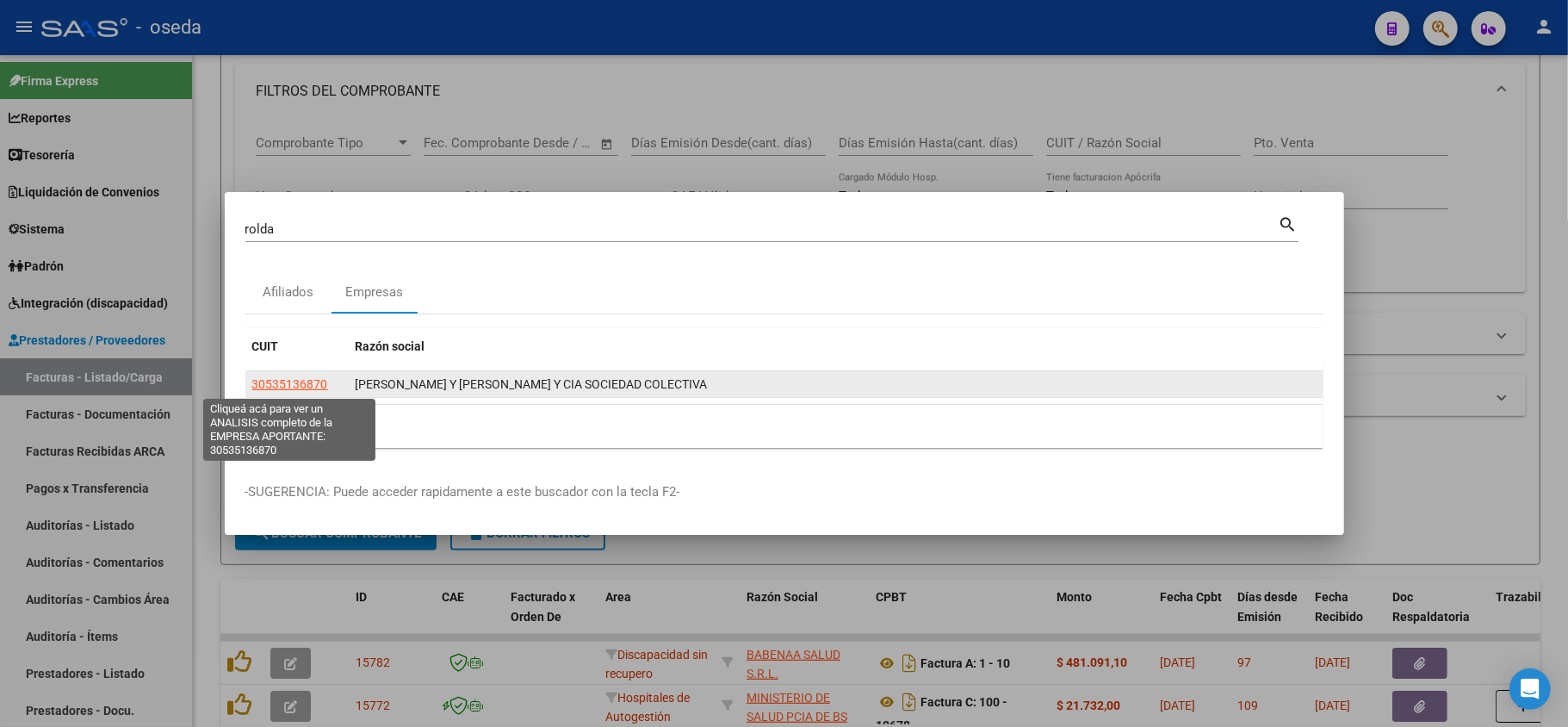
click at [279, 383] on span "30535136870" at bounding box center [290, 383] width 76 height 13
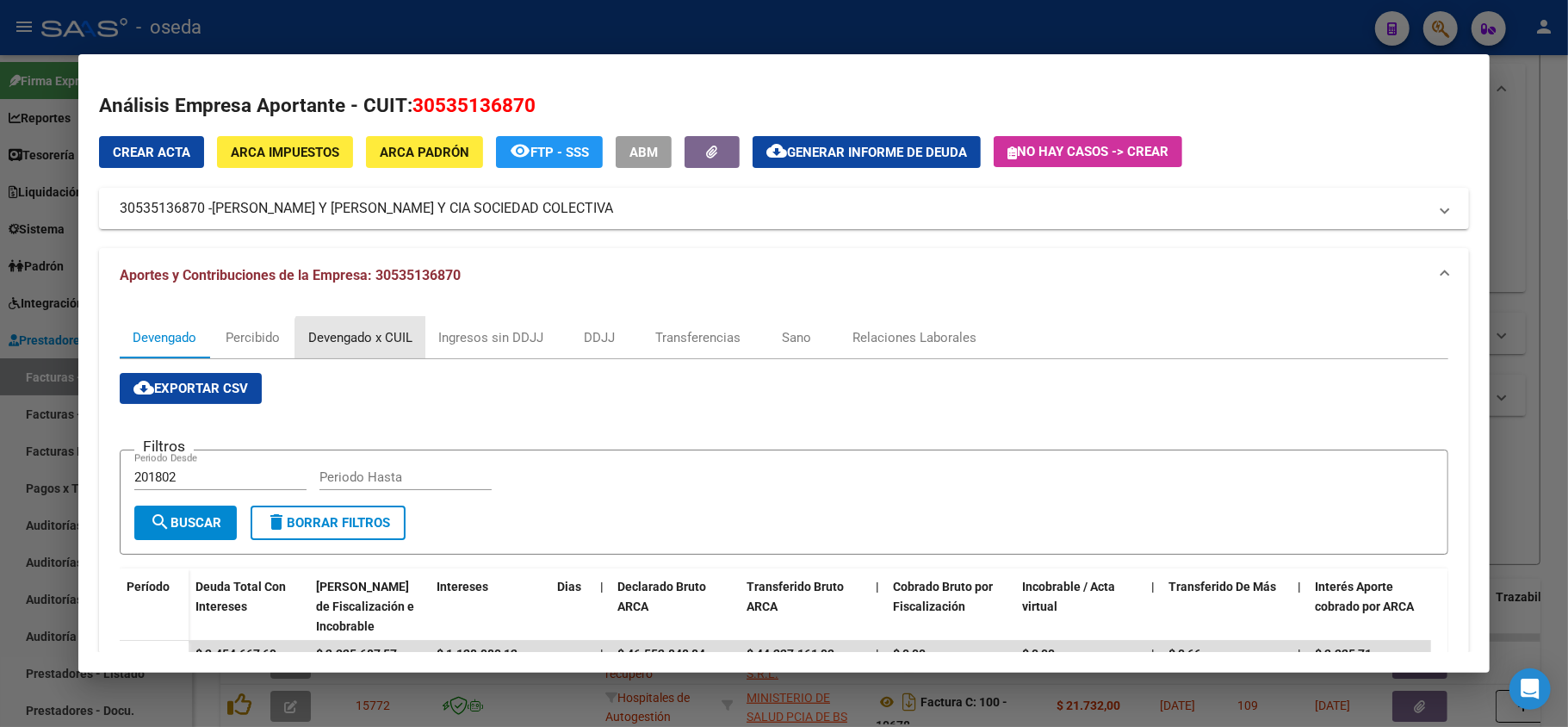
click at [363, 346] on div "Devengado x CUIL" at bounding box center [361, 338] width 105 height 19
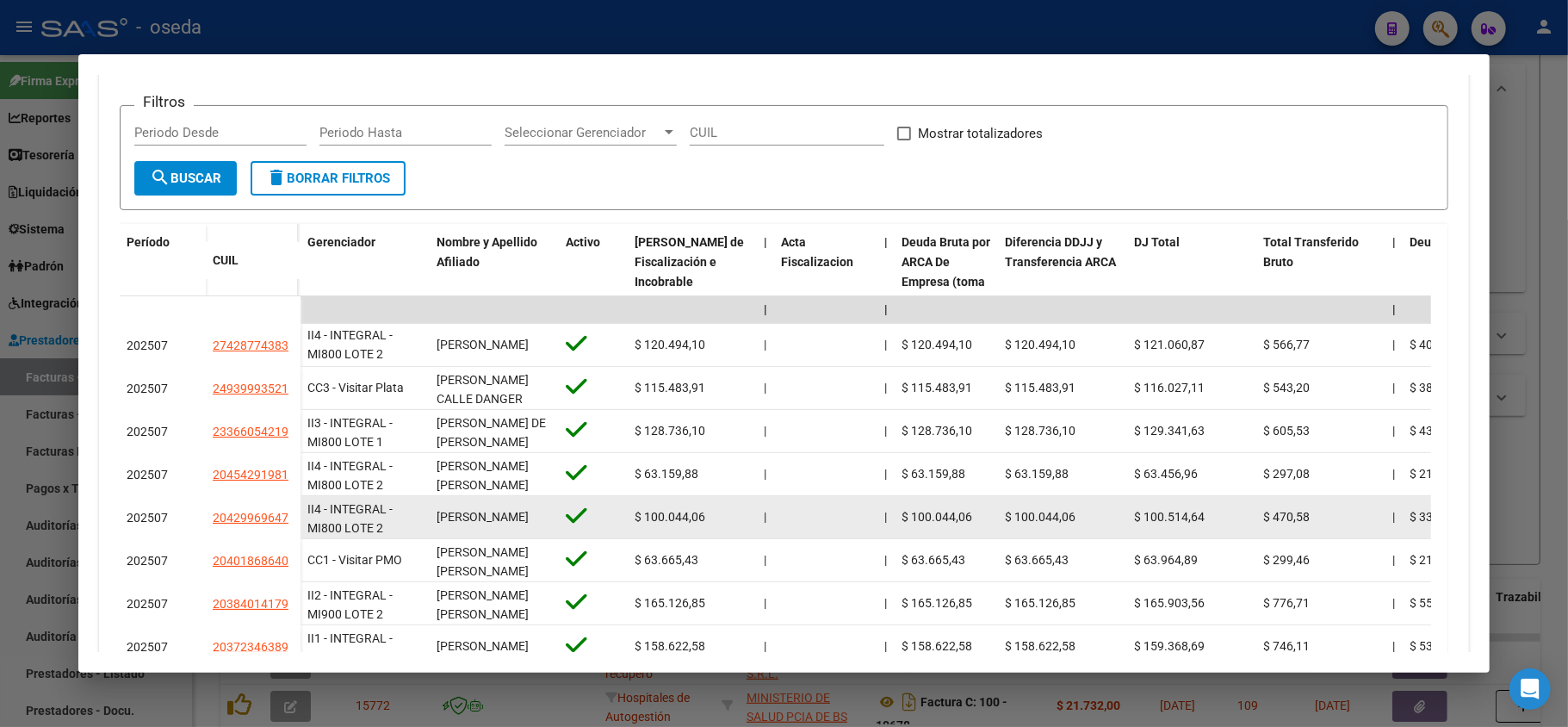
scroll to position [459, 0]
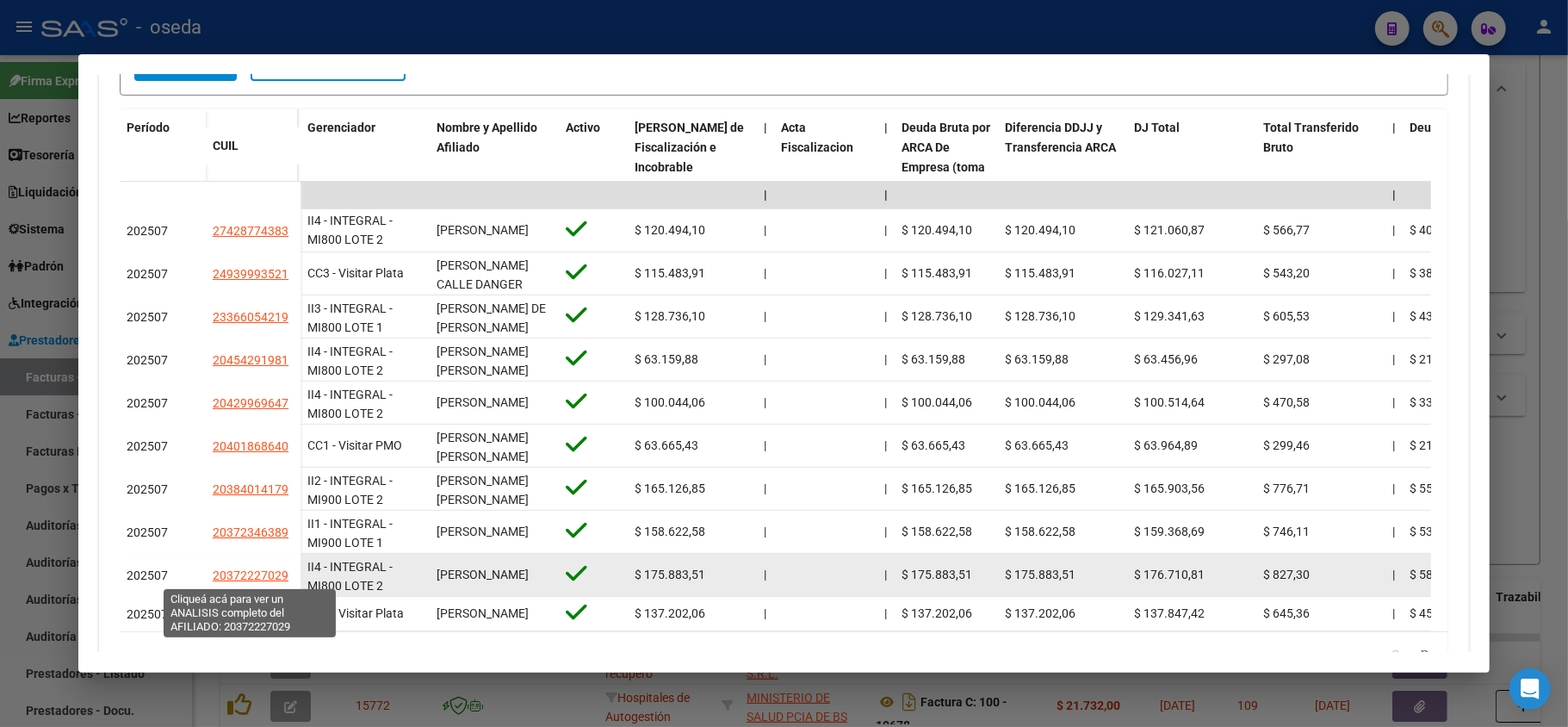
click at [245, 580] on span "20372227029" at bounding box center [251, 575] width 76 height 13
type textarea "20372227029"
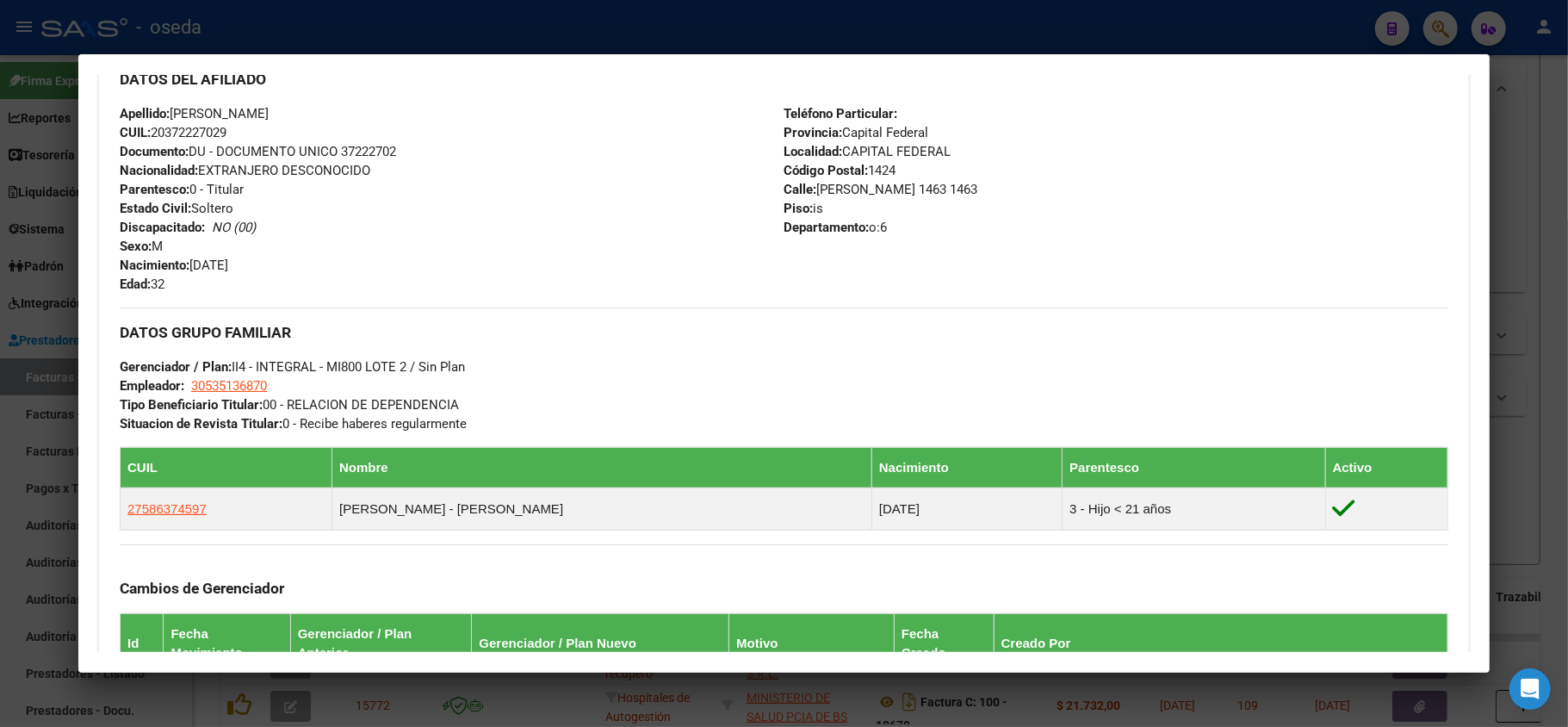
scroll to position [689, 0]
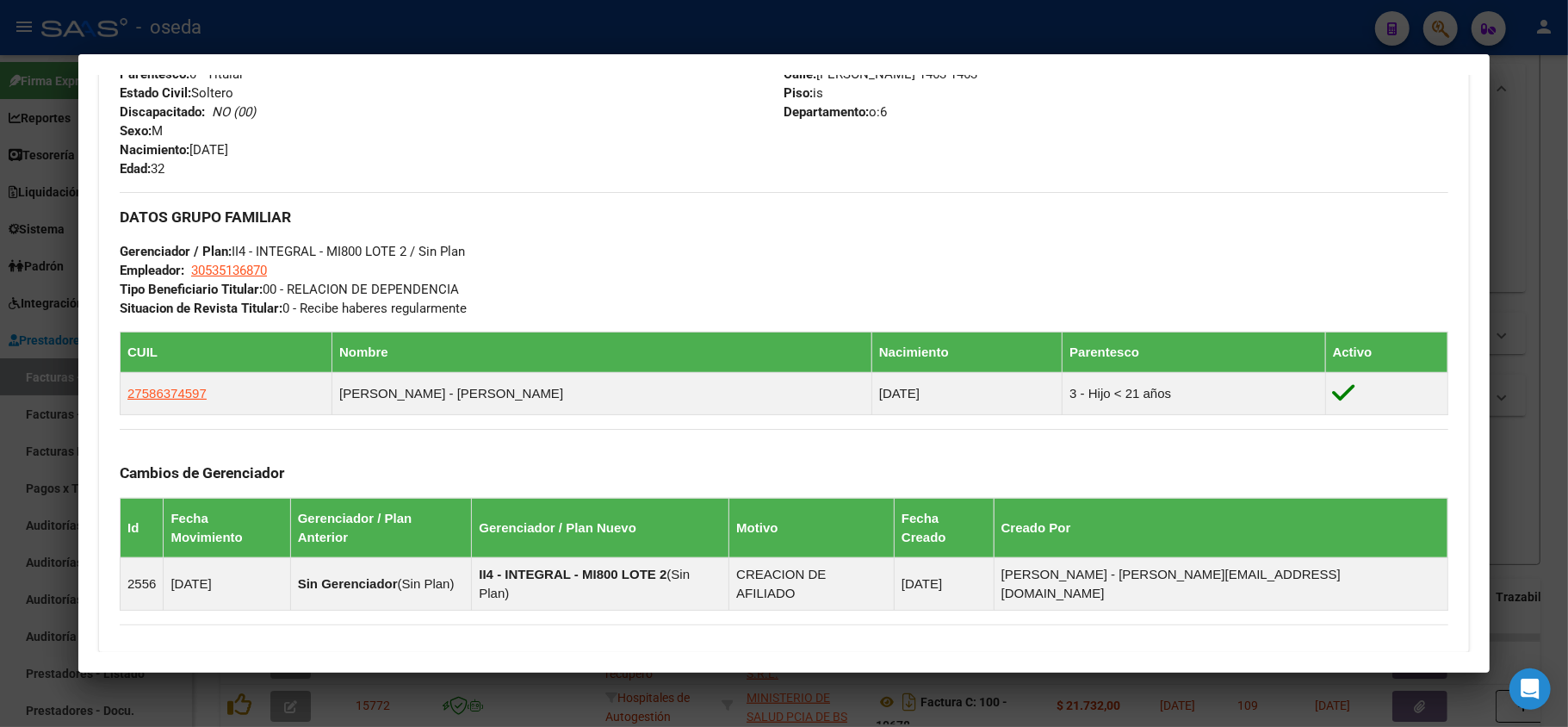
click at [24, 481] on div at bounding box center [784, 364] width 1568 height 727
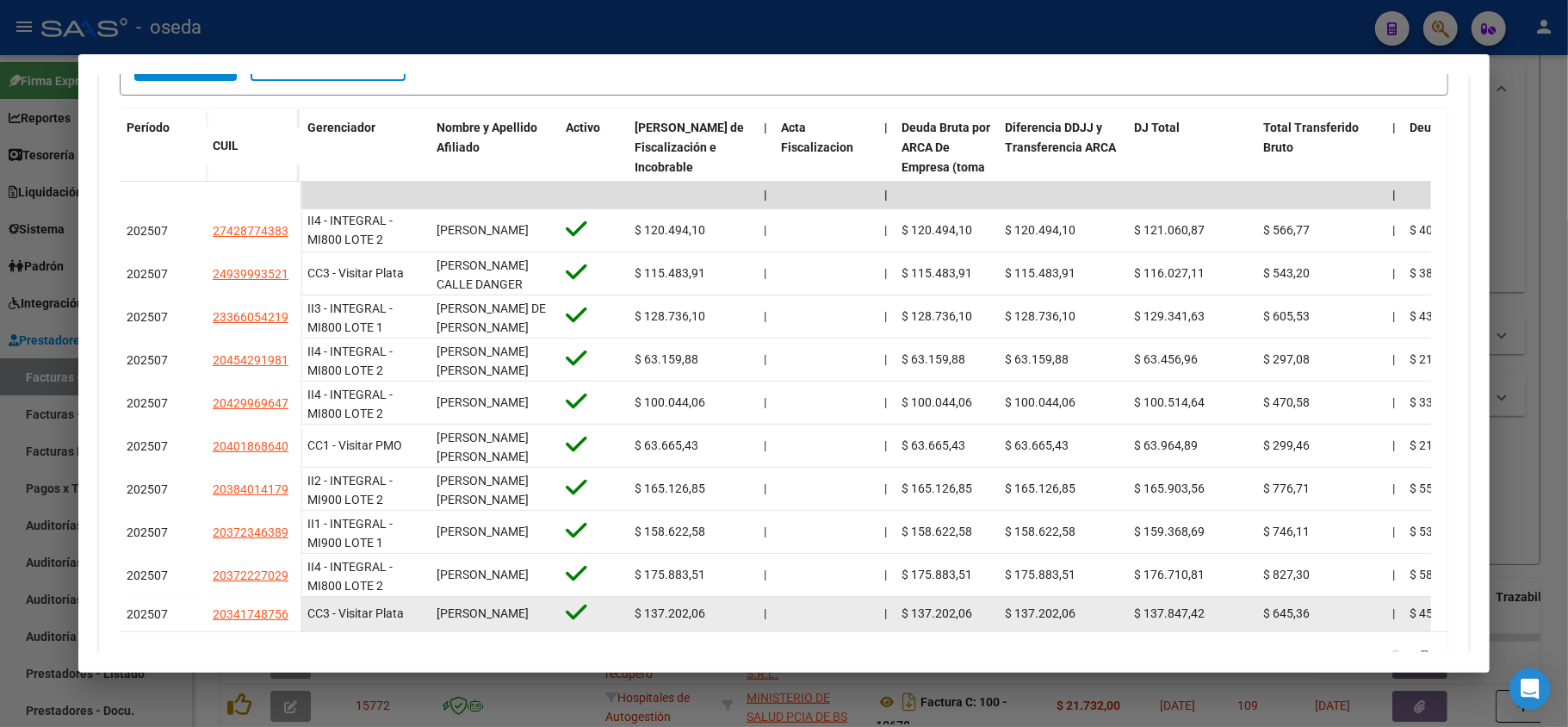
scroll to position [555, 0]
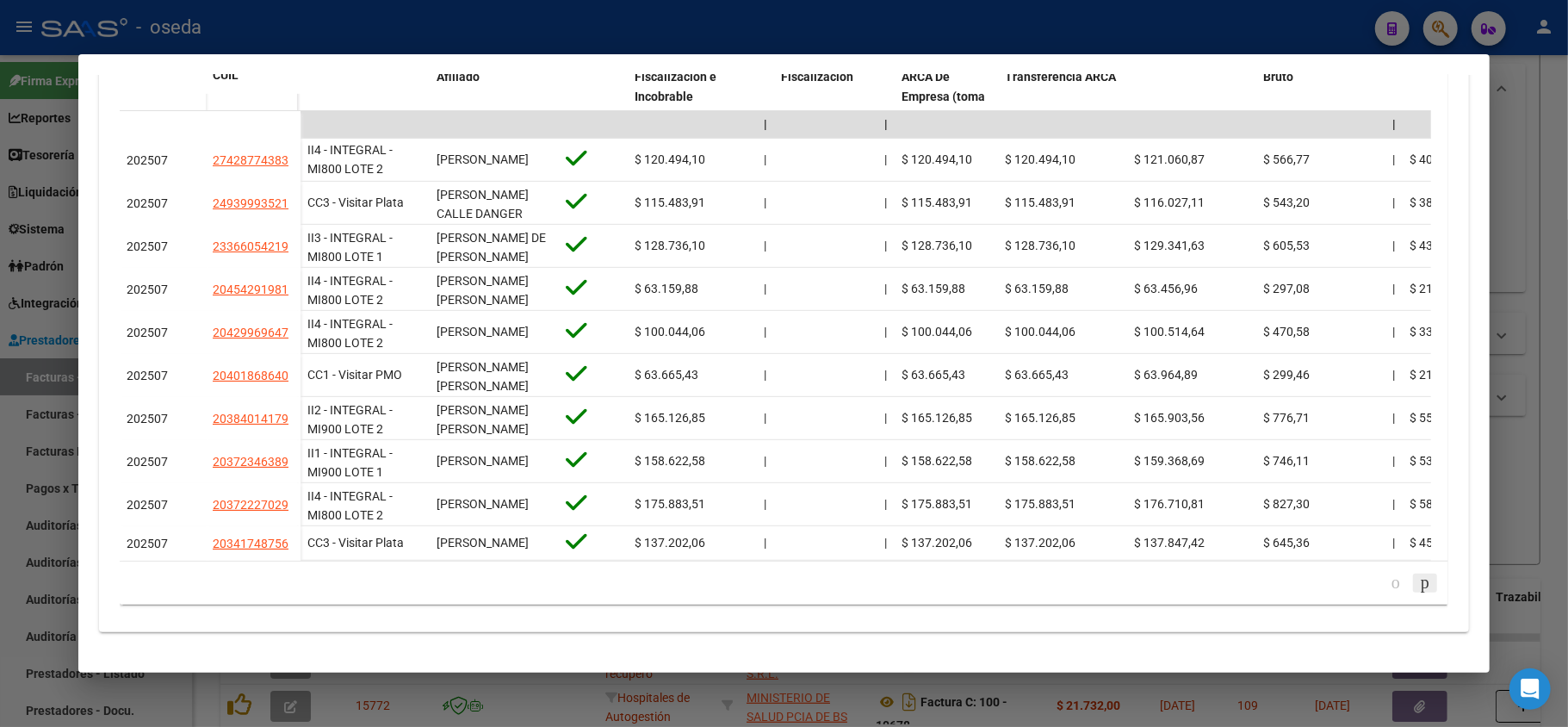
click at [1419, 583] on icon "go to next page" at bounding box center [1425, 582] width 13 height 21
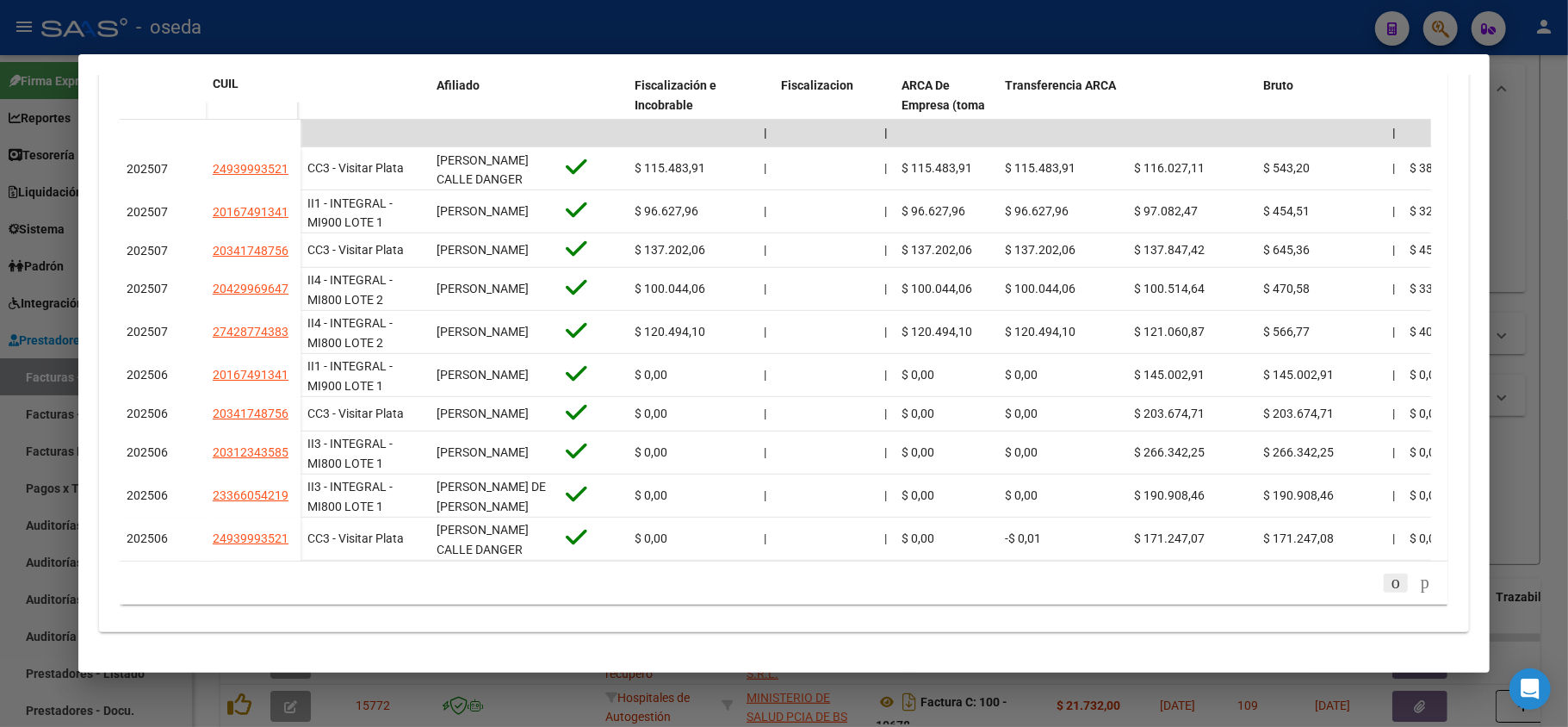
click at [1389, 586] on icon "go to previous page" at bounding box center [1396, 582] width 13 height 21
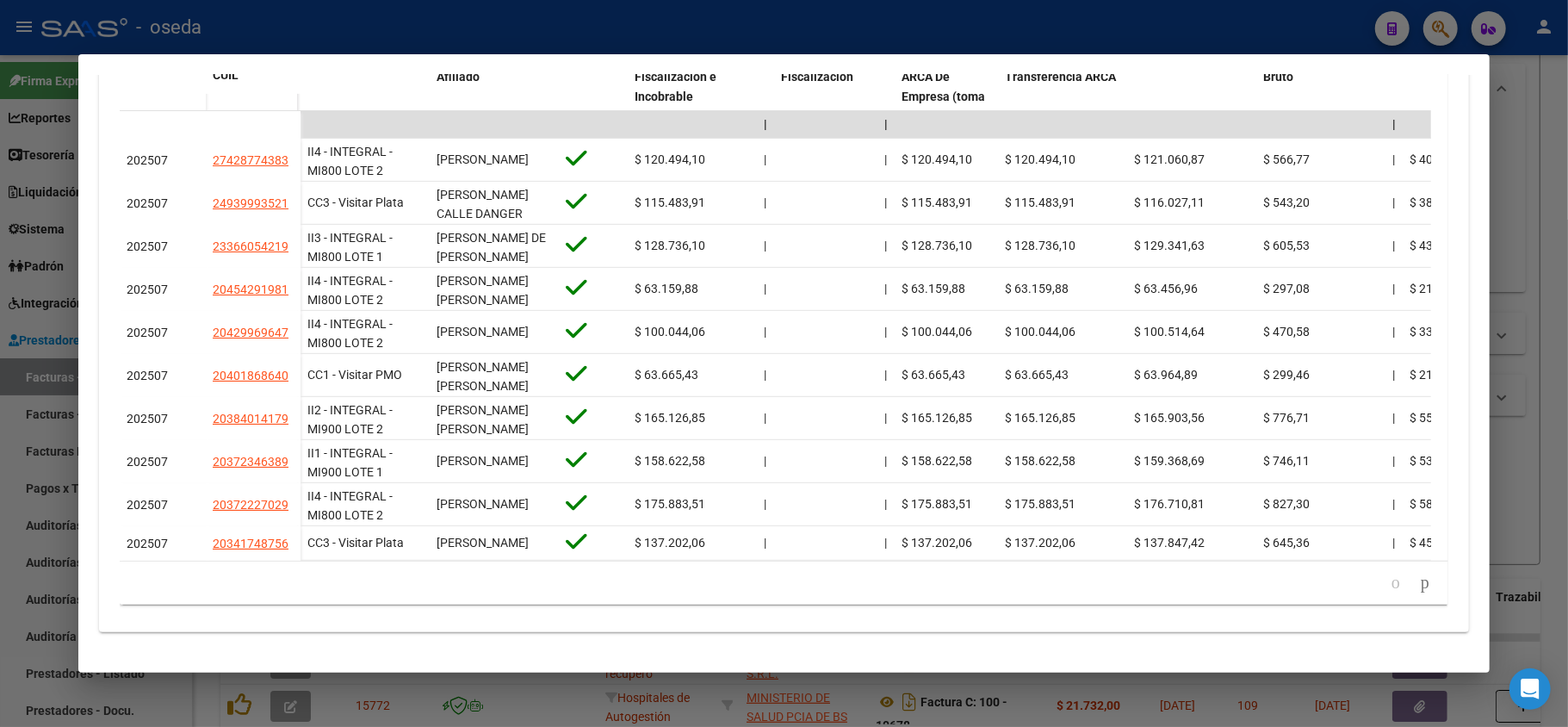
click at [5, 495] on div at bounding box center [784, 364] width 1568 height 727
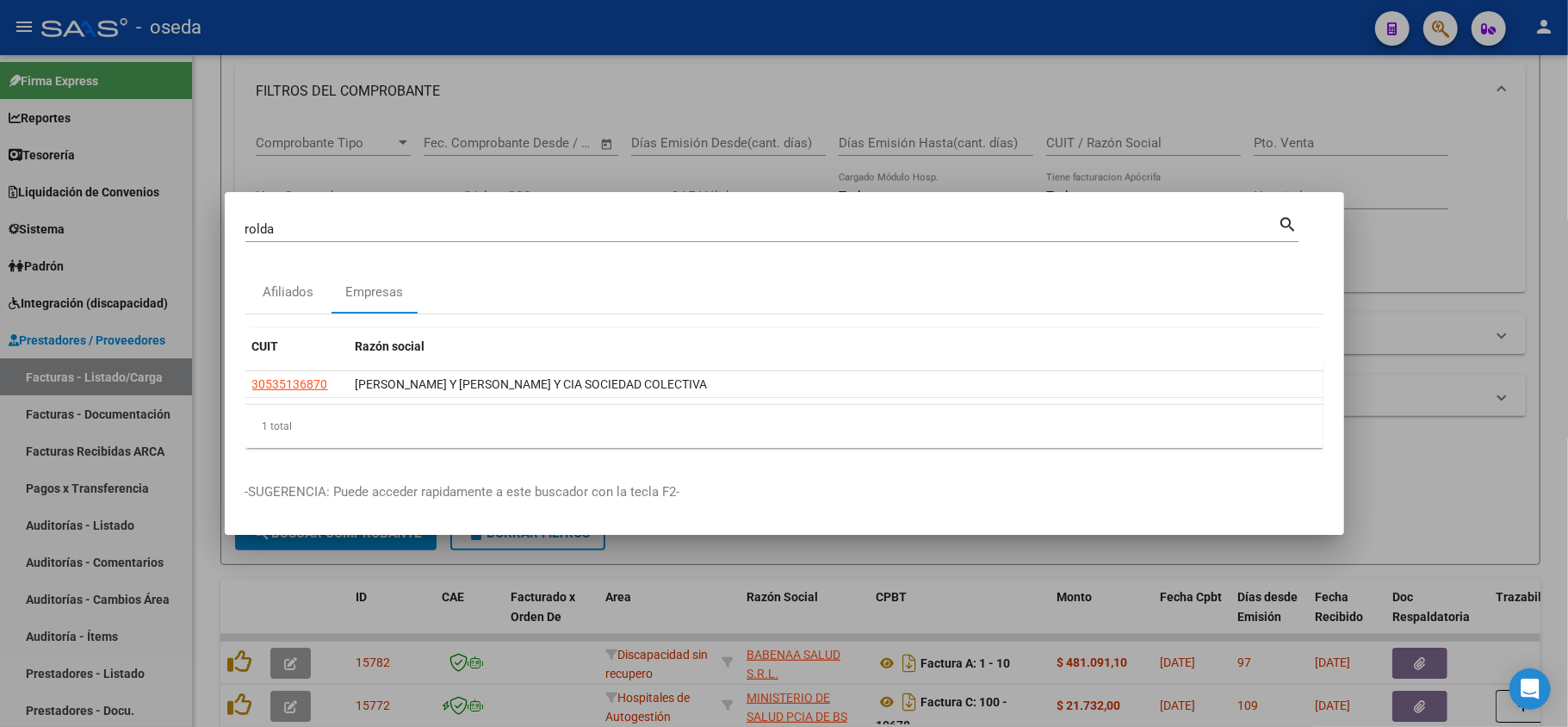
click at [2, 491] on div at bounding box center [784, 364] width 1568 height 727
